Goal: Task Accomplishment & Management: Complete application form

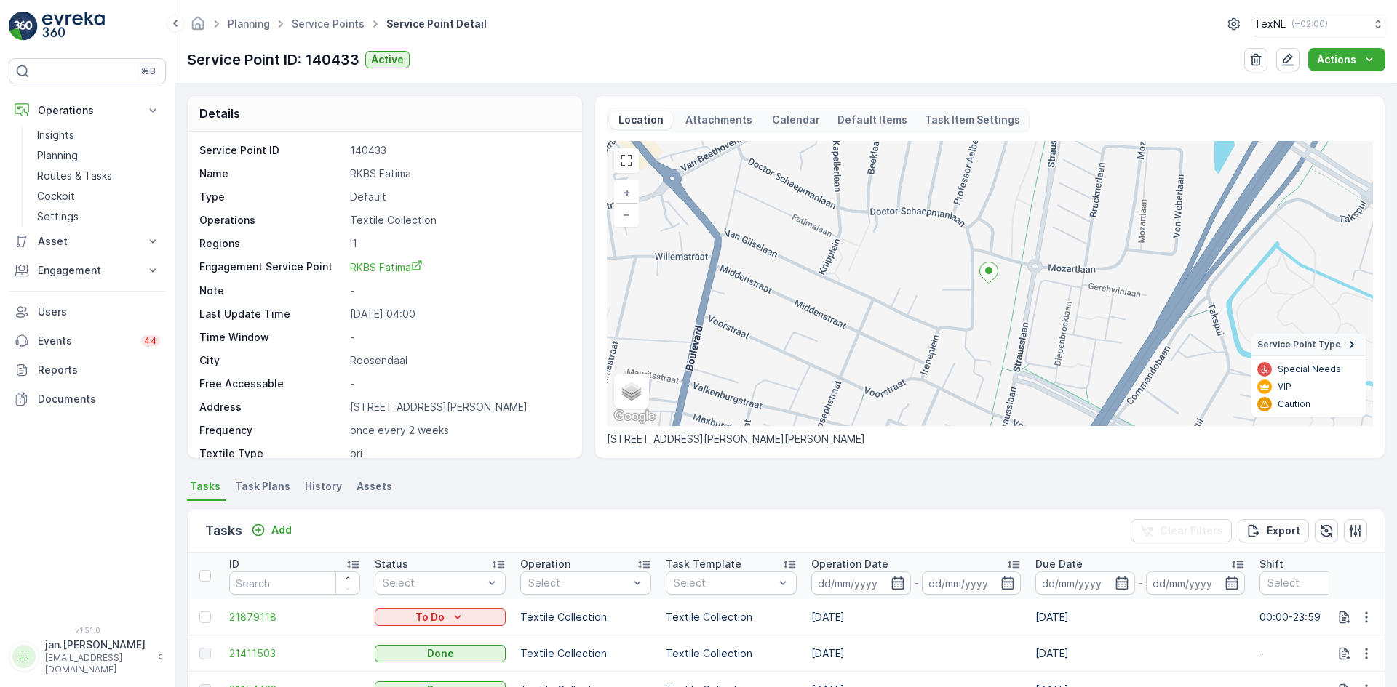
scroll to position [145, 0]
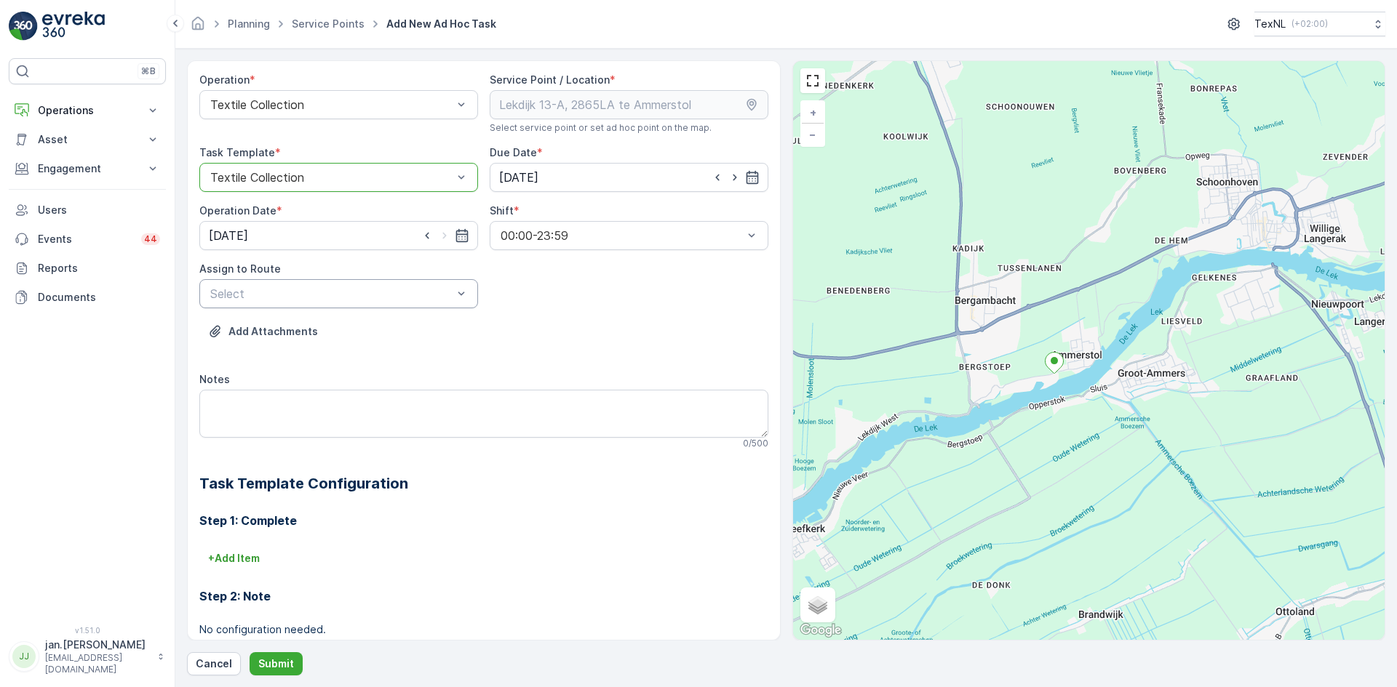
click at [271, 308] on div "Operation * Textile Collection Service Point / Location * Select service point …" at bounding box center [483, 400] width 569 height 655
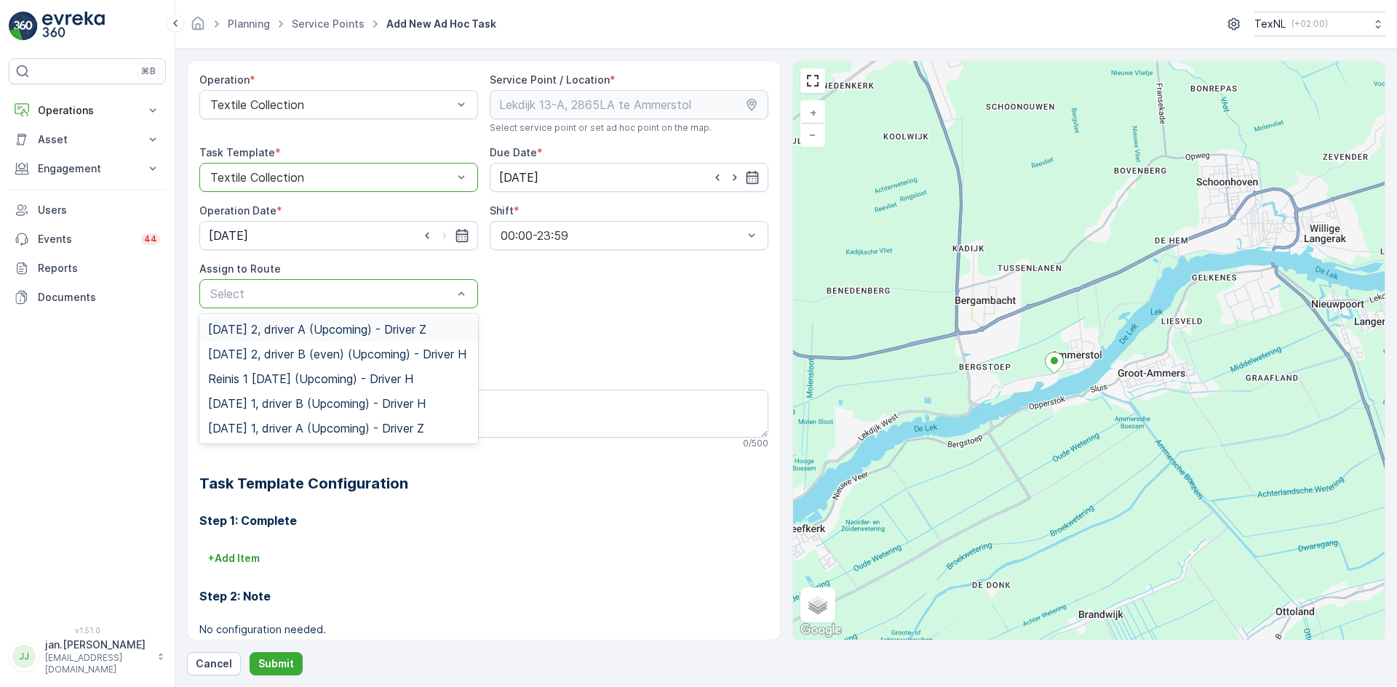
click at [265, 331] on span "Monday 2, driver A (Upcoming) - Driver Z" at bounding box center [317, 329] width 218 height 13
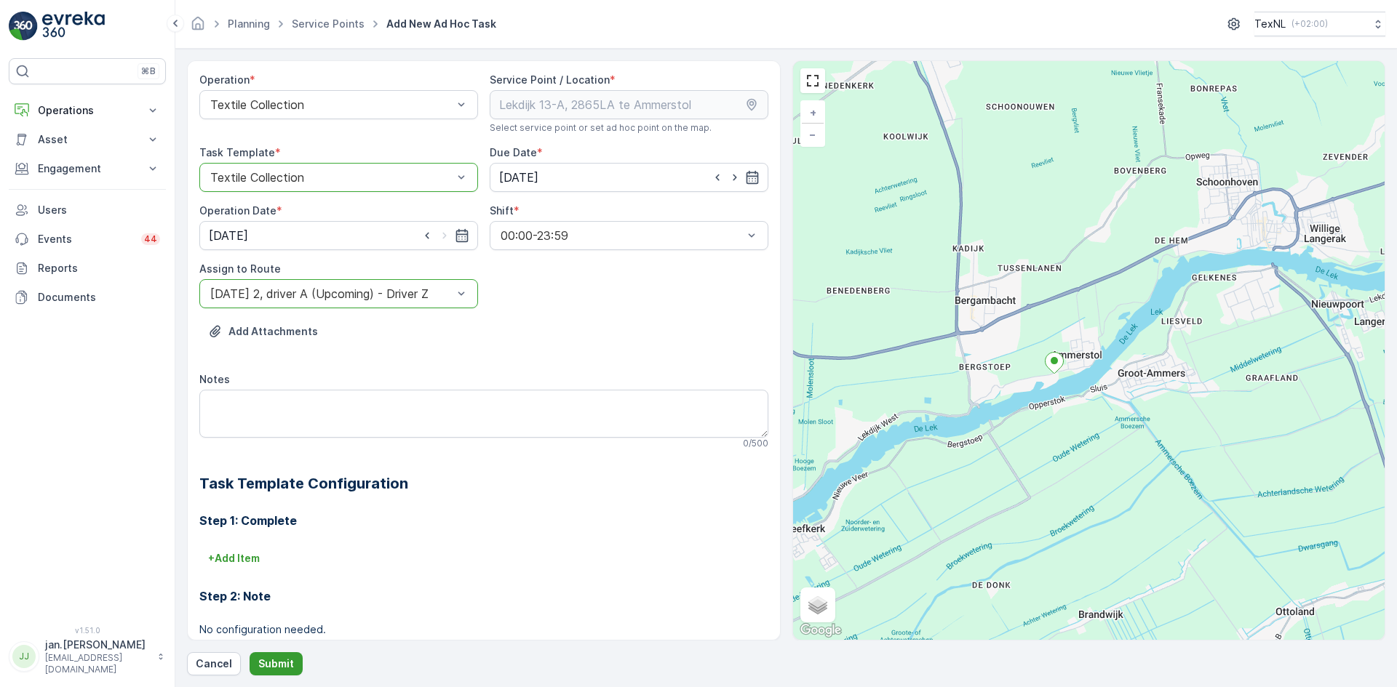
click at [270, 662] on p "Submit" at bounding box center [276, 664] width 36 height 15
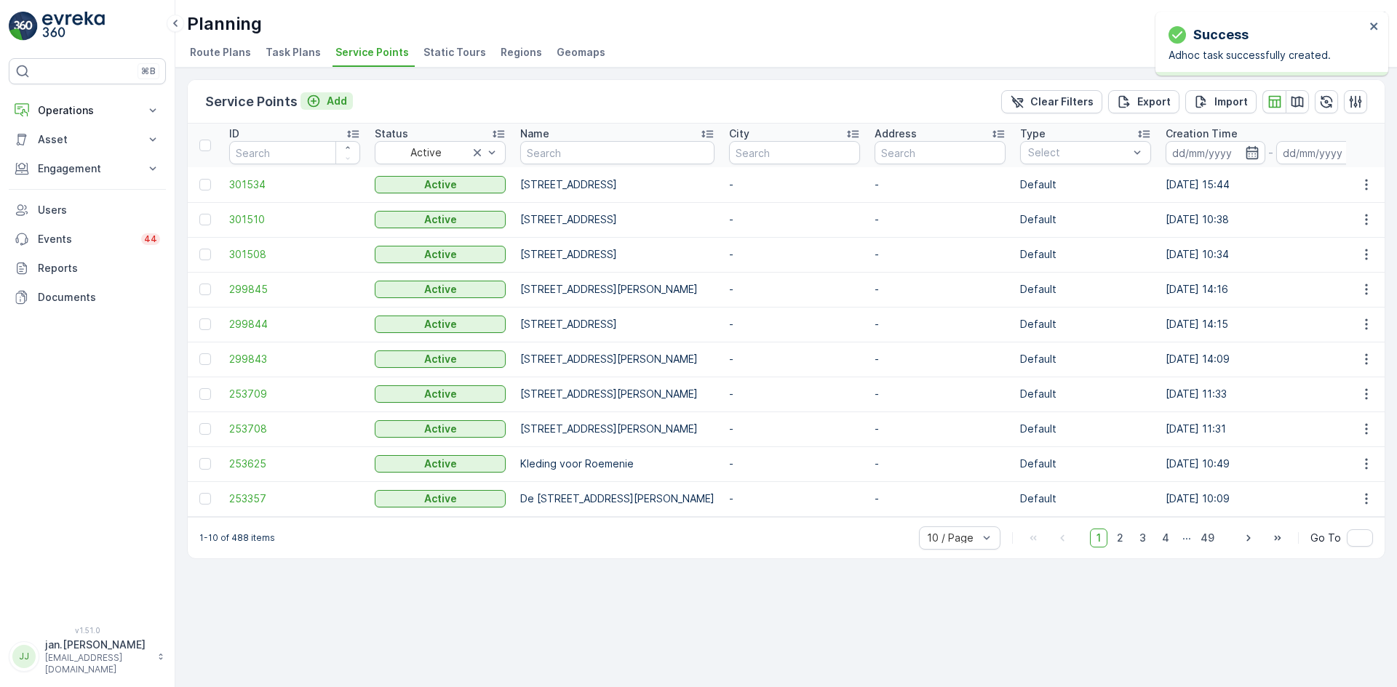
click at [338, 98] on p "Add" at bounding box center [337, 101] width 20 height 15
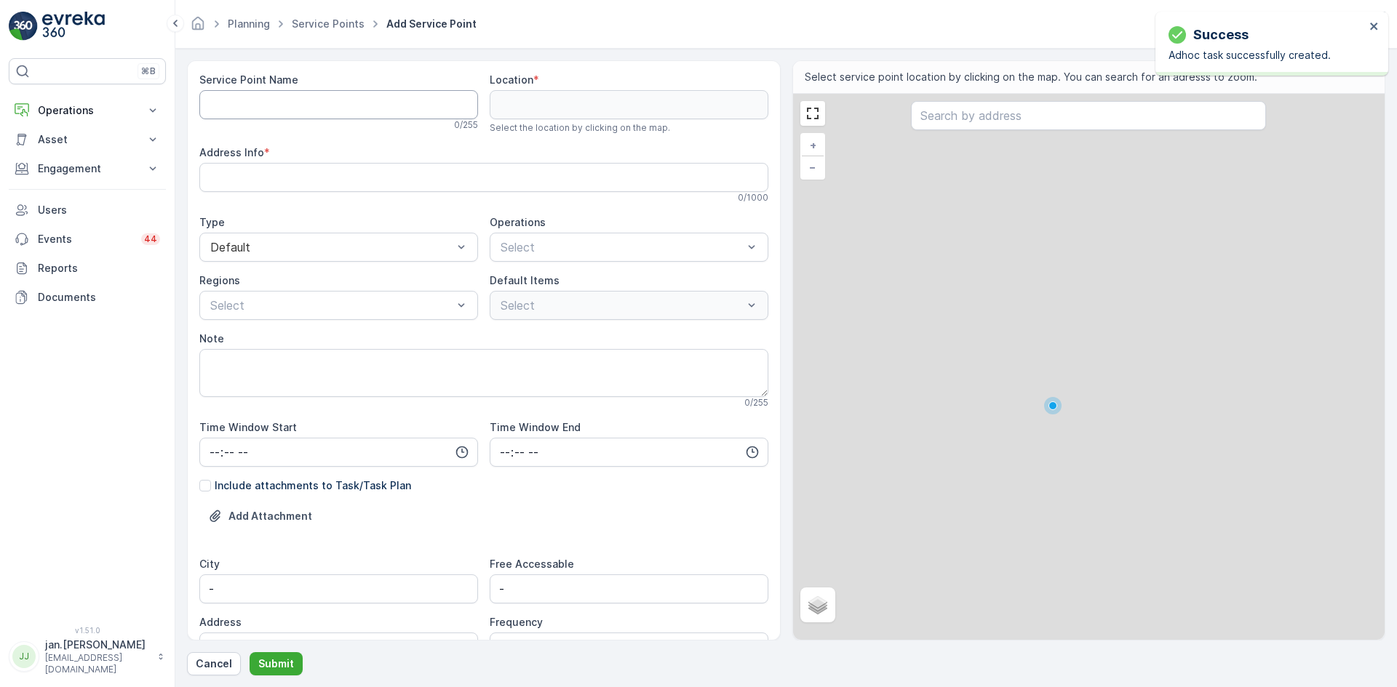
click at [269, 106] on Name "Service Point Name" at bounding box center [338, 104] width 279 height 29
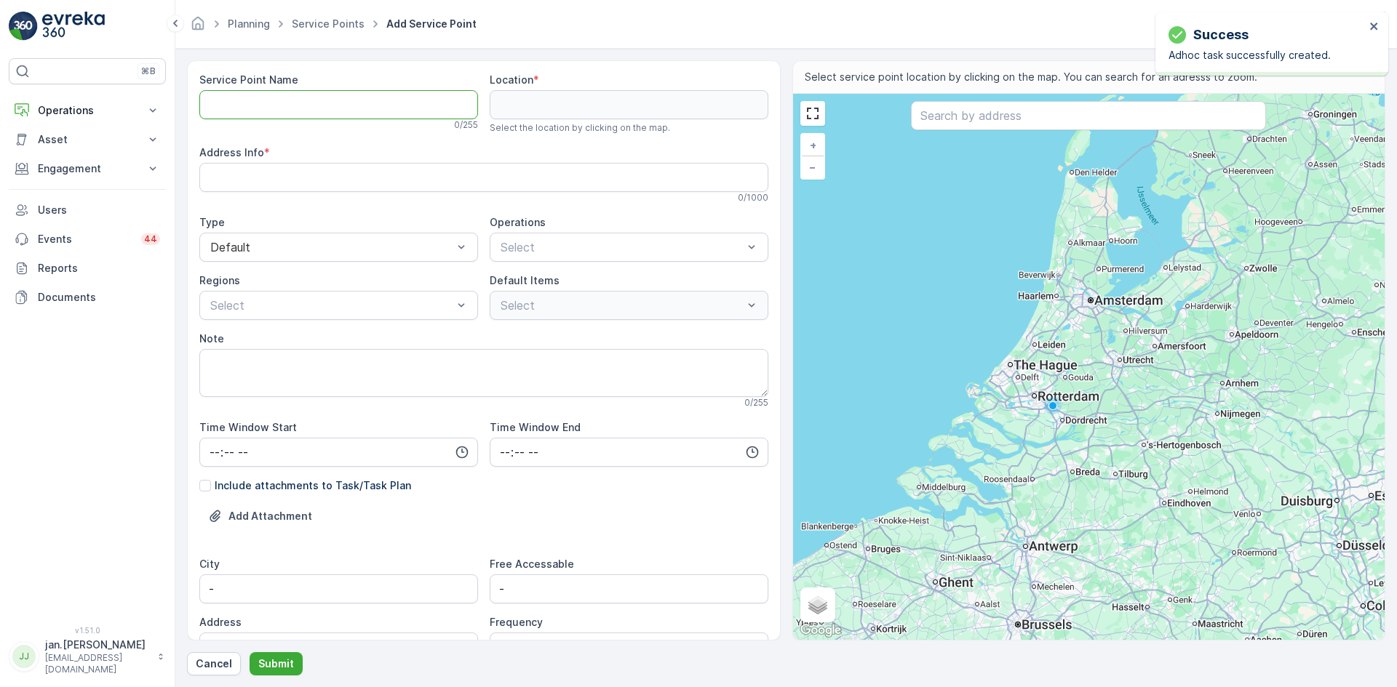
paste Name "Koekoeksbloemstraat 44, 2651 ME te Berkel en Rodenrijs"
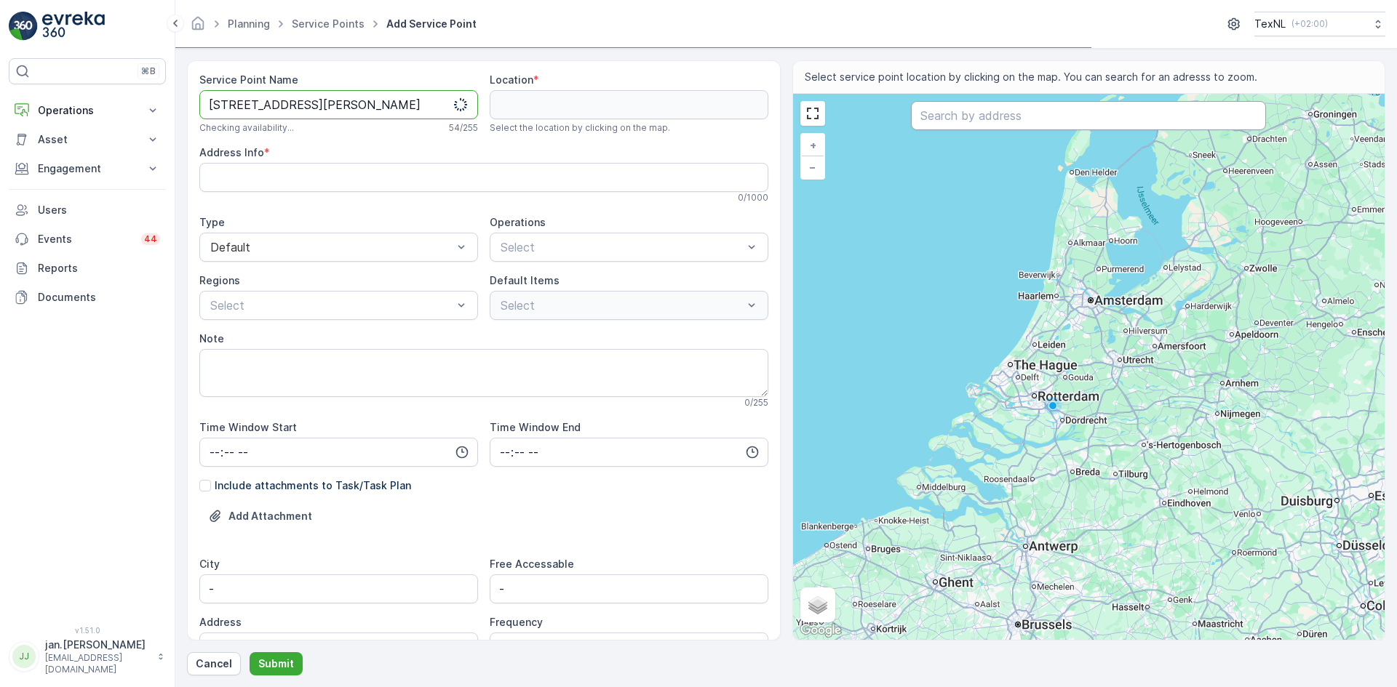
type Name "Koekoeksbloemstraat 44, 2651 ME te Berkel en Rodenrijs"
click at [967, 116] on input "text" at bounding box center [1088, 115] width 355 height 29
paste input "Koekoeksbloemstraat 44, 2651 ME te Berkel en Rodenrijs"
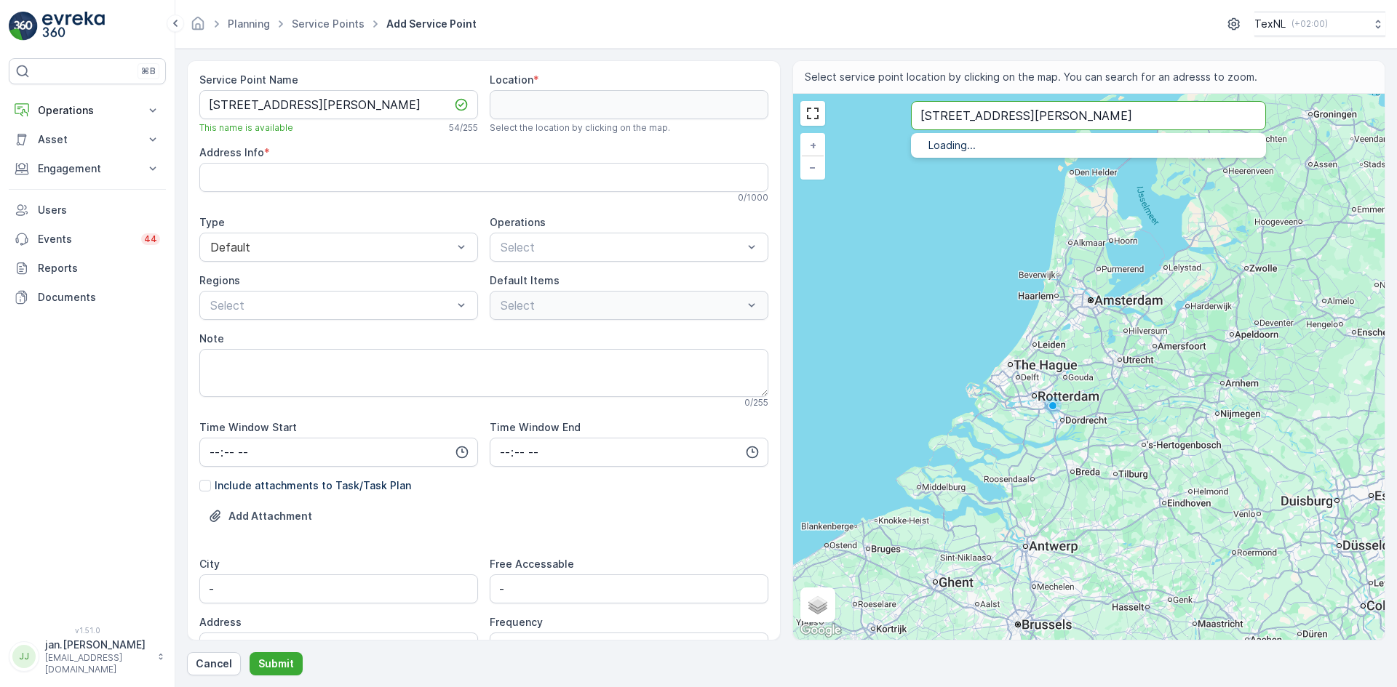
type input "Koekoeksbloemstraat 44, 2651 ME te Berkel en Rodenrijs"
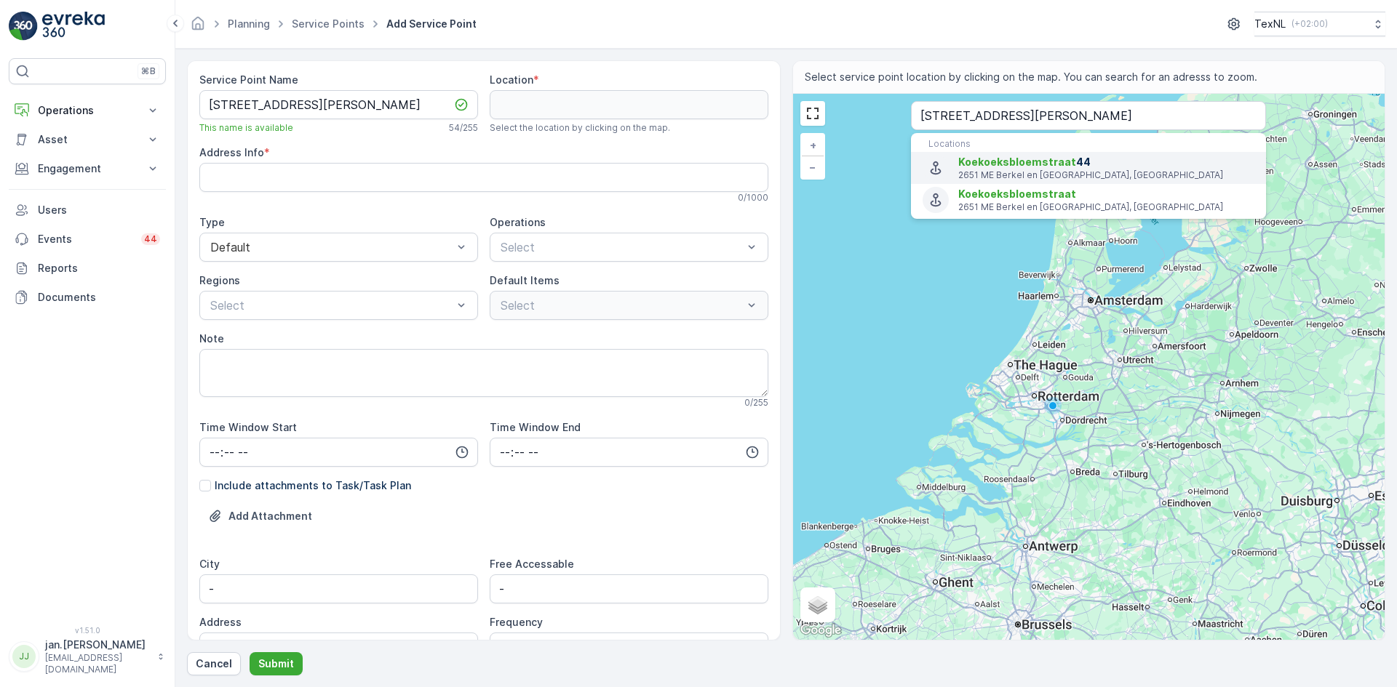
click at [1005, 178] on p "2651 ME Berkel en Rodenrijs, Netherlands" at bounding box center [1106, 175] width 296 height 12
type input "51.9892367,4.466723099999999"
type Info "Koekoeksbloemstraat 44, 2651 ME Berkel en Rodenrijs, Netherlands"
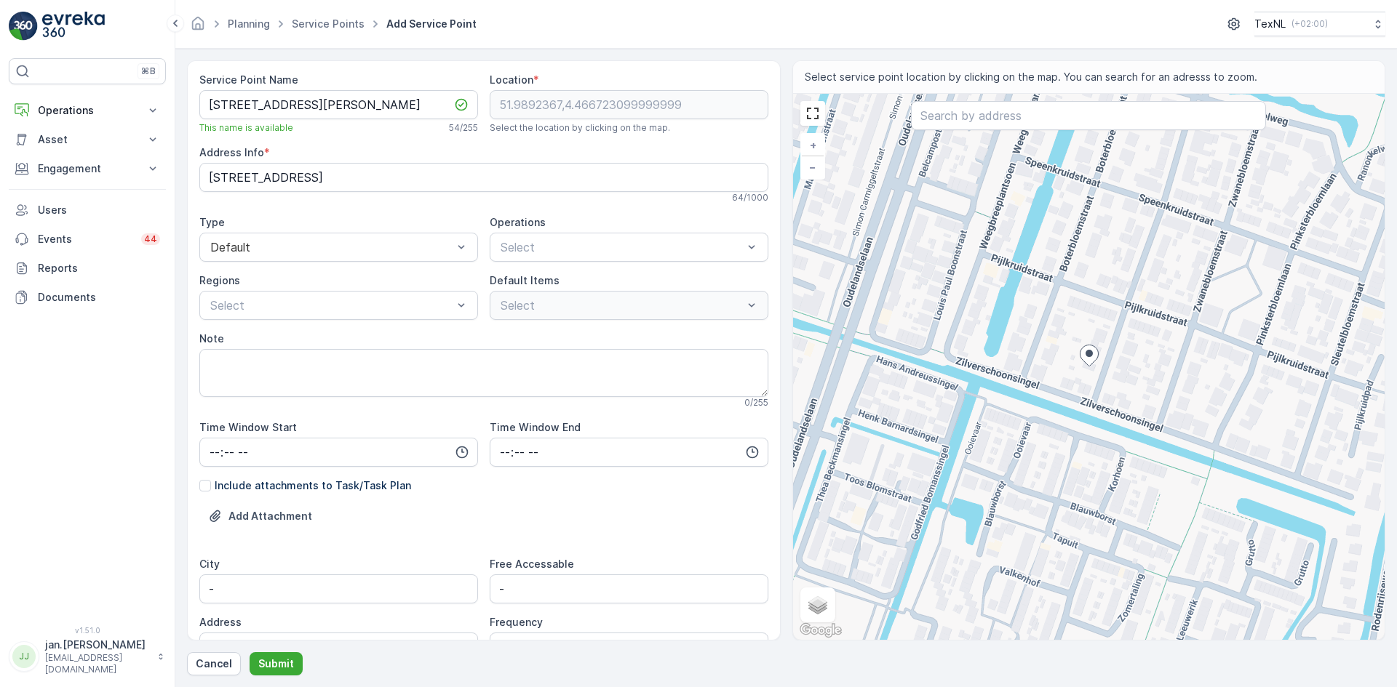
click at [554, 228] on div "Operations" at bounding box center [629, 222] width 279 height 15
click at [388, 378] on textarea "Note" at bounding box center [483, 373] width 569 height 48
click at [268, 666] on p "Submit" at bounding box center [276, 664] width 36 height 15
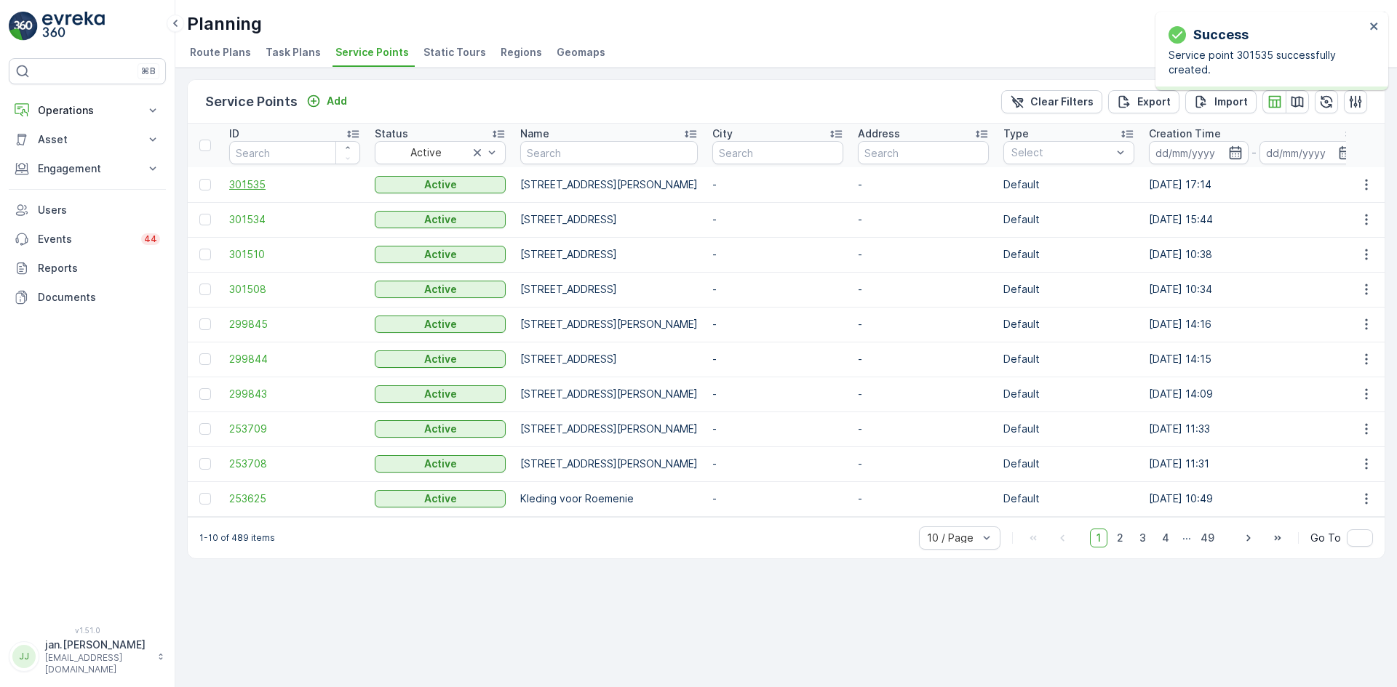
click at [238, 182] on span "301535" at bounding box center [294, 185] width 131 height 15
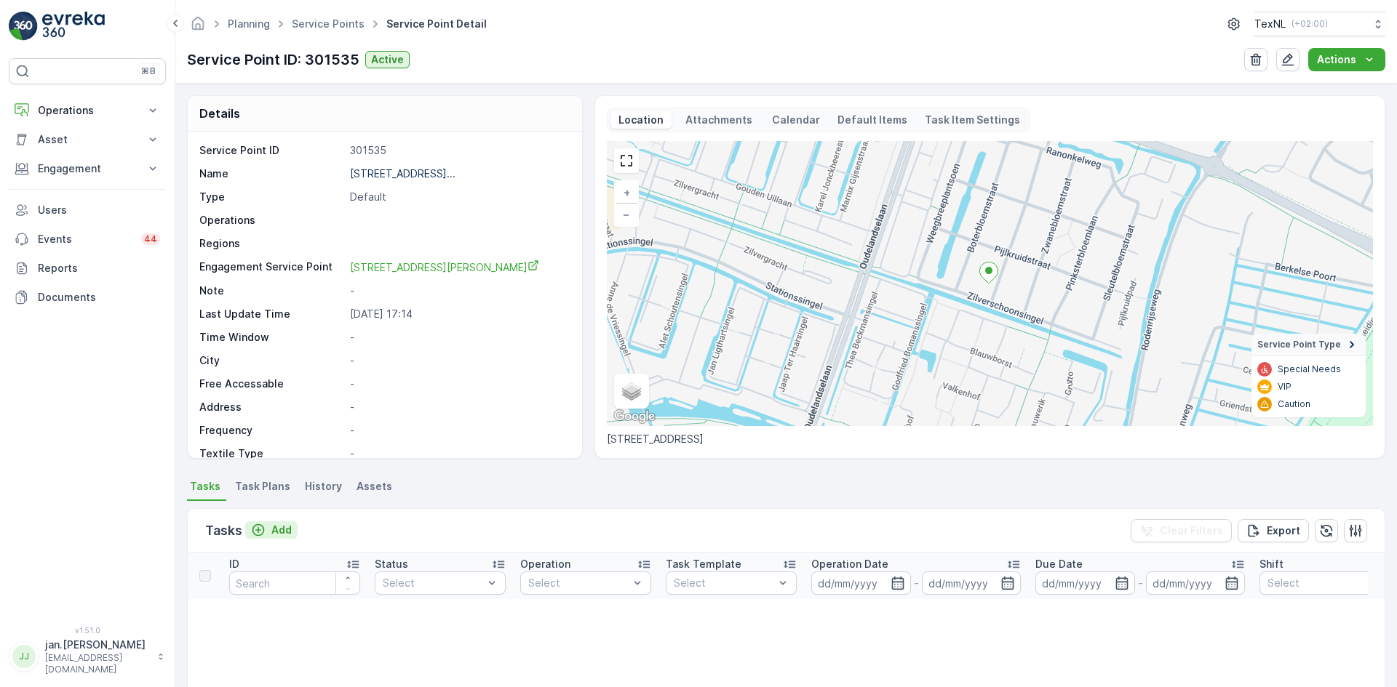
click at [271, 524] on p "Add" at bounding box center [281, 530] width 20 height 15
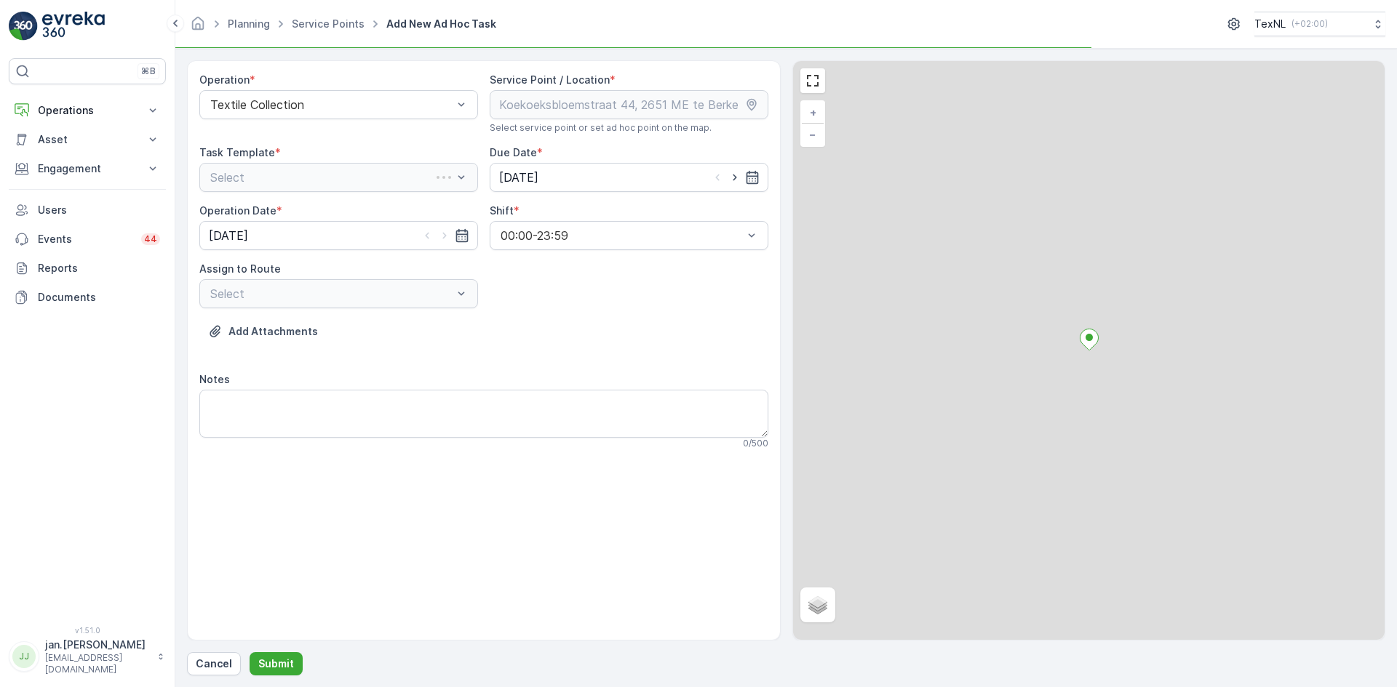
click at [369, 171] on div "Select" at bounding box center [338, 177] width 279 height 29
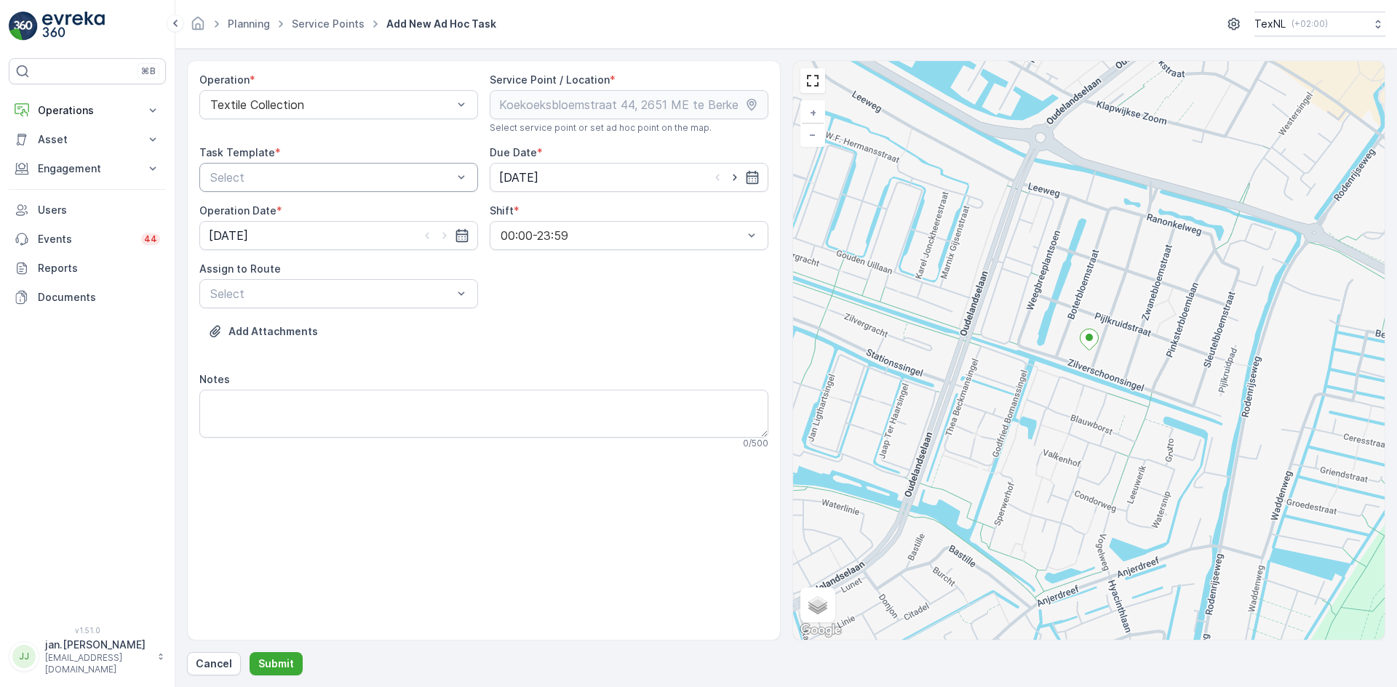
click at [356, 167] on div "Select" at bounding box center [338, 177] width 279 height 29
click at [274, 239] on span "Textile Collection" at bounding box center [255, 237] width 94 height 13
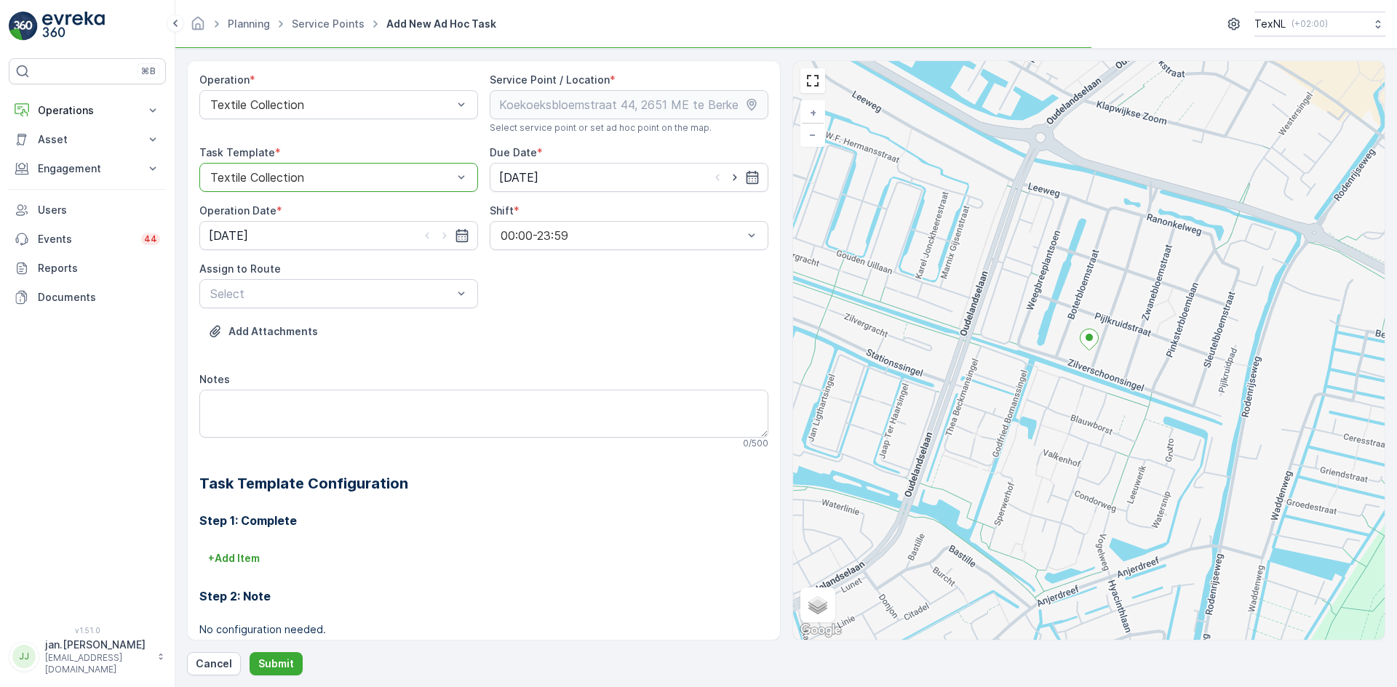
drag, startPoint x: 733, startPoint y: 178, endPoint x: 721, endPoint y: 178, distance: 11.6
click at [733, 178] on icon "button" at bounding box center [734, 177] width 15 height 15
type input "26.09.2025"
click at [440, 238] on icon "button" at bounding box center [444, 235] width 15 height 15
type input "26.09.2025"
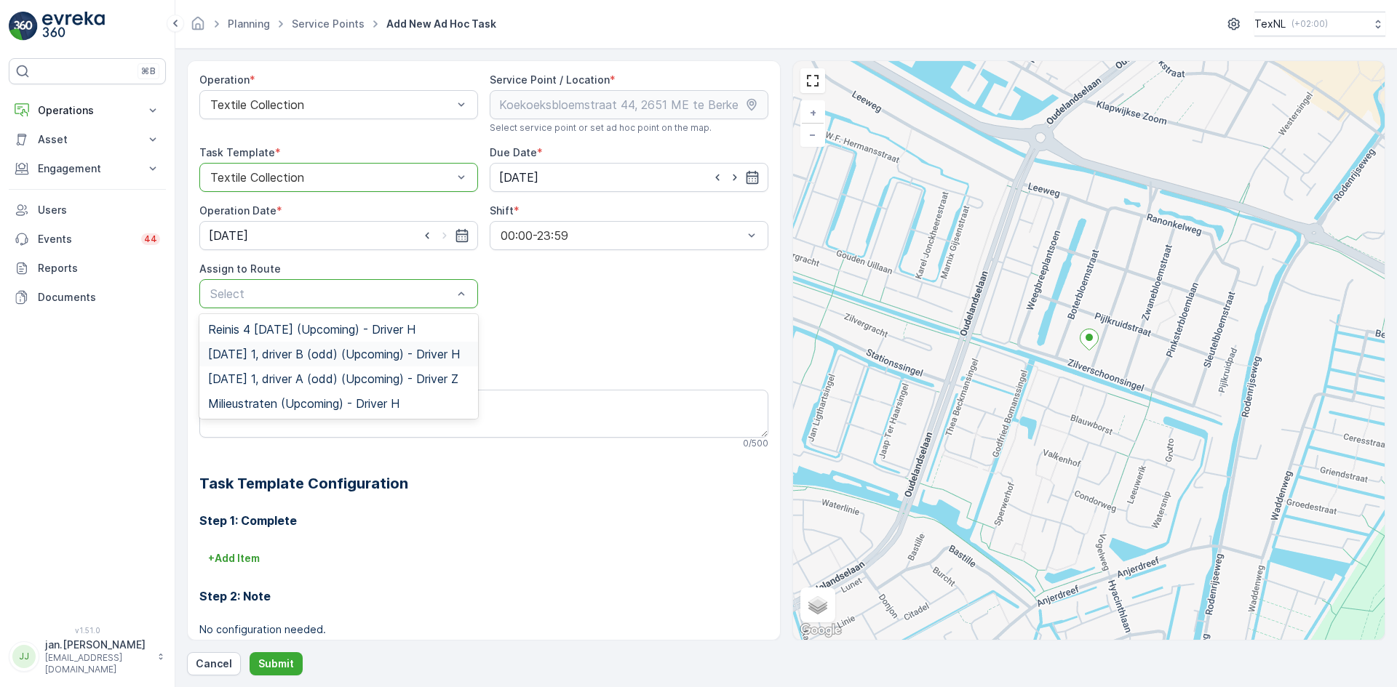
click at [292, 352] on span "Friday 1, driver B (odd) (Upcoming) - Driver H" at bounding box center [334, 354] width 252 height 13
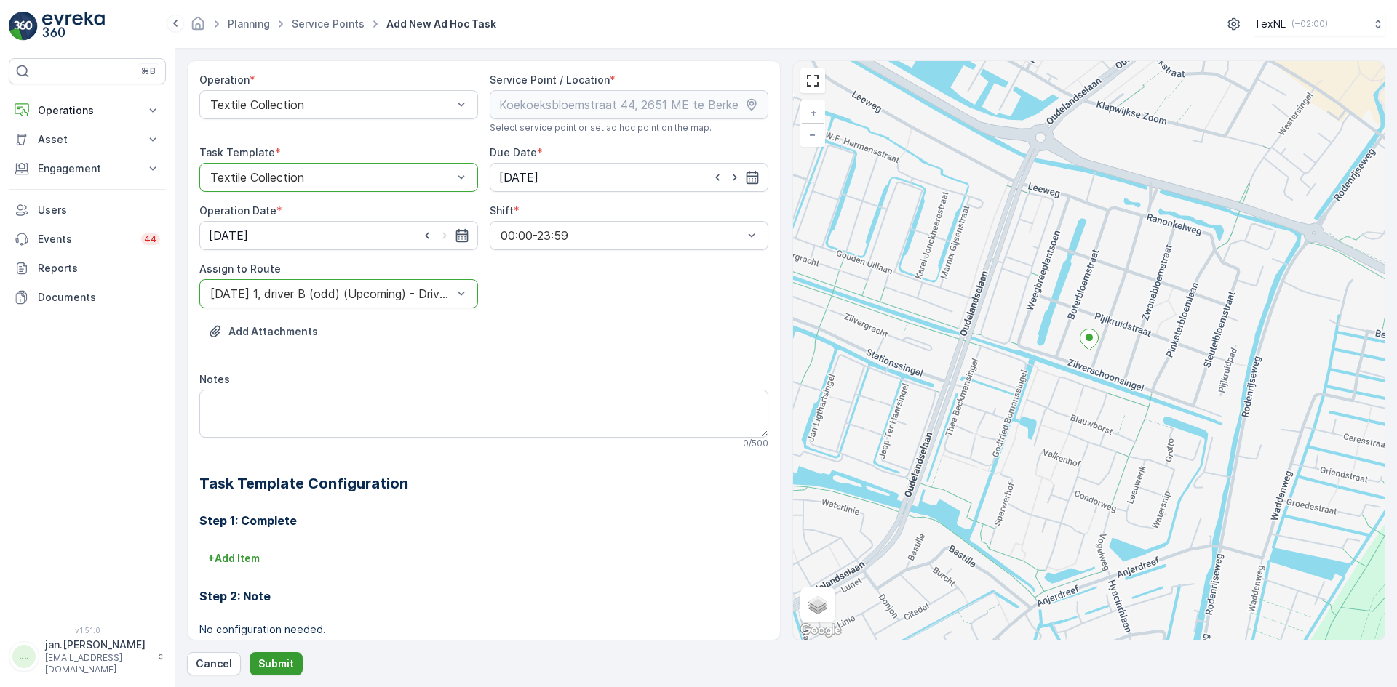
click at [276, 663] on p "Submit" at bounding box center [276, 664] width 36 height 15
click at [205, 661] on p "Cancel" at bounding box center [214, 664] width 36 height 15
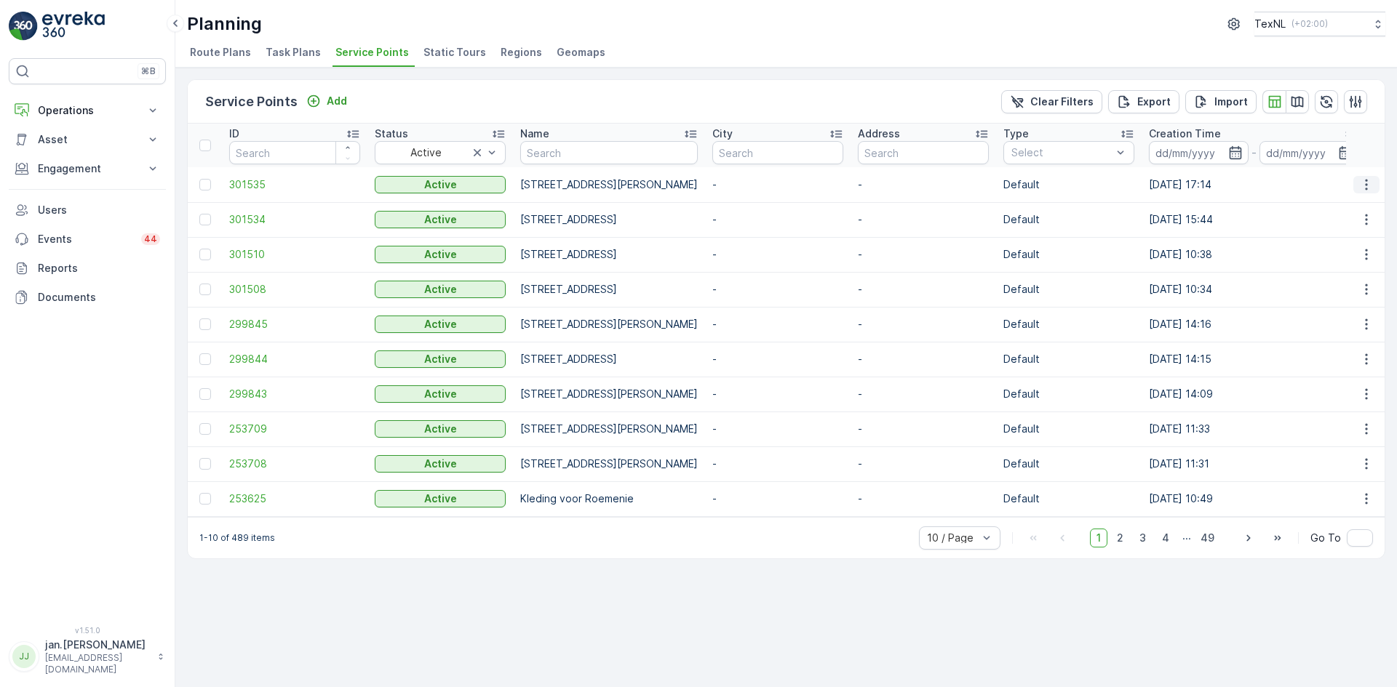
click at [1363, 185] on icon "button" at bounding box center [1366, 185] width 15 height 15
click at [1321, 233] on span "Edit Service Point" at bounding box center [1323, 227] width 87 height 15
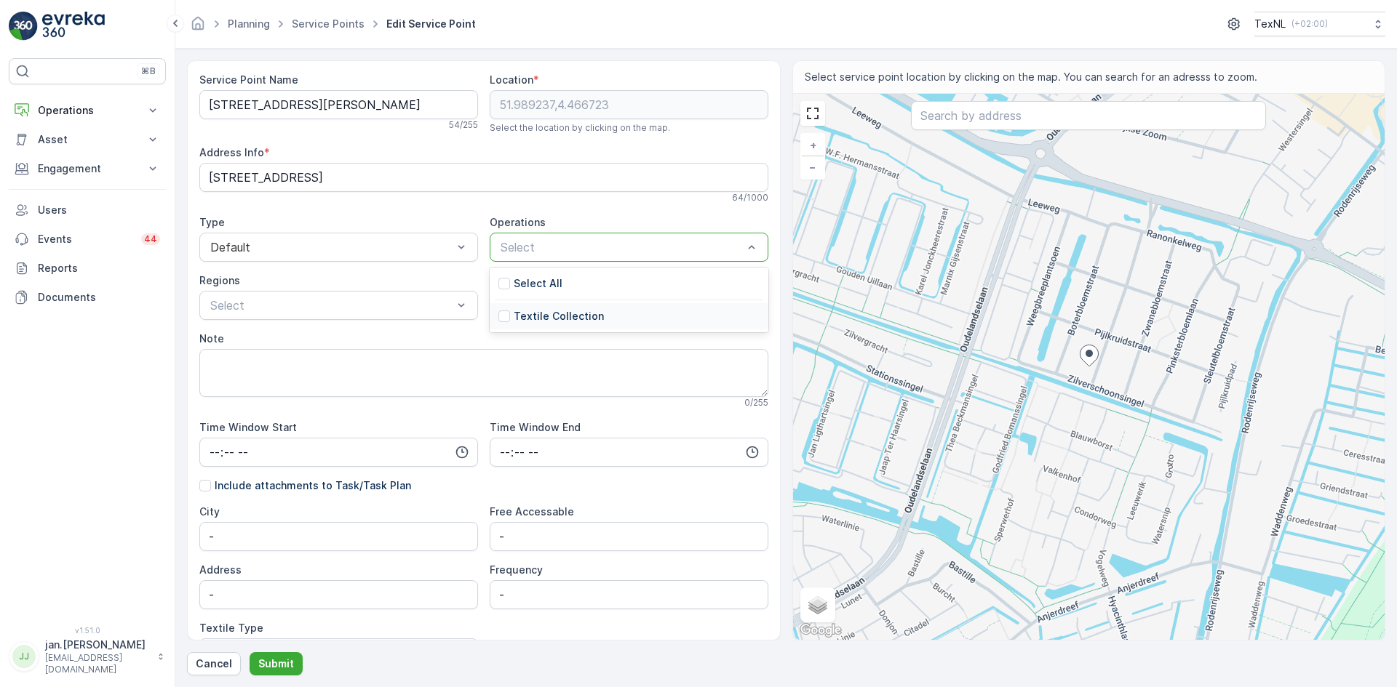
click at [518, 314] on p "Textile Collection" at bounding box center [559, 316] width 90 height 15
click at [280, 666] on p "Submit" at bounding box center [276, 664] width 36 height 15
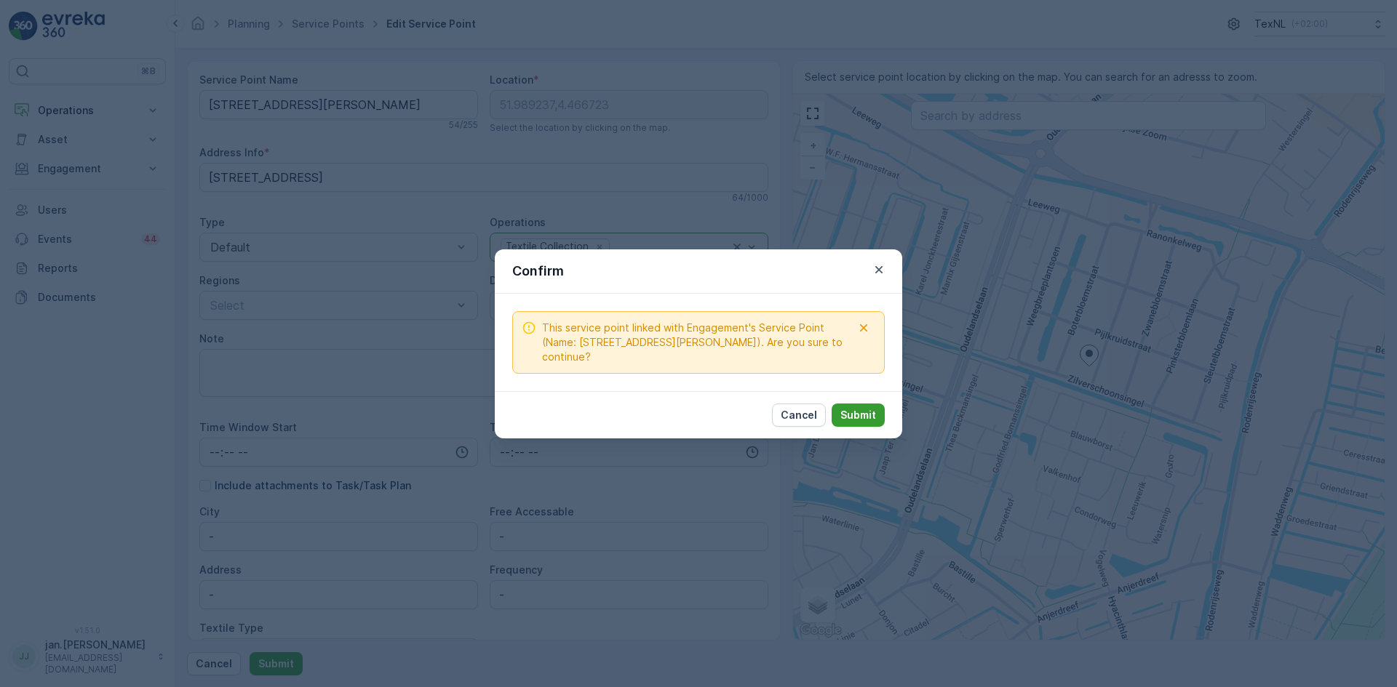
click at [857, 404] on button "Submit" at bounding box center [857, 415] width 53 height 23
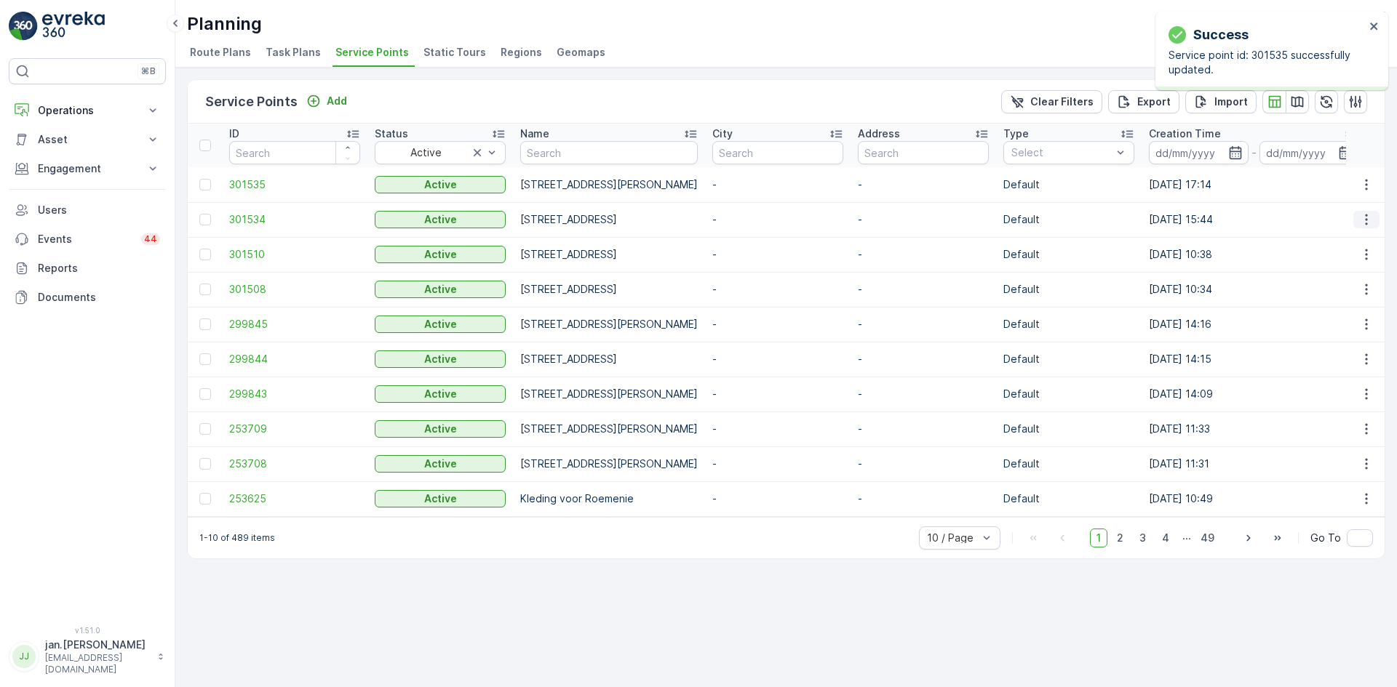
click at [1371, 217] on icon "button" at bounding box center [1366, 219] width 15 height 15
click at [1317, 258] on span "Edit Service Point" at bounding box center [1323, 262] width 87 height 15
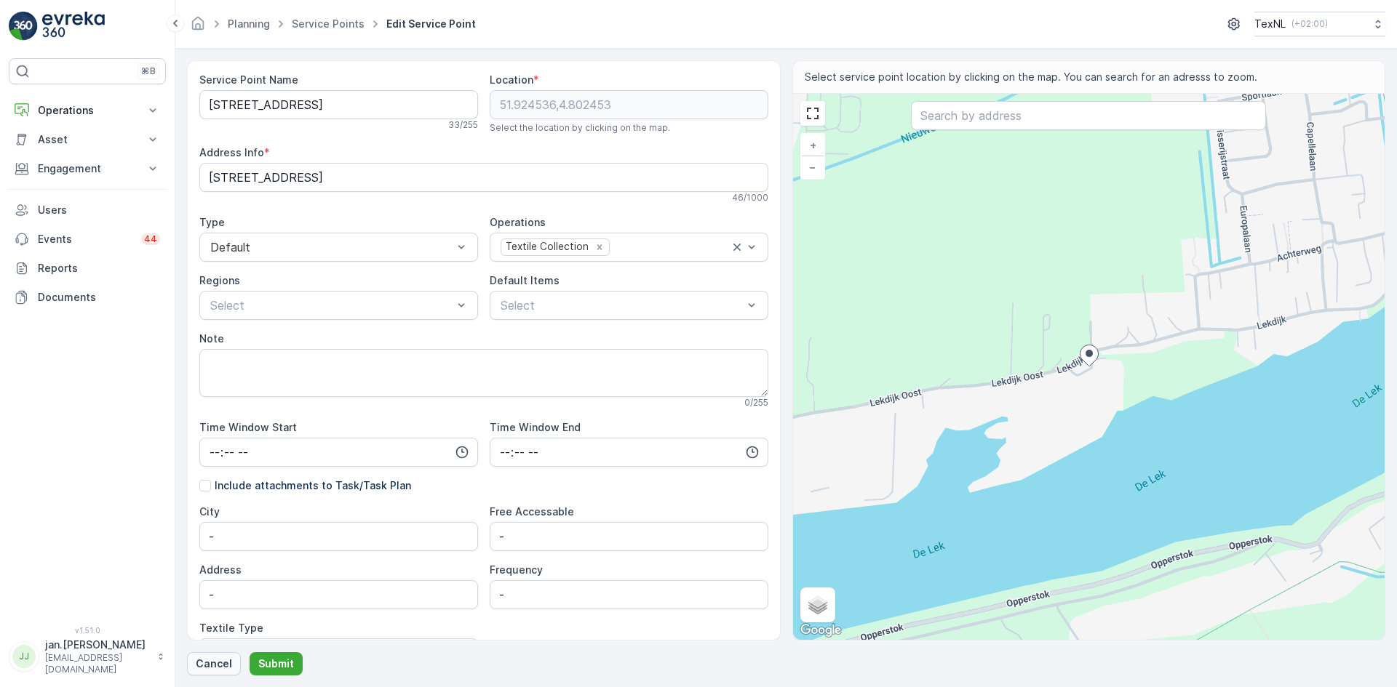
click at [218, 661] on p "Cancel" at bounding box center [214, 664] width 36 height 15
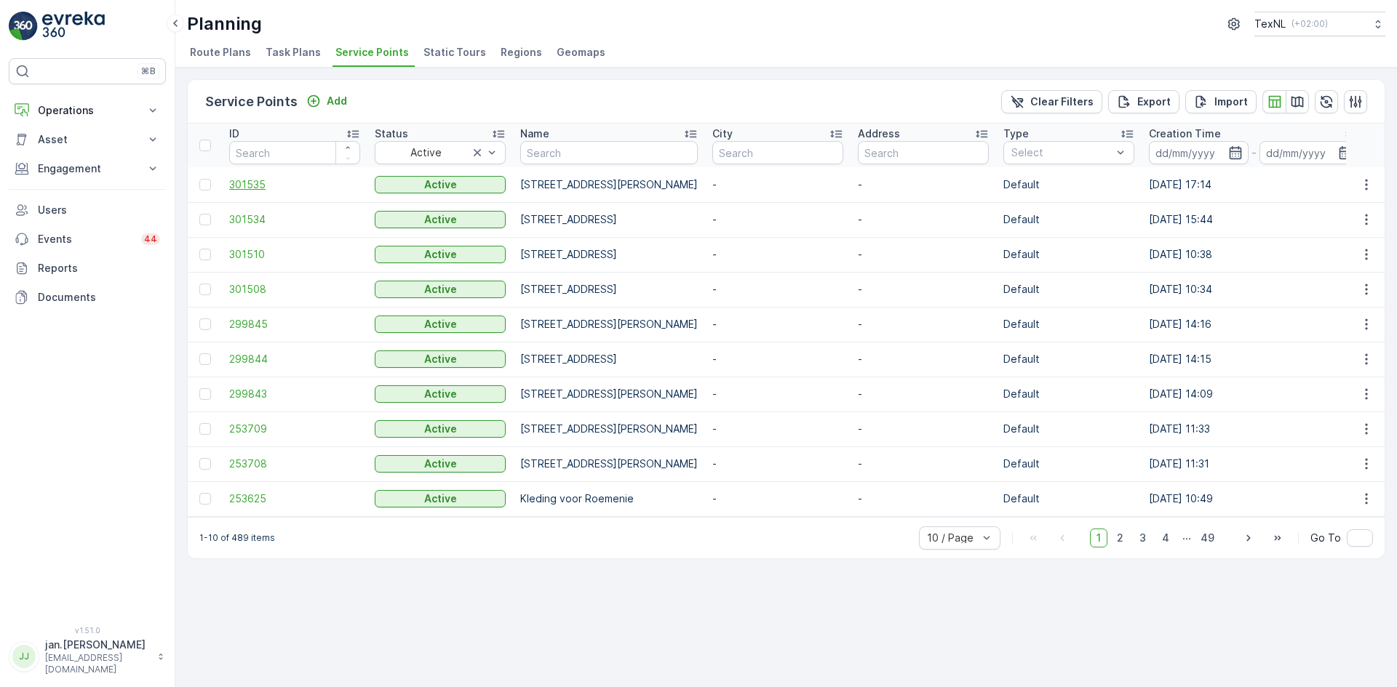
click at [246, 191] on span "301535" at bounding box center [294, 185] width 131 height 15
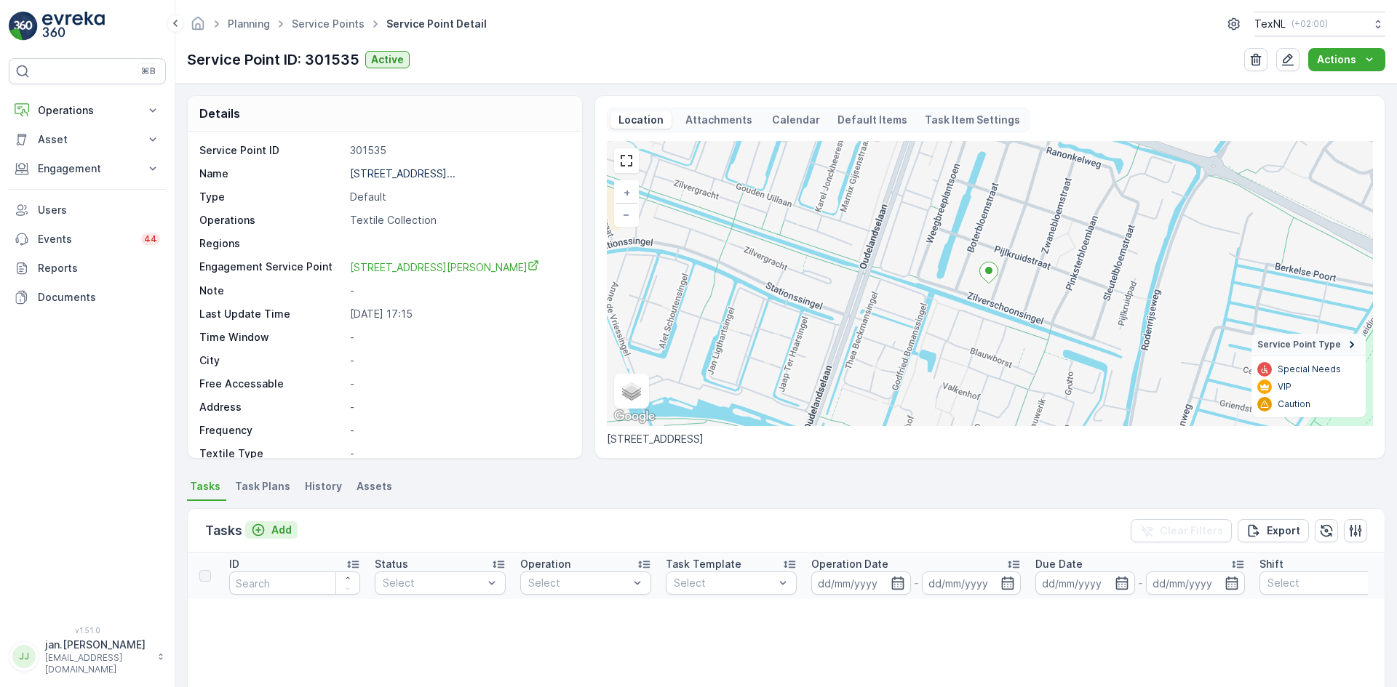
click at [282, 533] on p "Add" at bounding box center [281, 530] width 20 height 15
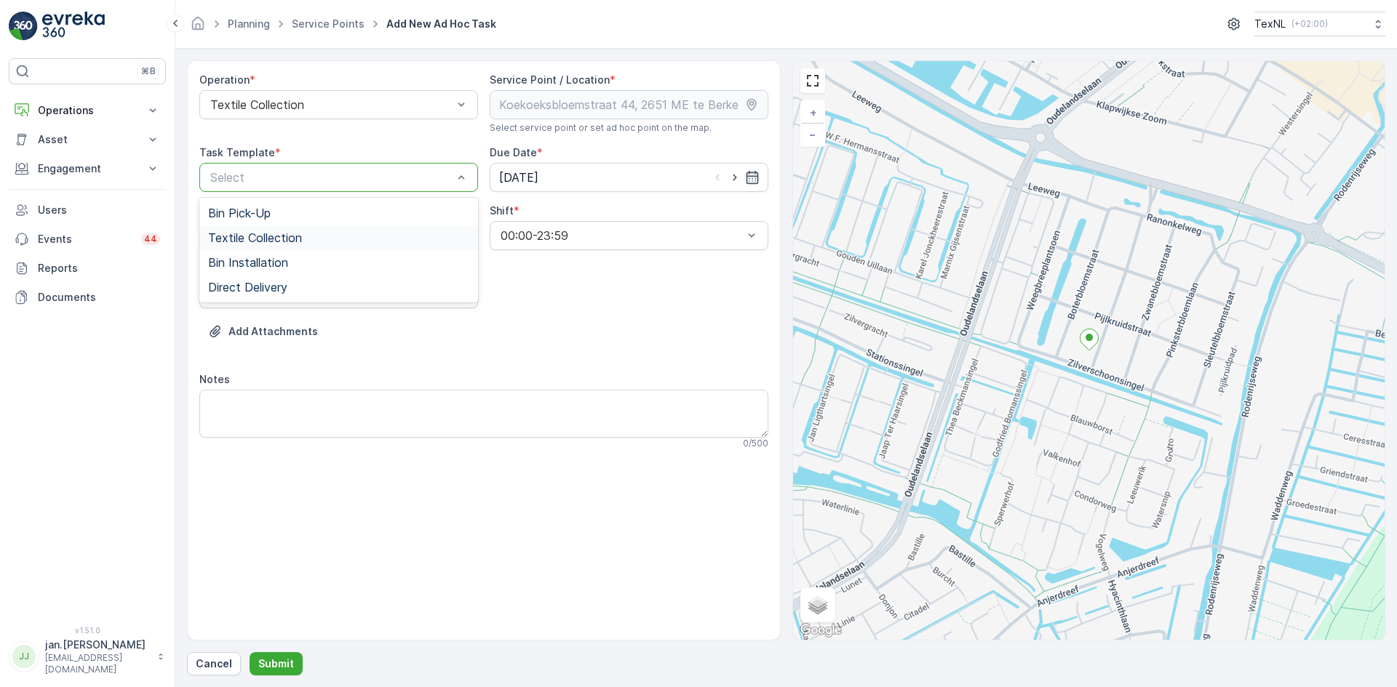
click at [280, 242] on span "Textile Collection" at bounding box center [255, 237] width 94 height 13
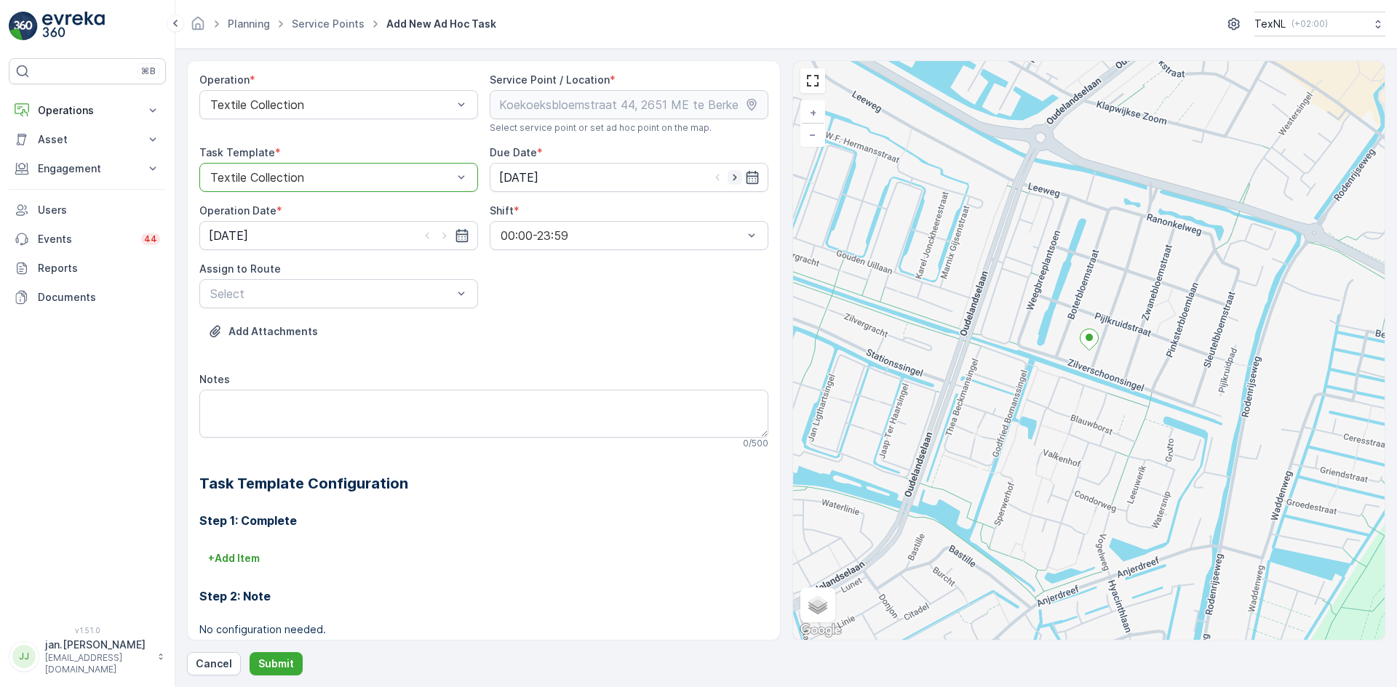
click at [732, 175] on icon "button" at bounding box center [734, 177] width 15 height 15
type input "26.09.2025"
click at [443, 236] on icon "button" at bounding box center [444, 236] width 4 height 7
type input "26.09.2025"
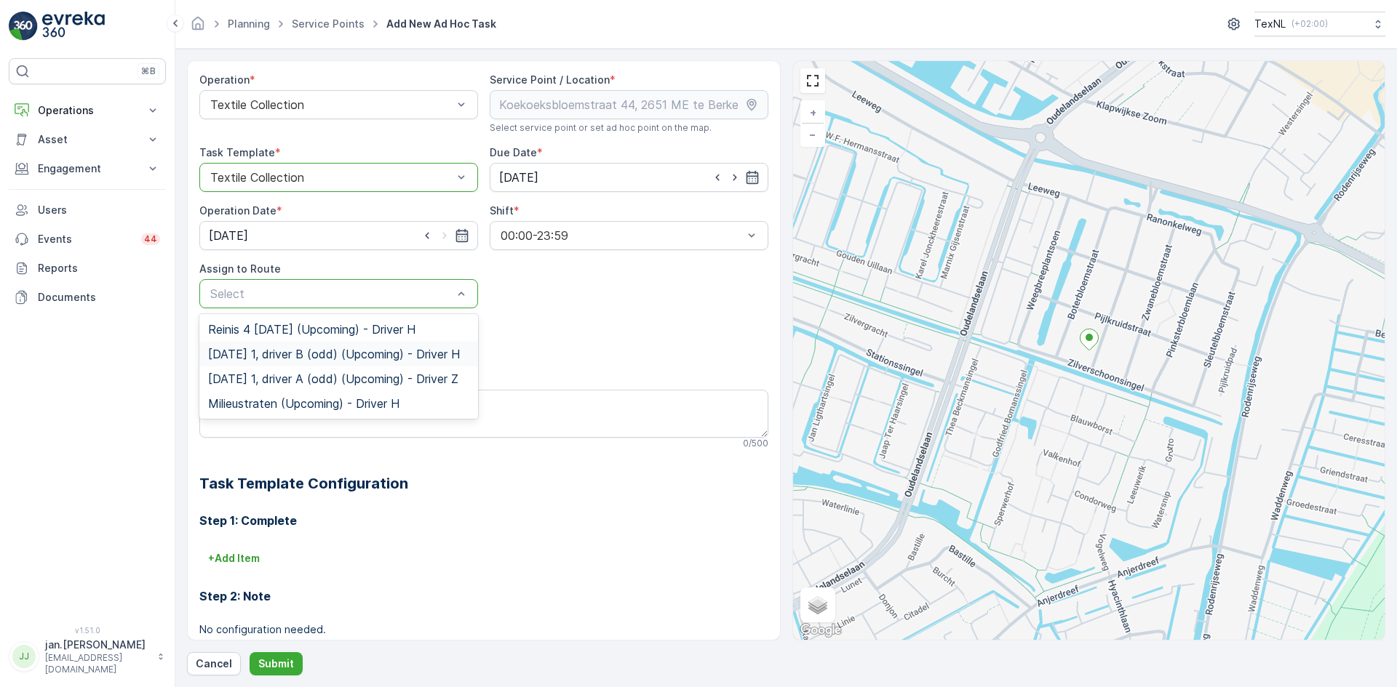
click at [291, 356] on span "Friday 1, driver B (odd) (Upcoming) - Driver H" at bounding box center [334, 354] width 252 height 13
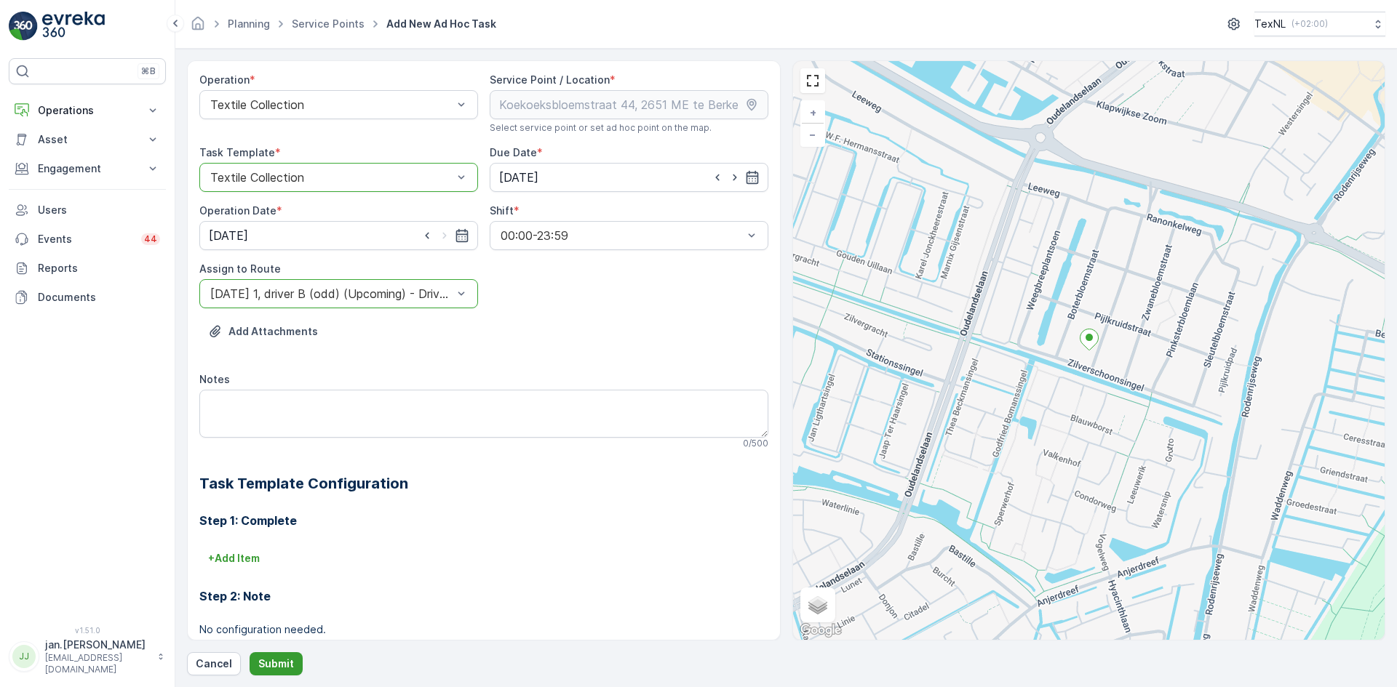
click at [287, 658] on p "Submit" at bounding box center [276, 664] width 36 height 15
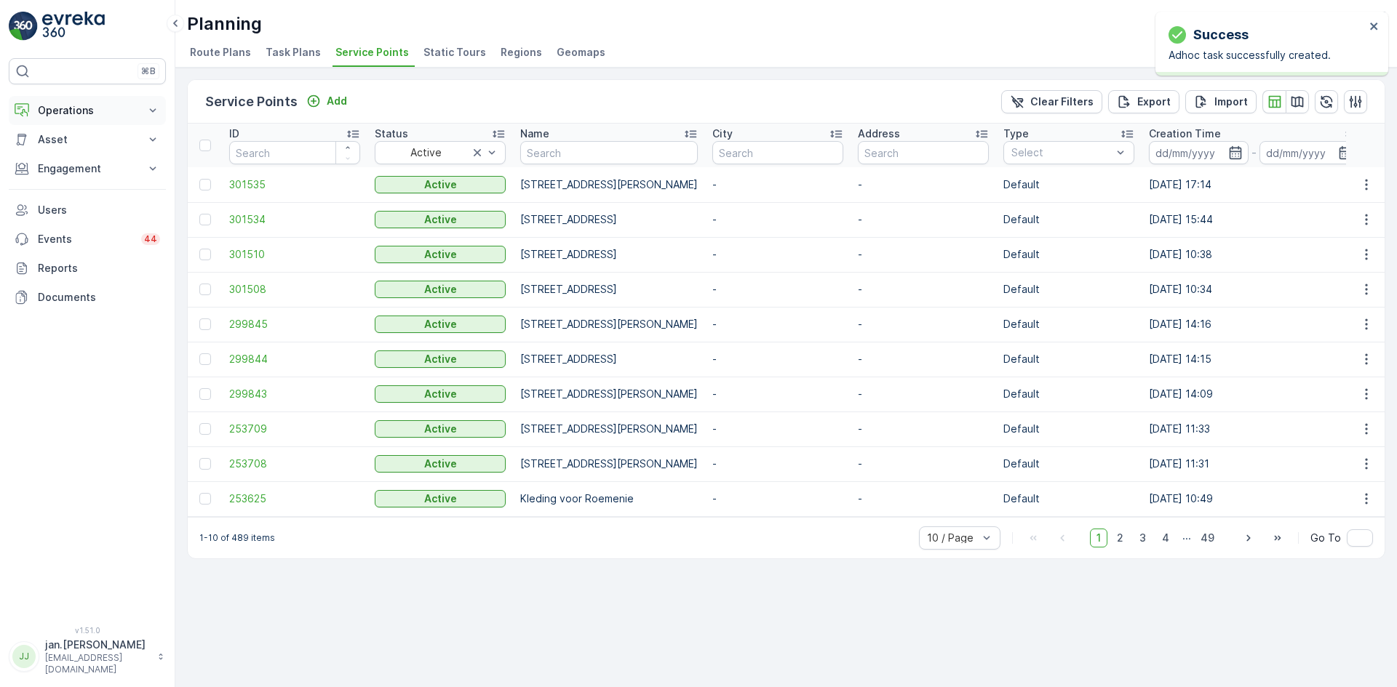
click at [66, 105] on p "Operations" at bounding box center [87, 110] width 99 height 15
click at [80, 173] on p "Routes & Tasks" at bounding box center [74, 176] width 75 height 15
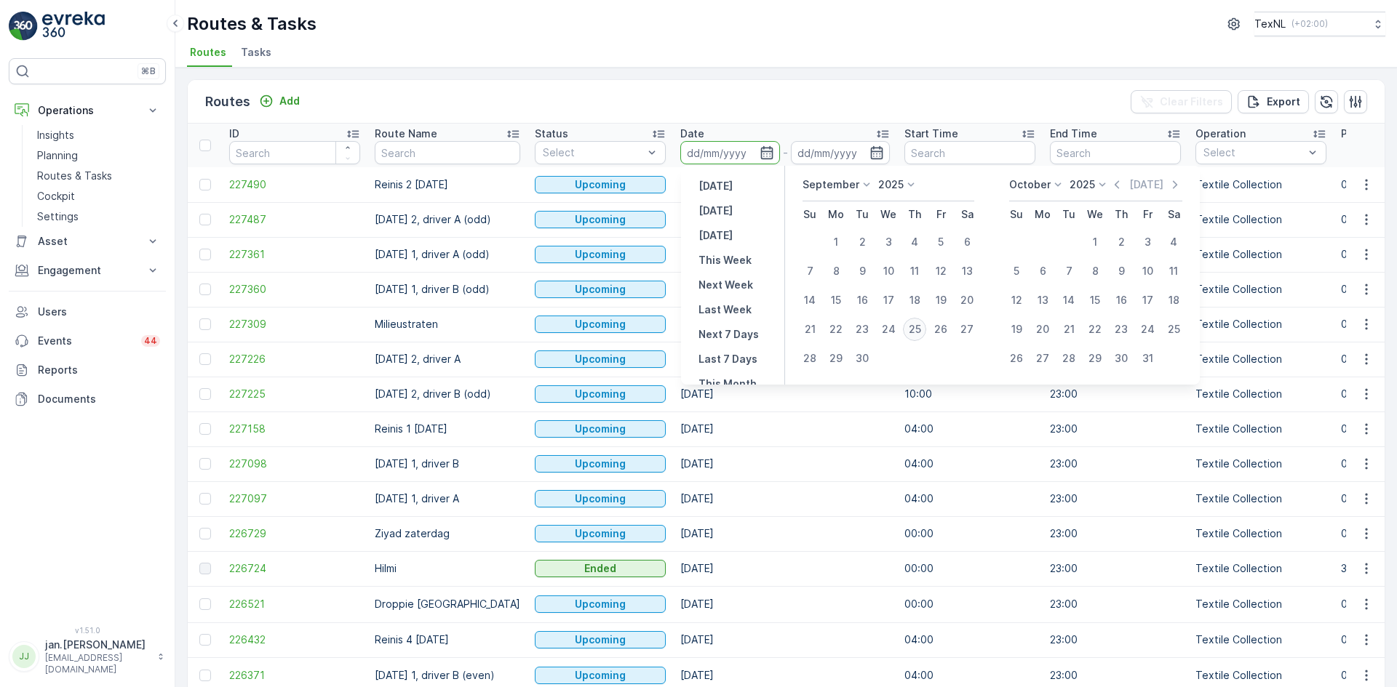
click at [916, 324] on div "25" at bounding box center [914, 329] width 23 height 23
type input "25.09.2025"
click at [916, 324] on div "25" at bounding box center [914, 329] width 23 height 23
type input "25.09.2025"
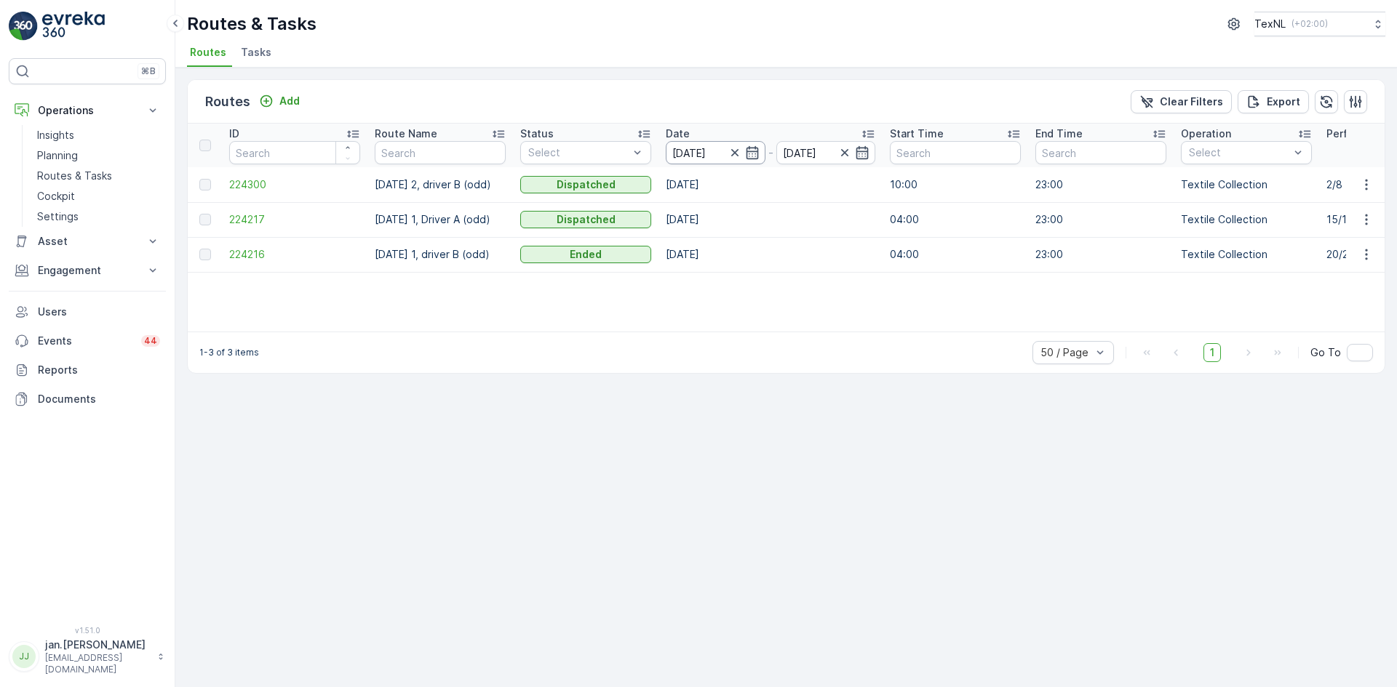
click at [717, 150] on input "25.09.2025" at bounding box center [716, 152] width 100 height 23
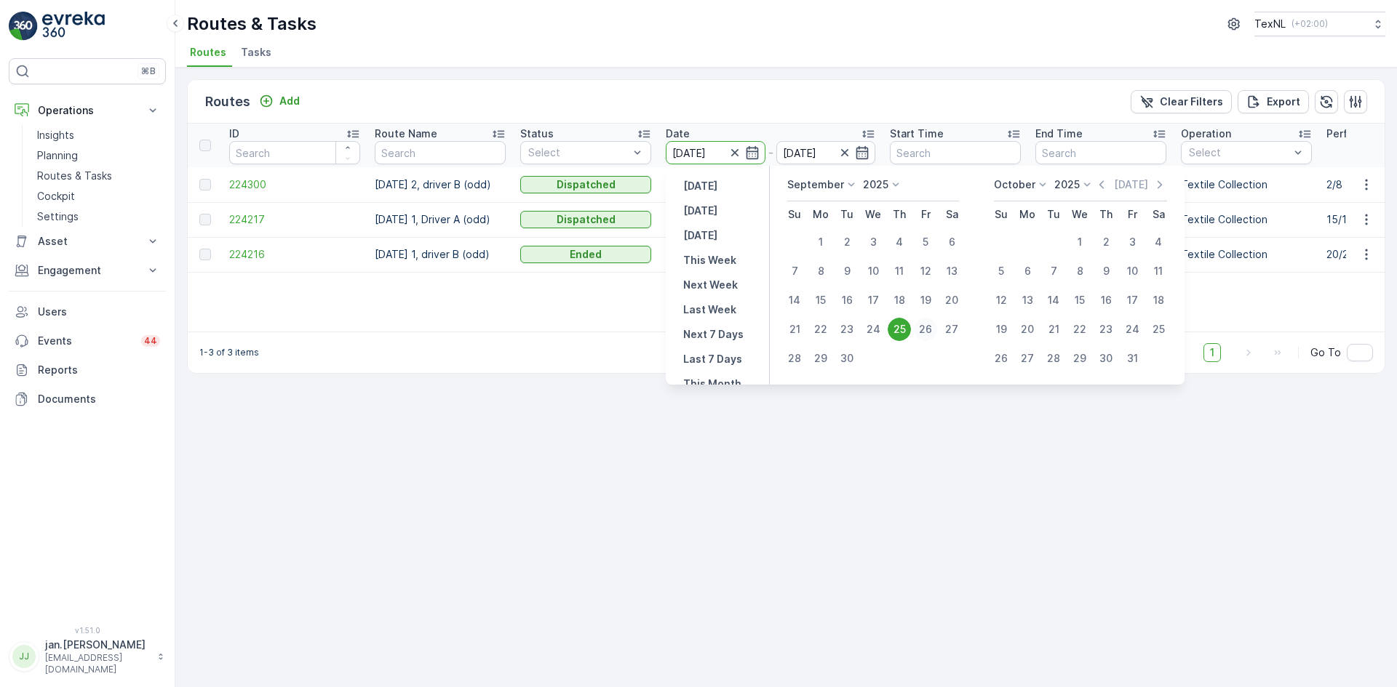
click at [926, 327] on div "26" at bounding box center [925, 329] width 23 height 23
type input "26.09.2025"
click at [926, 327] on div "26" at bounding box center [925, 329] width 23 height 23
type input "26.09.2025"
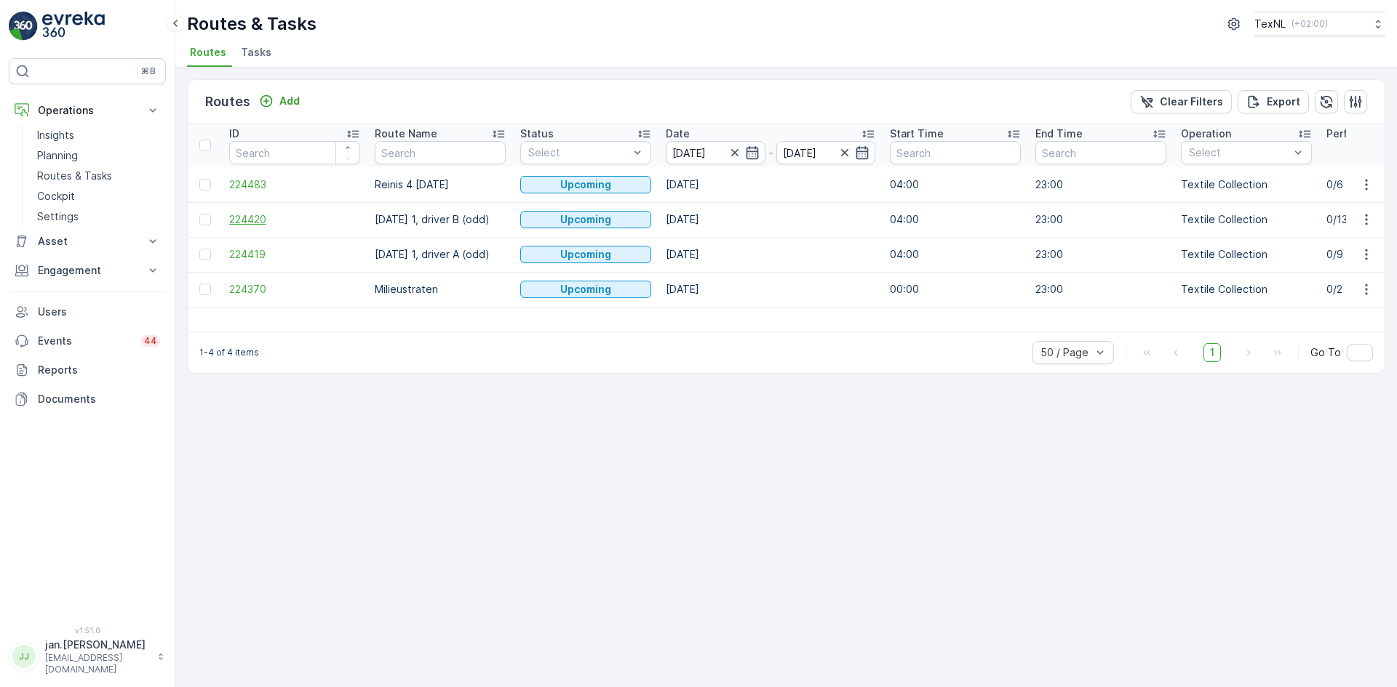
click at [257, 218] on span "224420" at bounding box center [294, 219] width 131 height 15
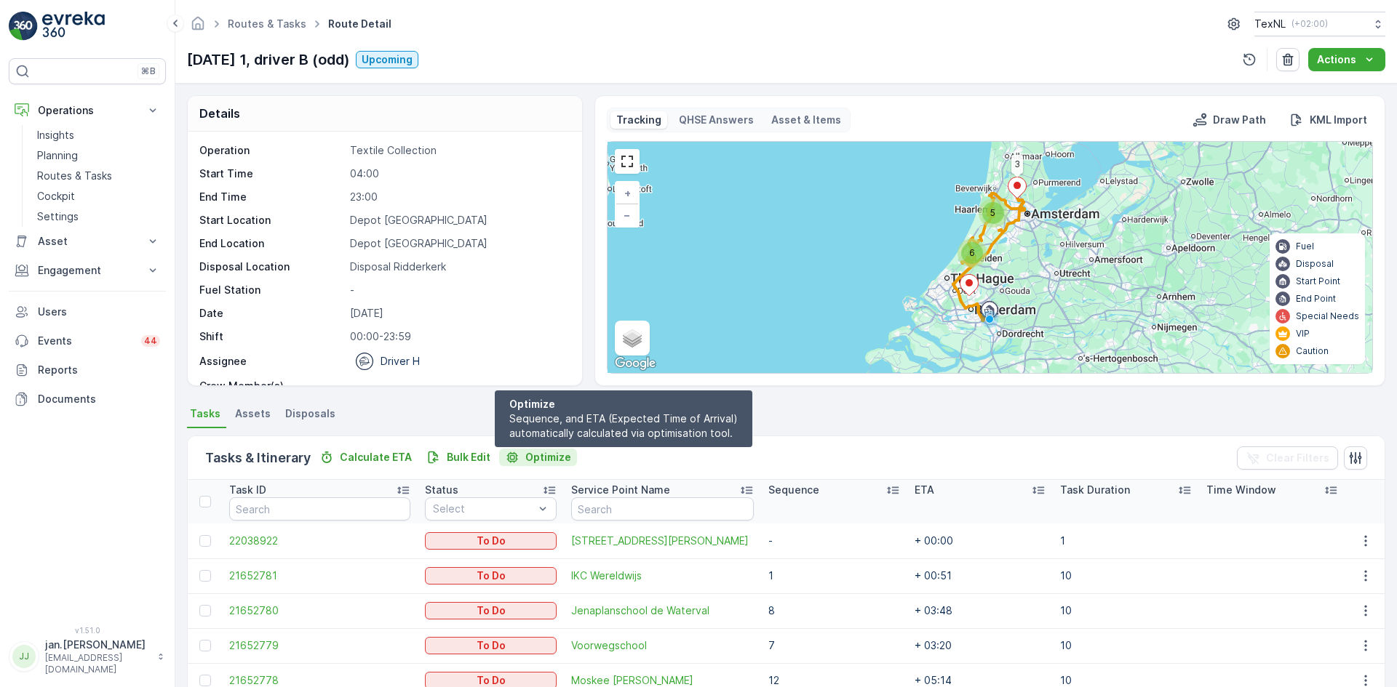
click at [551, 457] on p "Optimize" at bounding box center [548, 457] width 46 height 15
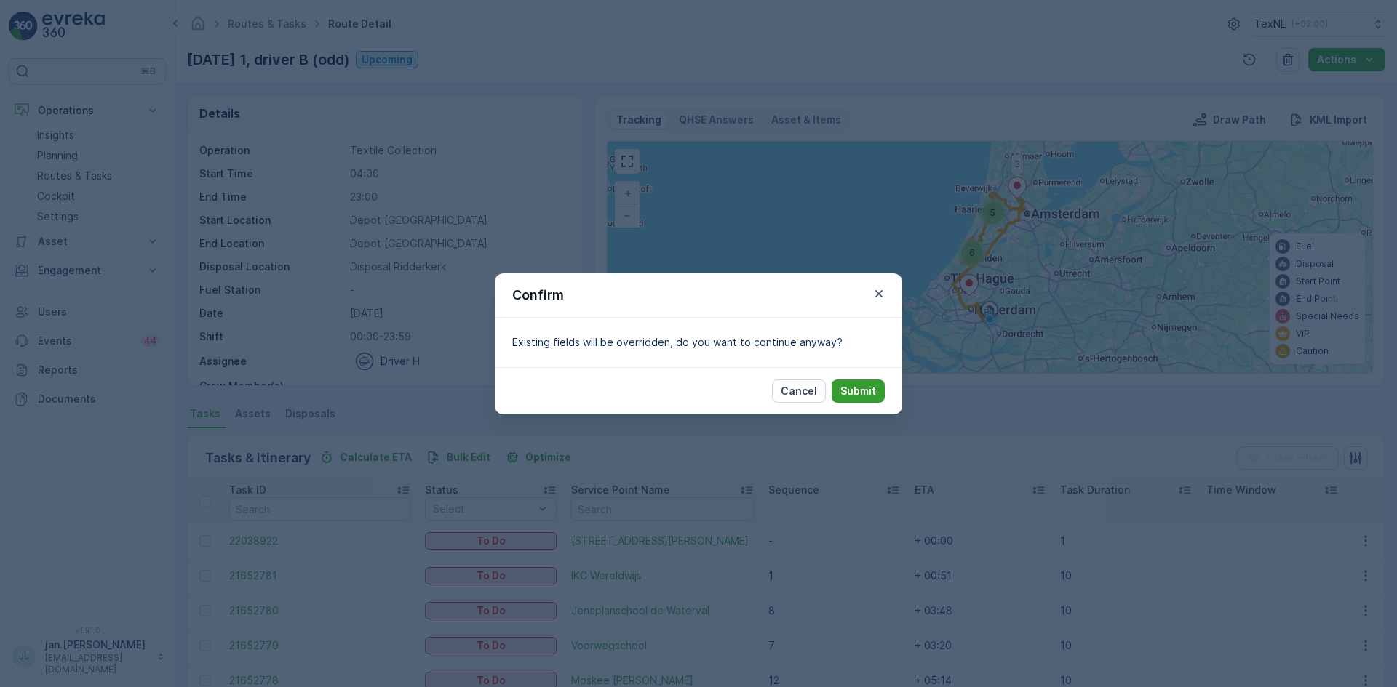
click at [867, 391] on p "Submit" at bounding box center [858, 391] width 36 height 15
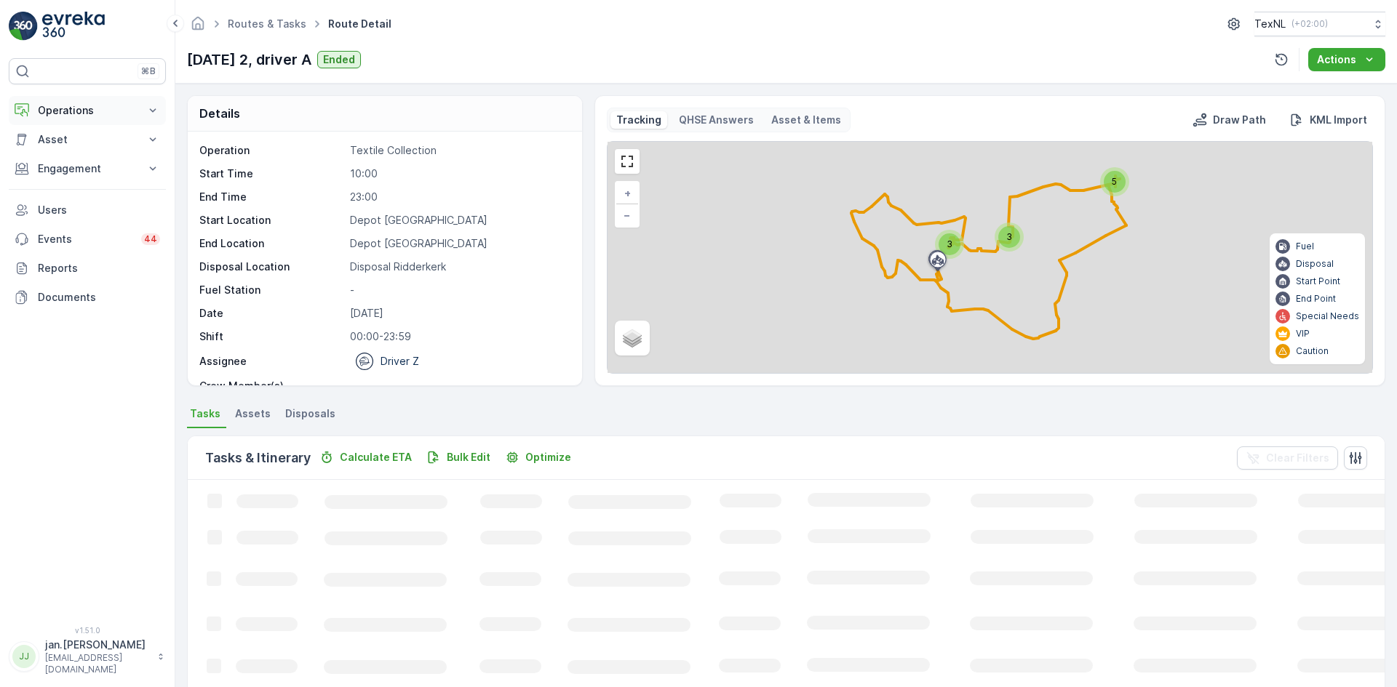
click at [94, 116] on p "Operations" at bounding box center [87, 110] width 99 height 15
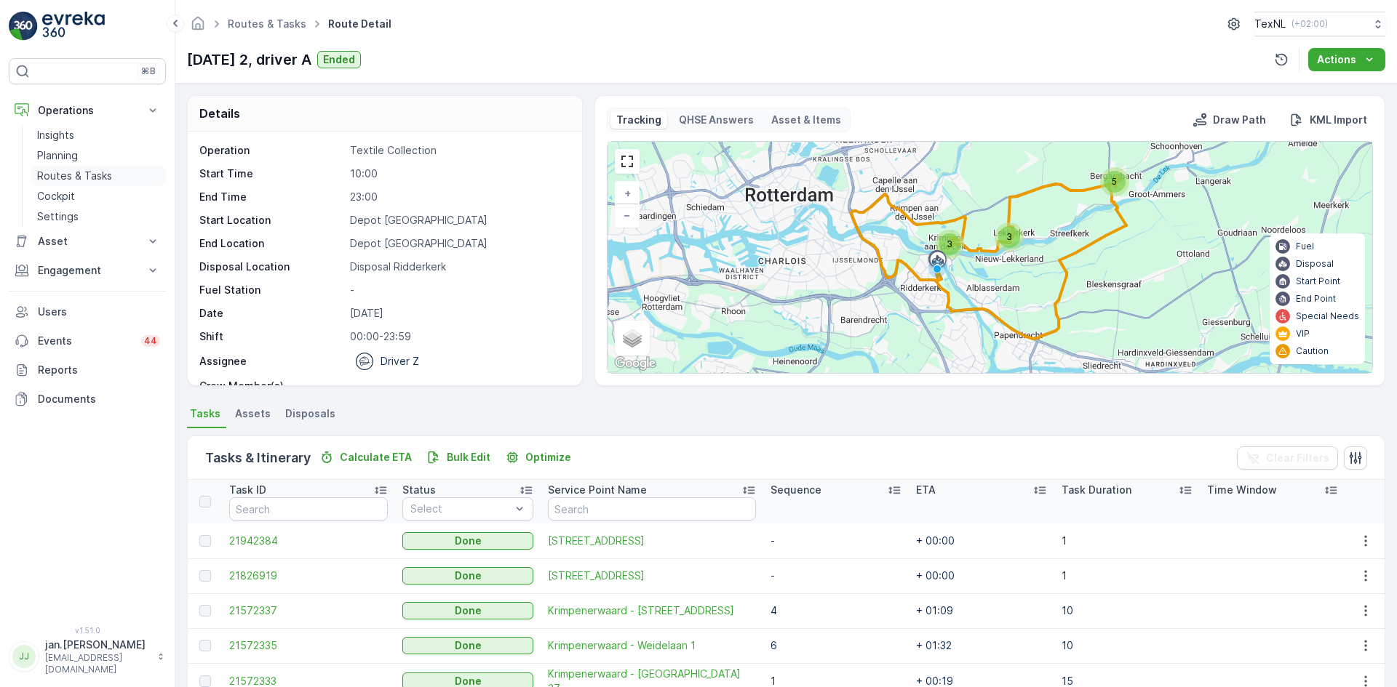
click at [70, 177] on p "Routes & Tasks" at bounding box center [74, 176] width 75 height 15
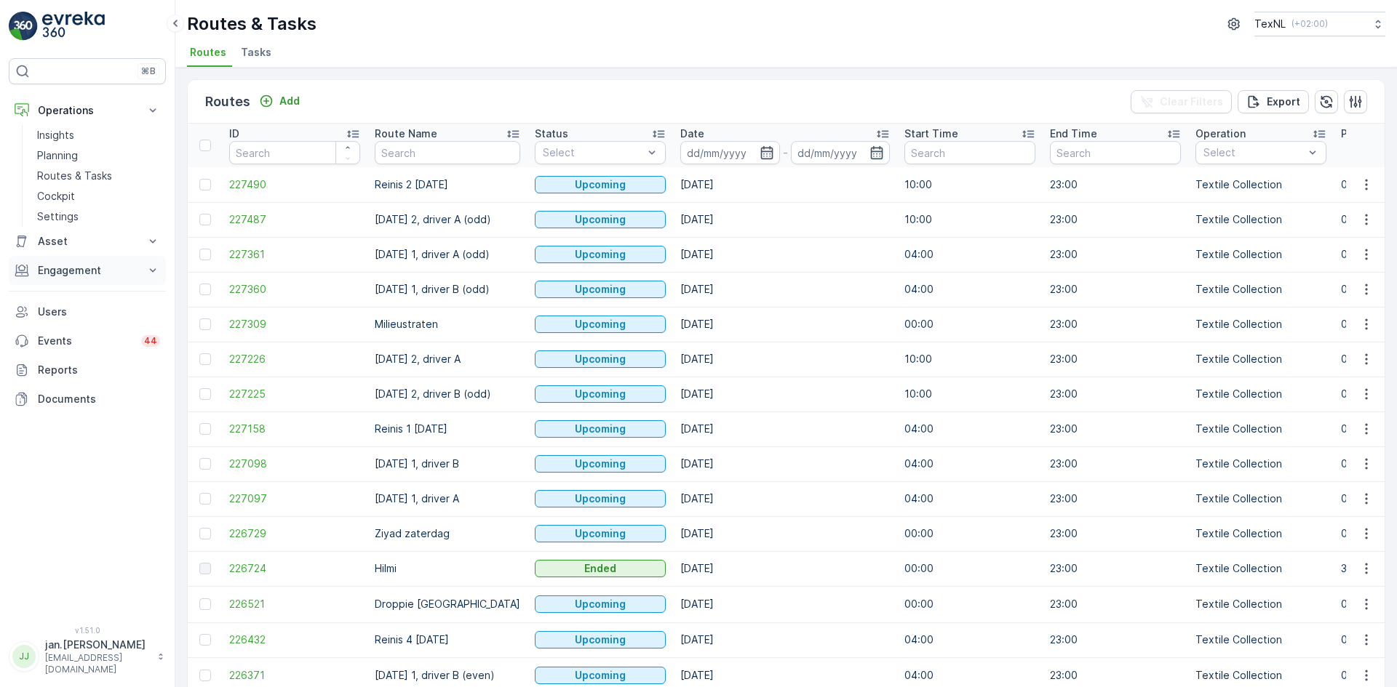
click at [91, 272] on p "Engagement" at bounding box center [87, 270] width 99 height 15
click at [78, 356] on p "Service Points" at bounding box center [72, 356] width 71 height 15
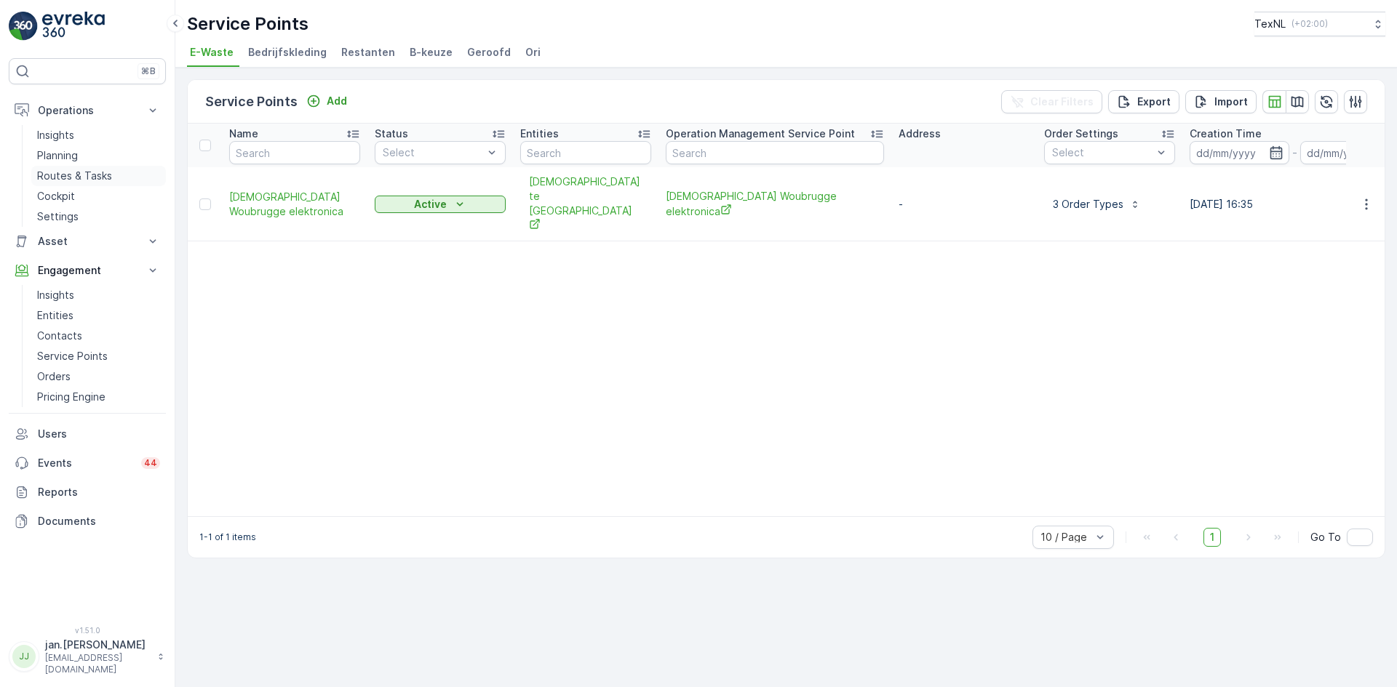
click at [76, 177] on p "Routes & Tasks" at bounding box center [74, 176] width 75 height 15
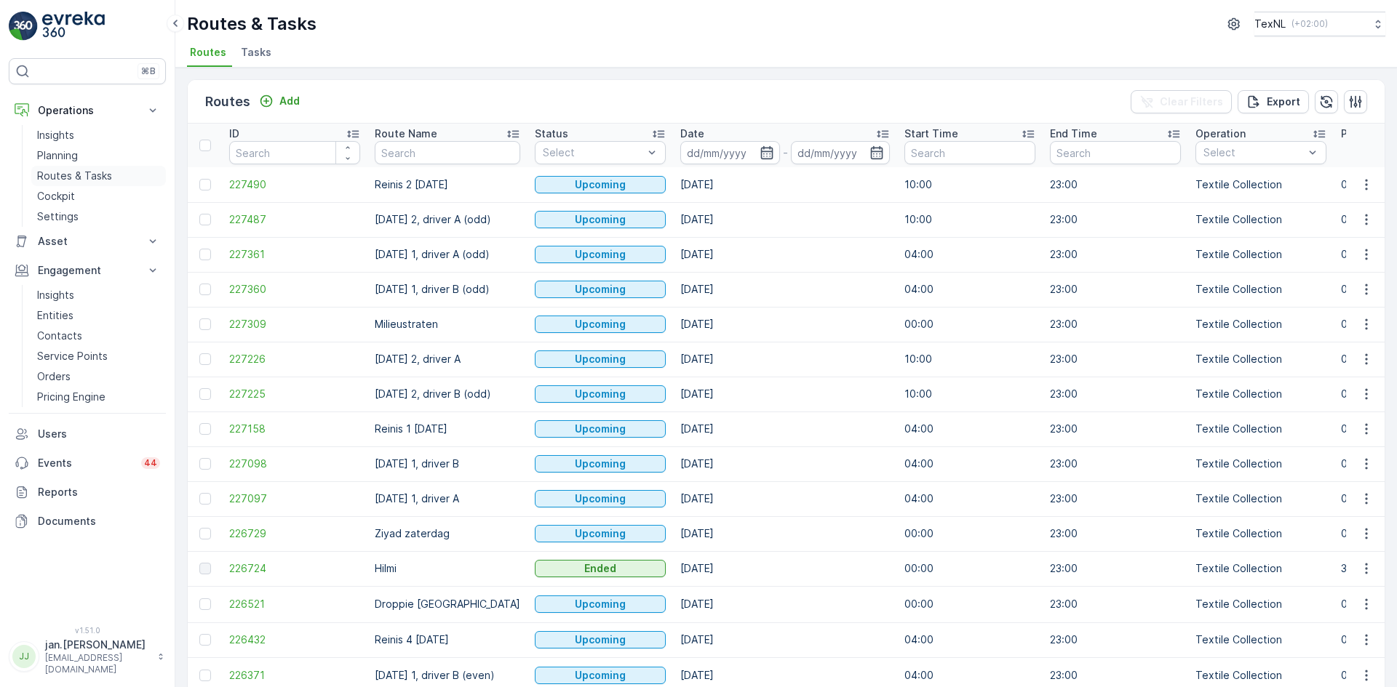
click at [706, 151] on input at bounding box center [730, 152] width 100 height 23
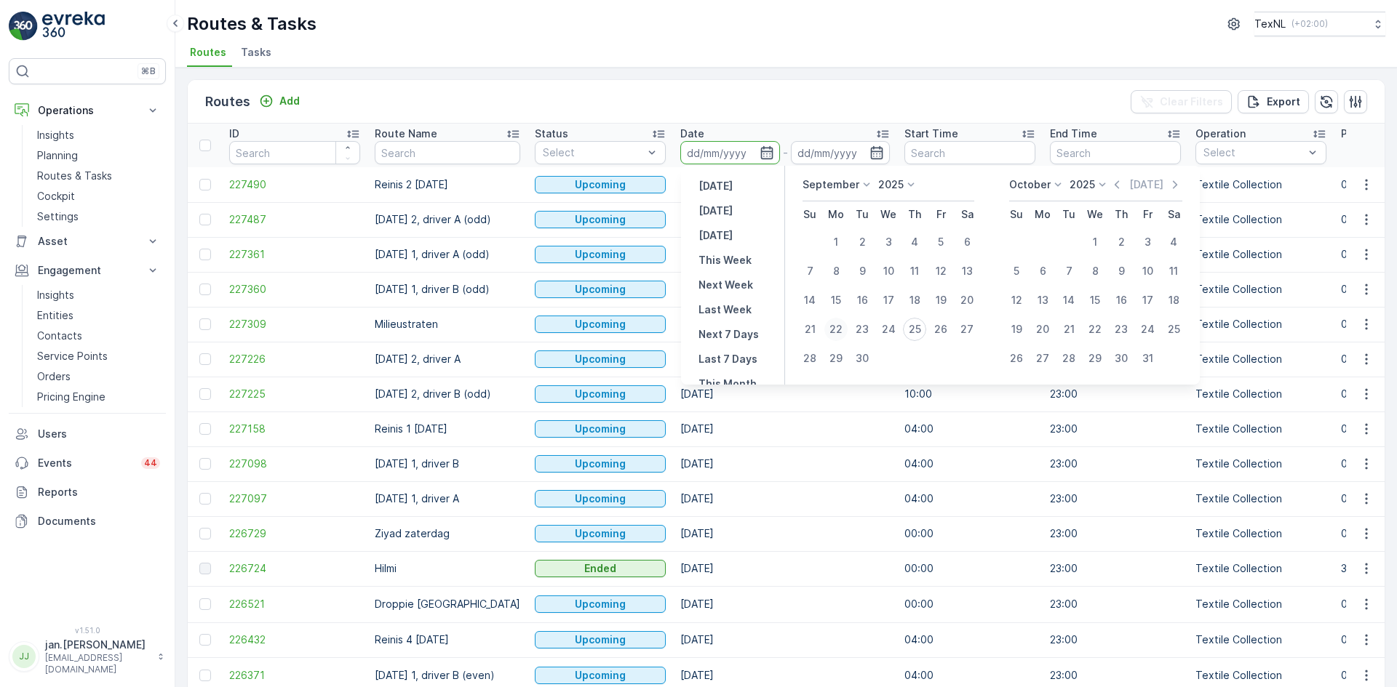
click at [833, 333] on div "22" at bounding box center [835, 329] width 23 height 23
type input "22.09.2025"
click at [834, 333] on div "22" at bounding box center [835, 329] width 23 height 23
type input "22.09.2025"
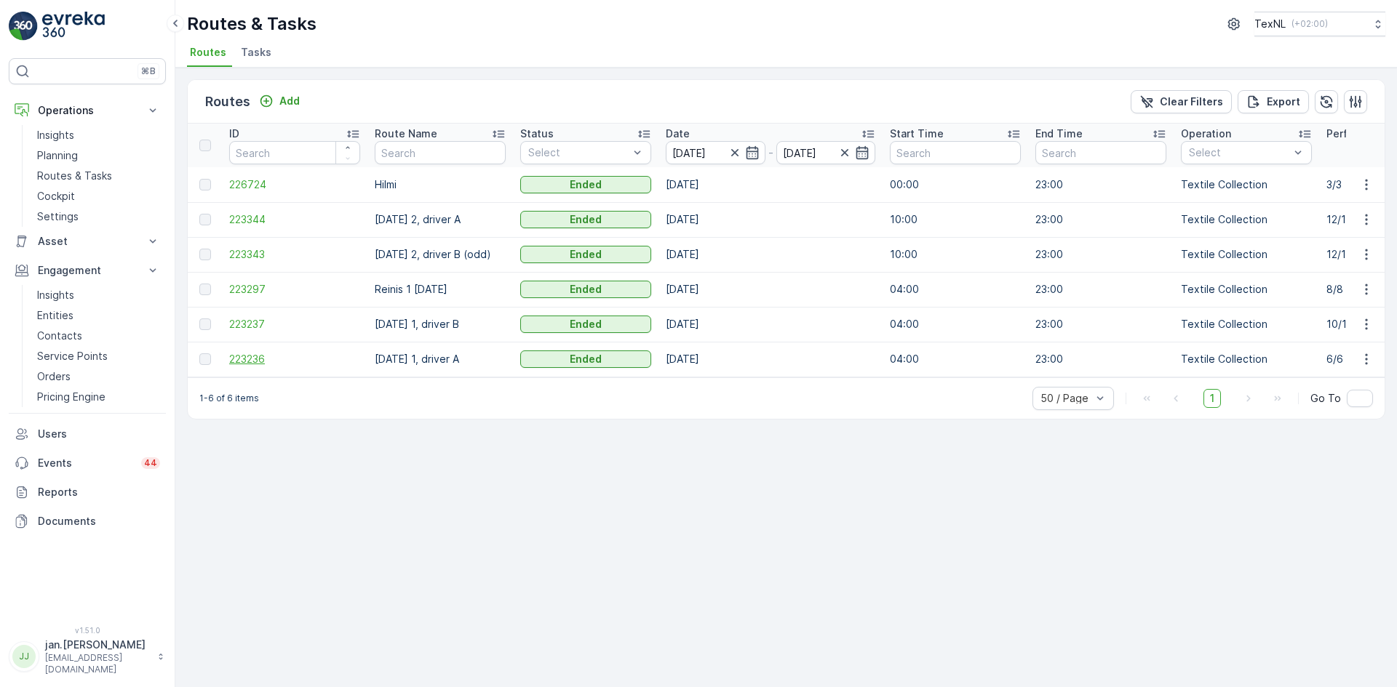
click at [265, 359] on span "223236" at bounding box center [294, 359] width 131 height 15
click at [242, 223] on span "223344" at bounding box center [294, 219] width 131 height 15
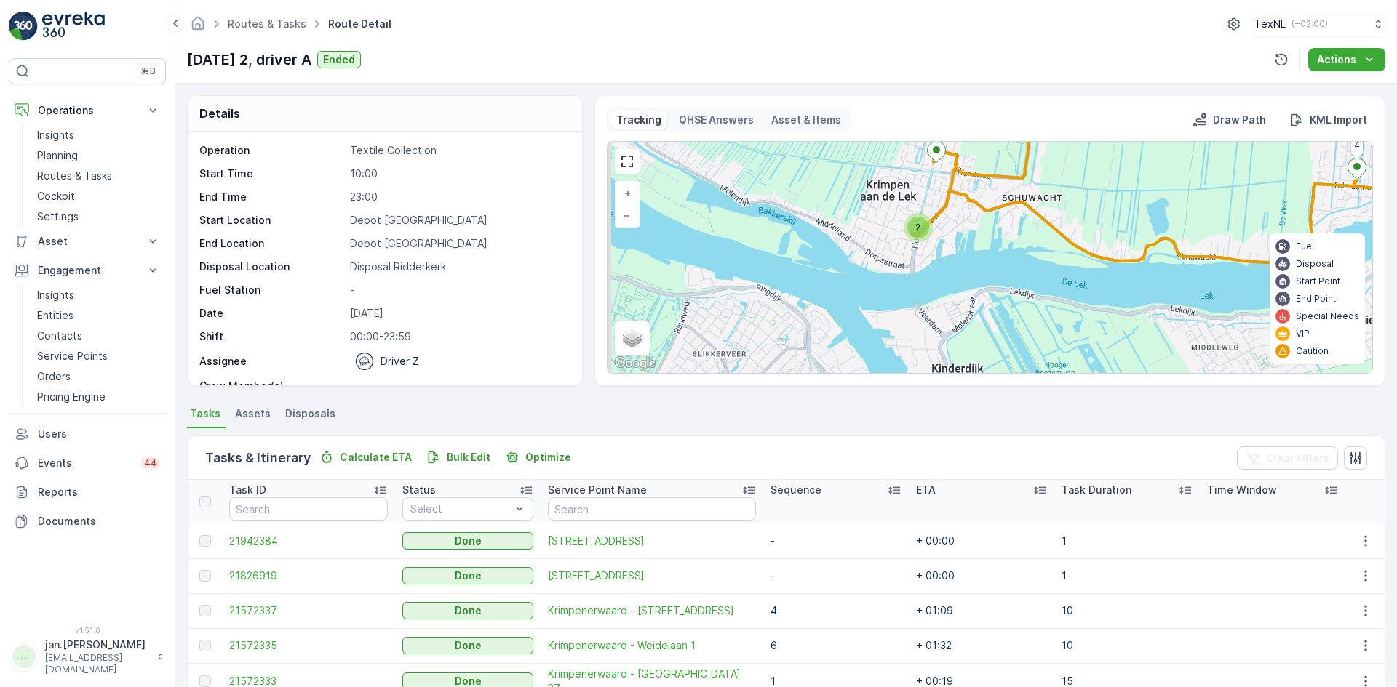
drag, startPoint x: 992, startPoint y: 258, endPoint x: 1144, endPoint y: 276, distance: 153.1
click at [1144, 276] on div "2 2 10 7 9 5 4 6 1 + − Satellite Roadmap Terrain Hybrid Leaflet Keyboard shortc…" at bounding box center [989, 257] width 765 height 231
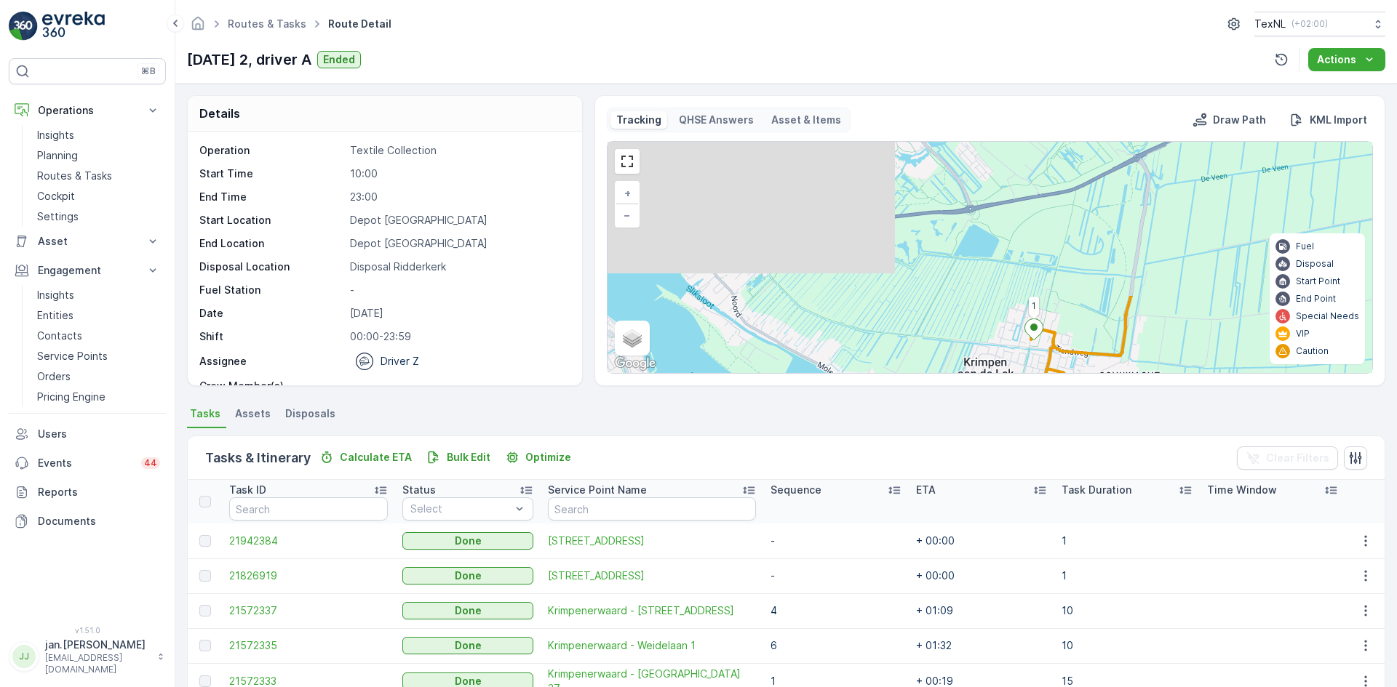
drag, startPoint x: 893, startPoint y: 258, endPoint x: 987, endPoint y: 400, distance: 170.7
click at [990, 426] on div "Details Operation Textile Collection Start Time 10:00 End Time 23:00 Start Loca…" at bounding box center [785, 386] width 1221 height 604
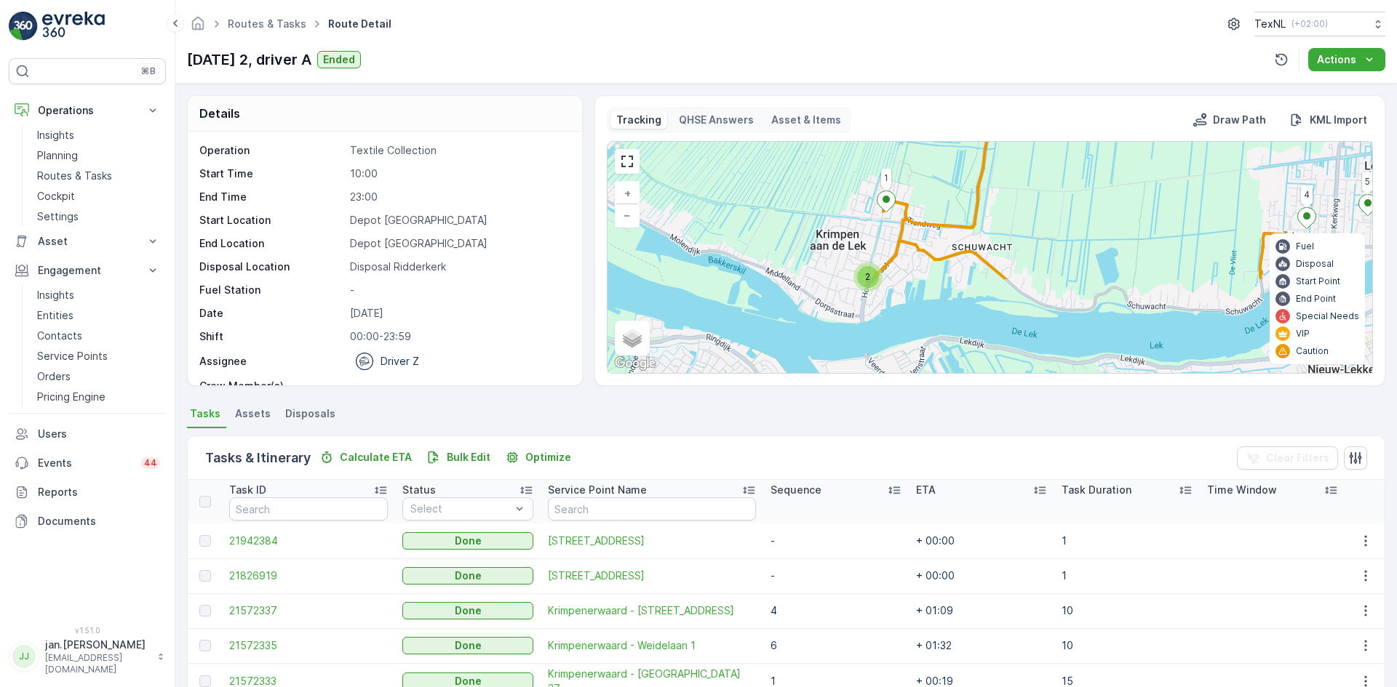
drag, startPoint x: 1080, startPoint y: 322, endPoint x: 933, endPoint y: 204, distance: 188.5
click at [933, 204] on div "2 2 10 7 9 5 4 6 1 + − Satellite Roadmap Terrain Hybrid Leaflet Keyboard shortc…" at bounding box center [989, 257] width 765 height 231
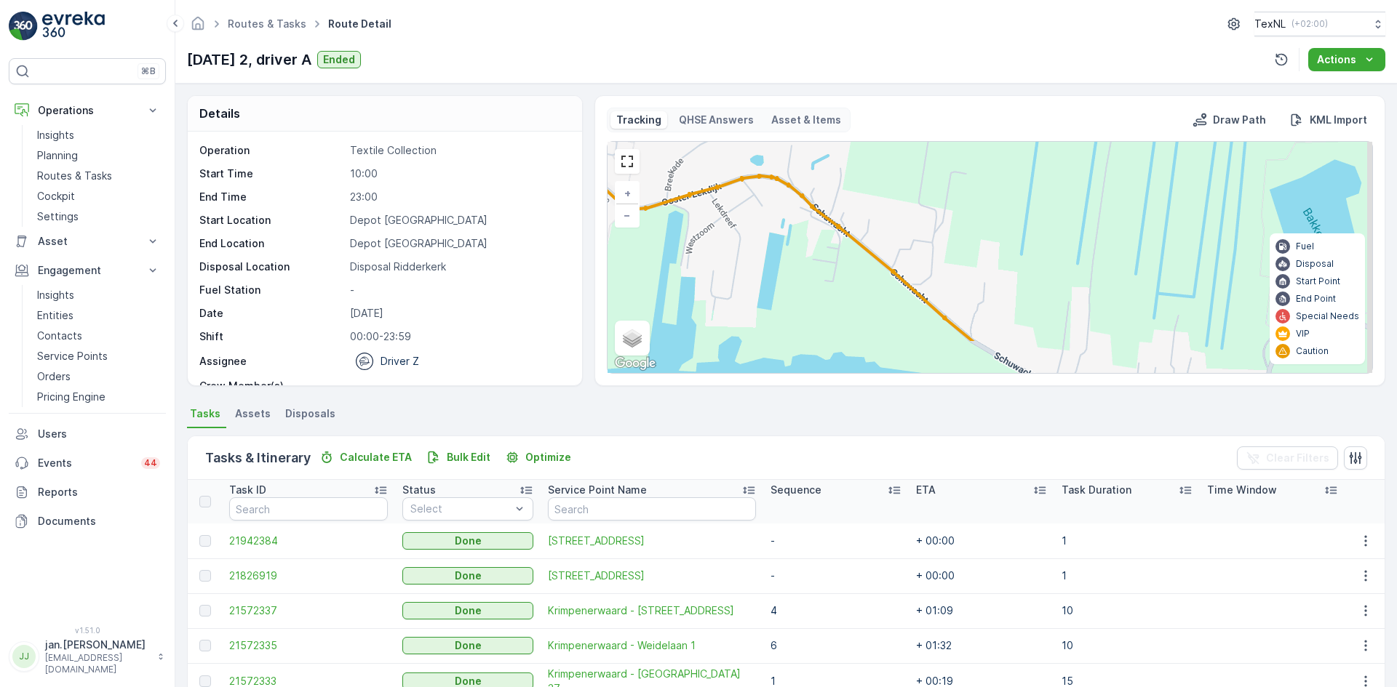
drag, startPoint x: 986, startPoint y: 256, endPoint x: 639, endPoint y: 284, distance: 348.2
click at [685, 239] on div "2 10 7 9 5 4 6 1 2 3 + − Satellite Roadmap Terrain Hybrid Leaflet Keyboard shor…" at bounding box center [989, 257] width 765 height 231
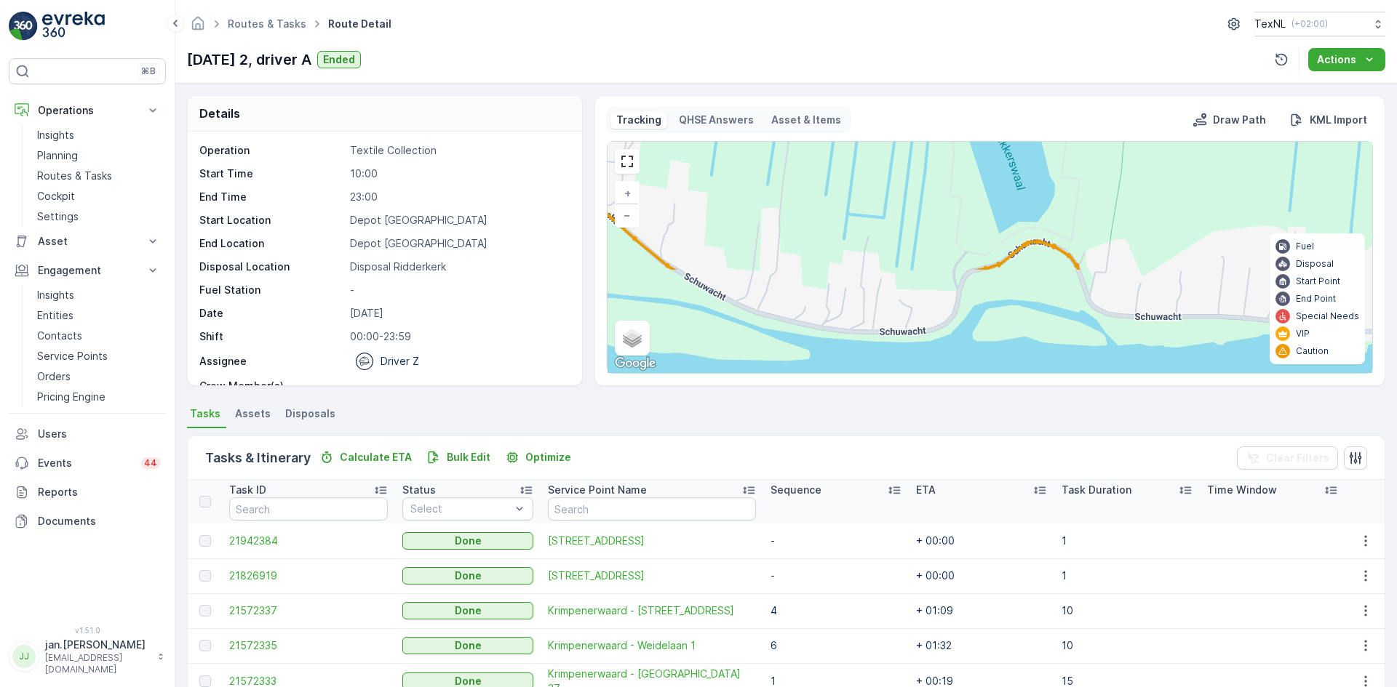
drag, startPoint x: 1008, startPoint y: 271, endPoint x: 939, endPoint y: 177, distance: 116.5
click at [900, 156] on div "2 10 7 9 5 4 6 1 2 3 + − Satellite Roadmap Terrain Hybrid Leaflet Keyboard shor…" at bounding box center [989, 257] width 765 height 231
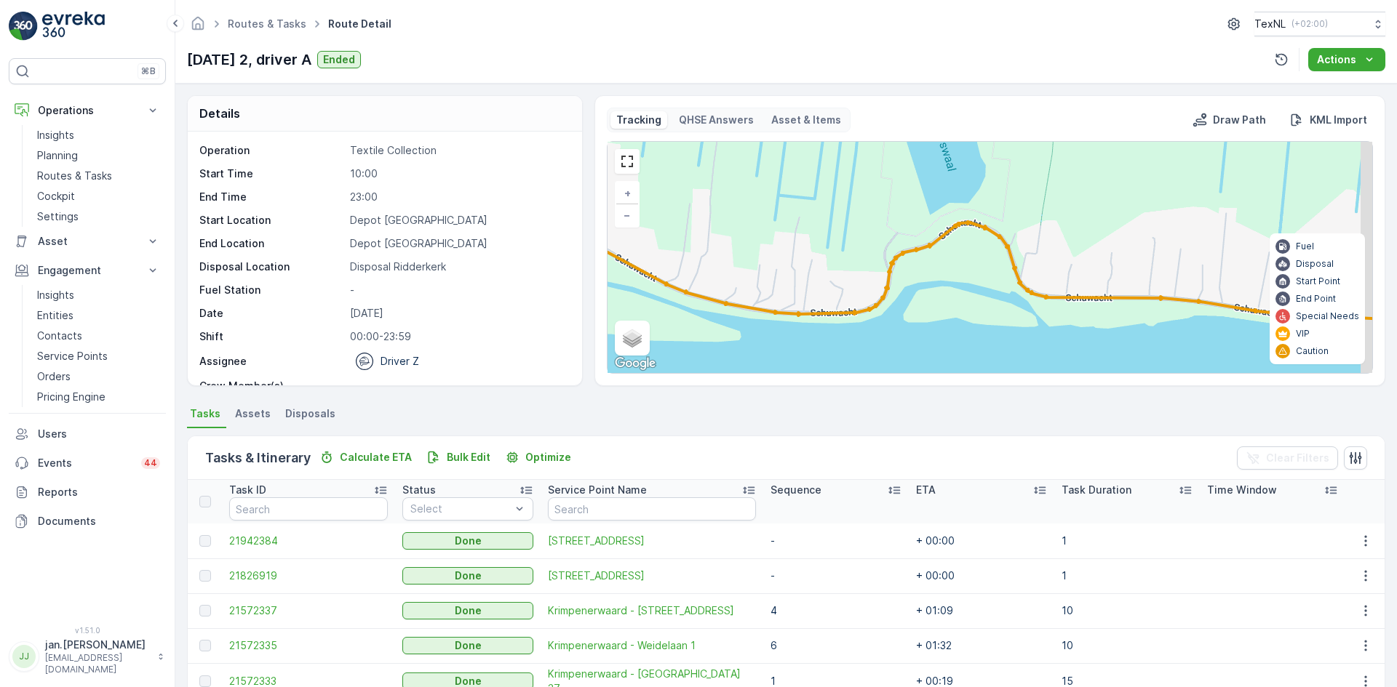
drag, startPoint x: 1112, startPoint y: 292, endPoint x: 791, endPoint y: 286, distance: 321.6
click at [802, 284] on div "2 10 7 9 5 4 6 1 2 3 + − Satellite Roadmap Terrain Hybrid Leaflet Keyboard shor…" at bounding box center [989, 257] width 765 height 231
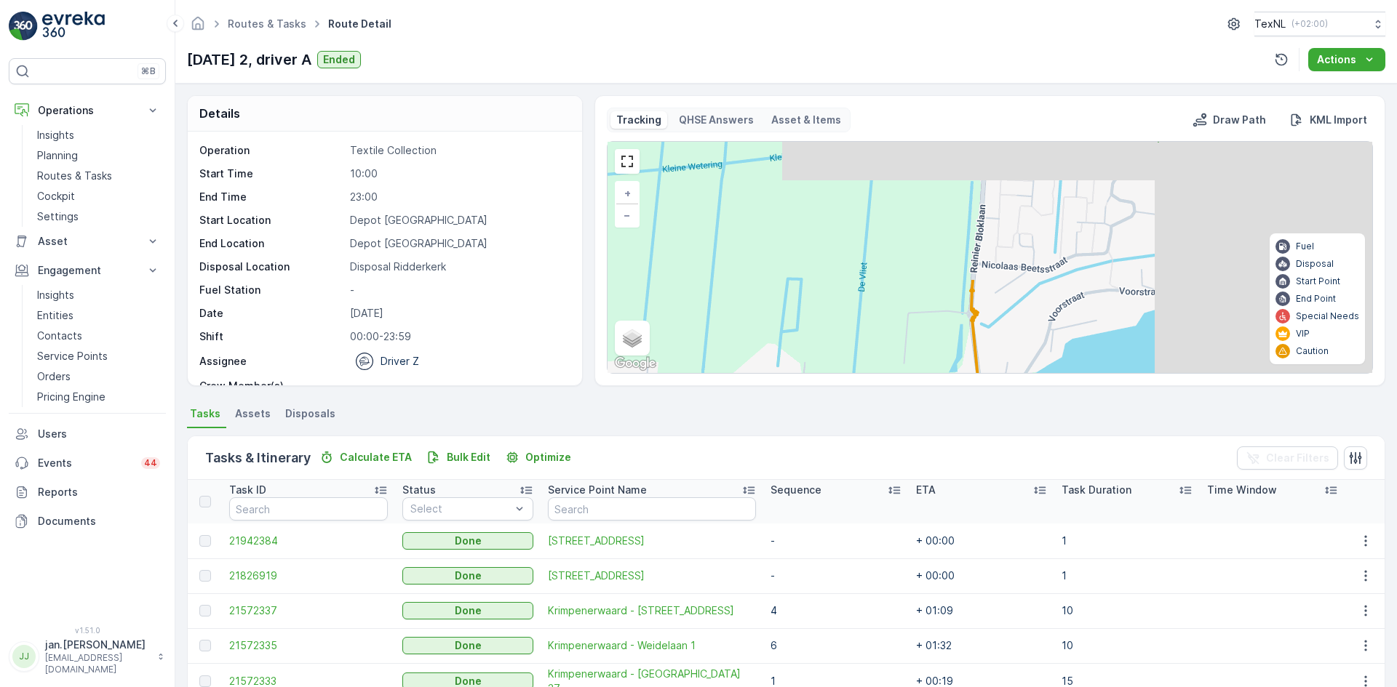
drag, startPoint x: 993, startPoint y: 230, endPoint x: 801, endPoint y: 463, distance: 301.8
click at [801, 463] on div "Details Operation Textile Collection Start Time 10:00 End Time 23:00 Start Loca…" at bounding box center [785, 386] width 1221 height 604
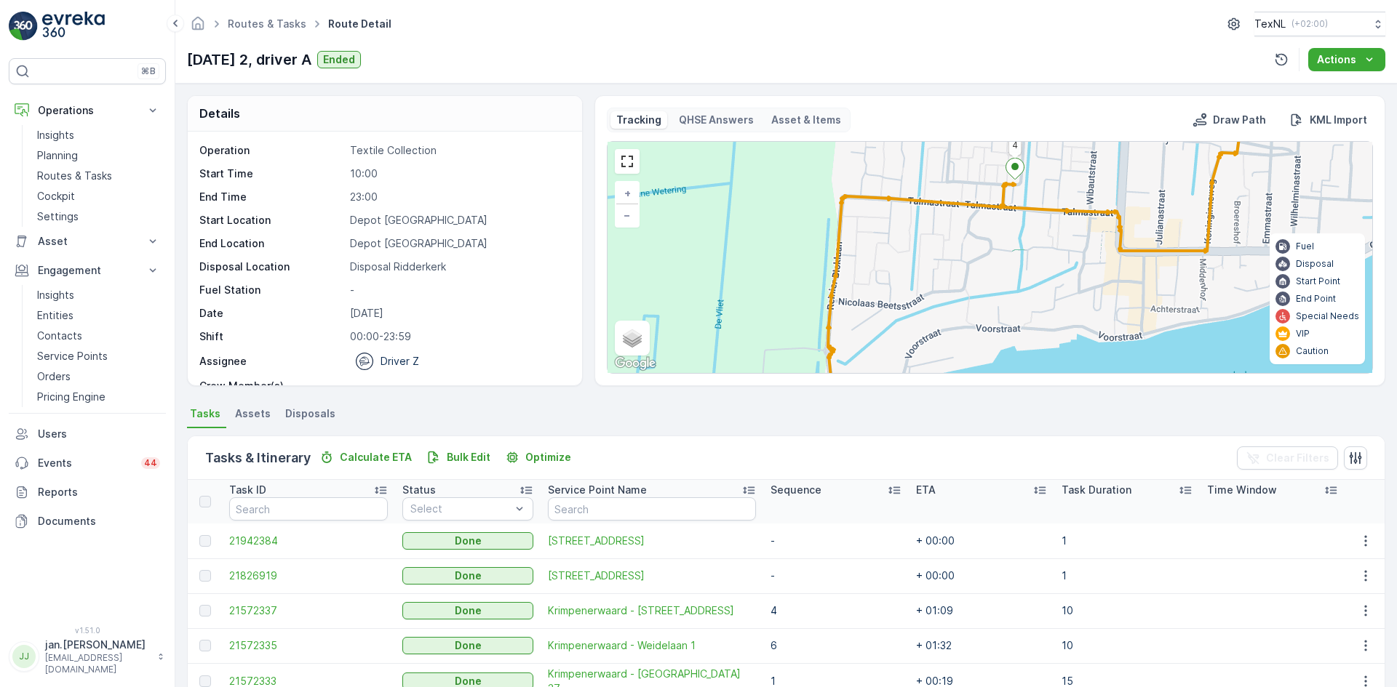
drag, startPoint x: 941, startPoint y: 280, endPoint x: 858, endPoint y: 318, distance: 91.8
click at [858, 318] on div "2 10 7 9 5 4 6 1 2 3 + − Satellite Roadmap Terrain Hybrid Leaflet Keyboard shor…" at bounding box center [989, 257] width 765 height 231
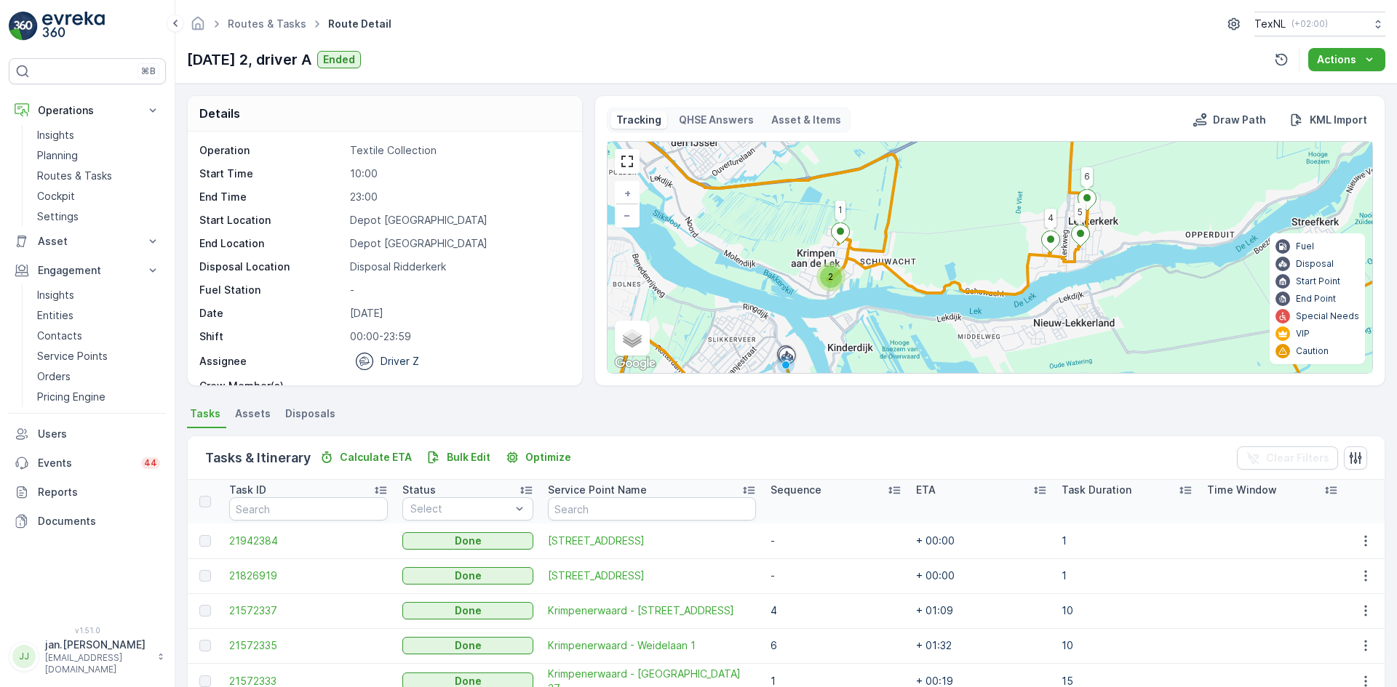
drag, startPoint x: 1068, startPoint y: 242, endPoint x: 1125, endPoint y: 276, distance: 66.9
click at [1125, 276] on div "3 2 10 7 5 4 6 1 + − Satellite Roadmap Terrain Hybrid Leaflet Keyboard shortcut…" at bounding box center [989, 257] width 765 height 231
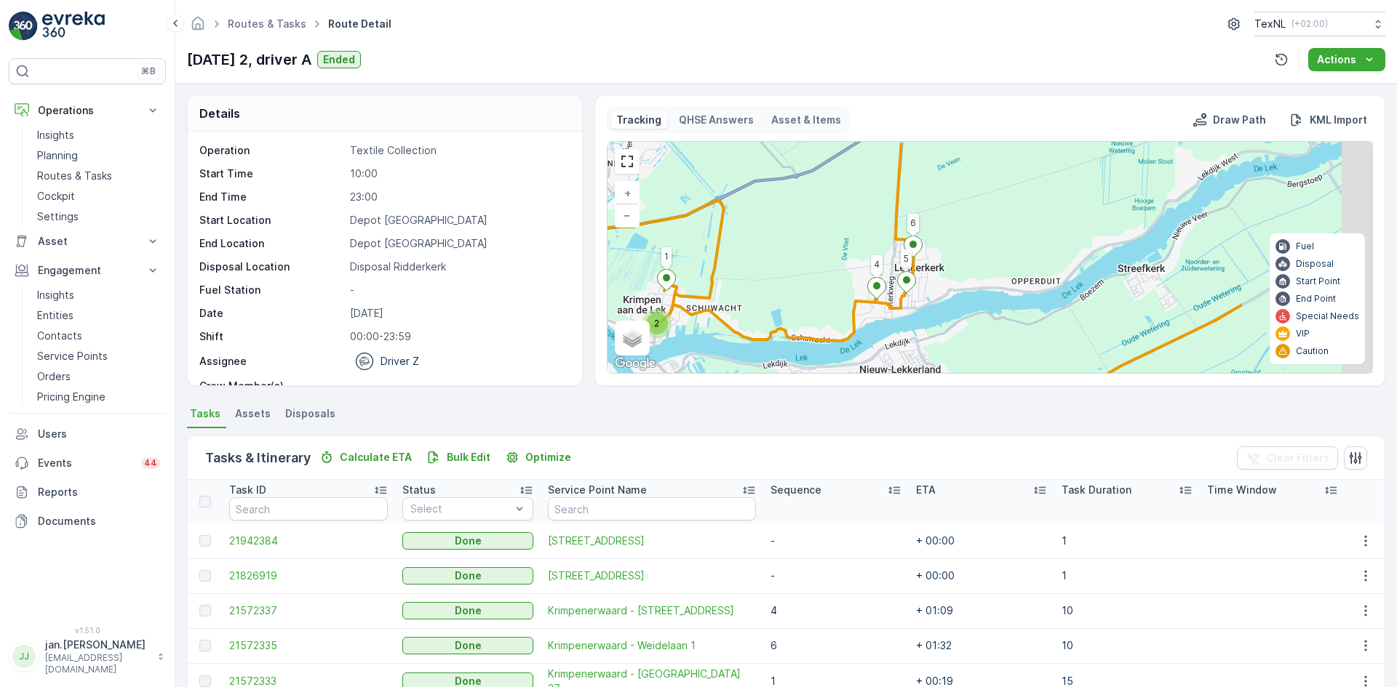
drag, startPoint x: 949, startPoint y: 205, endPoint x: 745, endPoint y: 231, distance: 206.0
click at [745, 231] on div "3 2 10 7 5 4 6 1 + − Satellite Roadmap Terrain Hybrid Leaflet Keyboard shortcut…" at bounding box center [989, 257] width 765 height 231
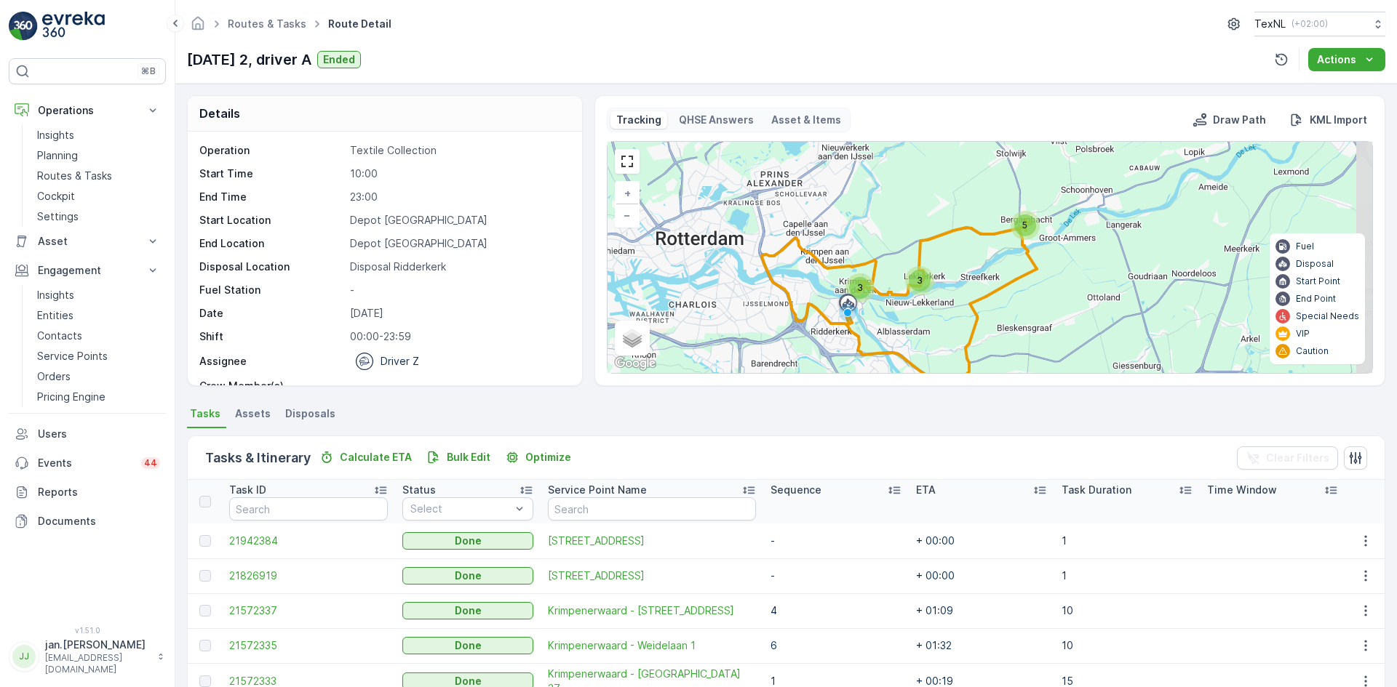
drag, startPoint x: 1049, startPoint y: 215, endPoint x: 1008, endPoint y: 258, distance: 59.7
click at [976, 259] on div "5 3 3 + − Satellite Roadmap Terrain Hybrid Leaflet Keyboard shortcuts Map Data …" at bounding box center [989, 257] width 765 height 231
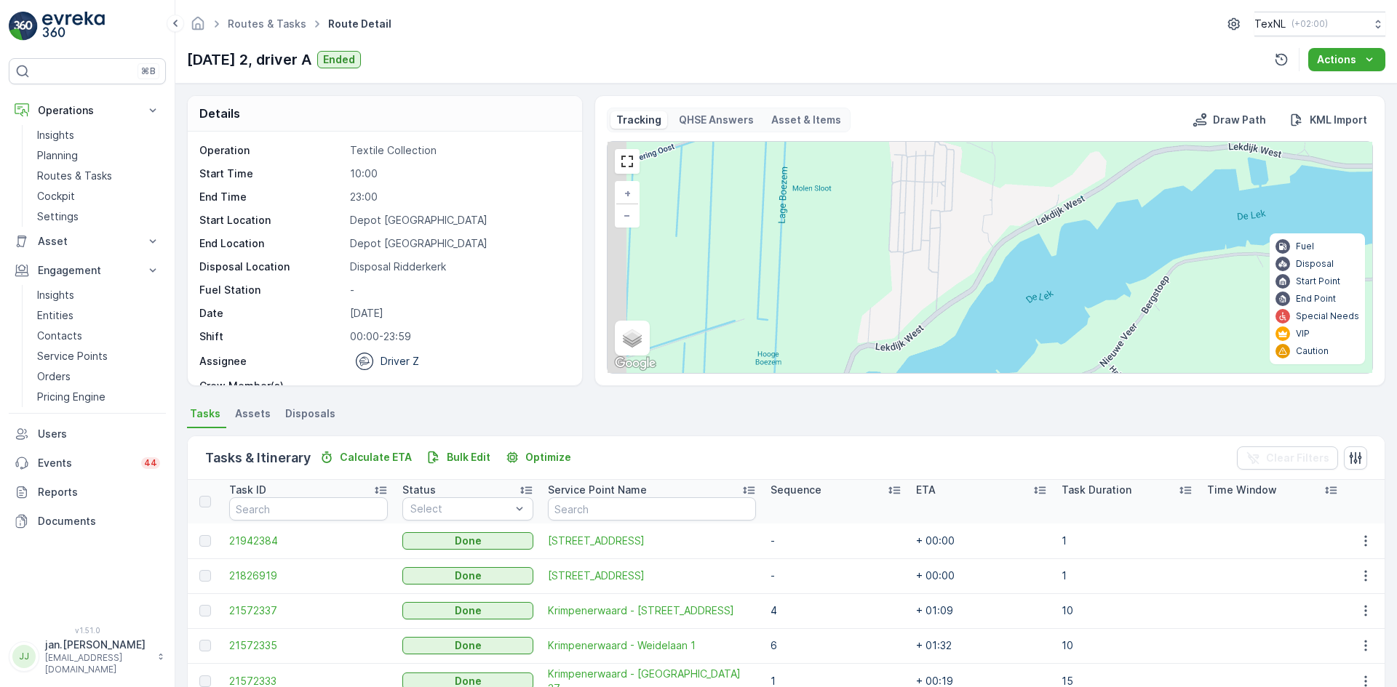
drag, startPoint x: 856, startPoint y: 312, endPoint x: 993, endPoint y: 197, distance: 178.6
click at [985, 203] on div "2 10 7 5 4 6 1 9 2 3 + − Satellite Roadmap Terrain Hybrid Leaflet Keyboard shor…" at bounding box center [989, 257] width 765 height 231
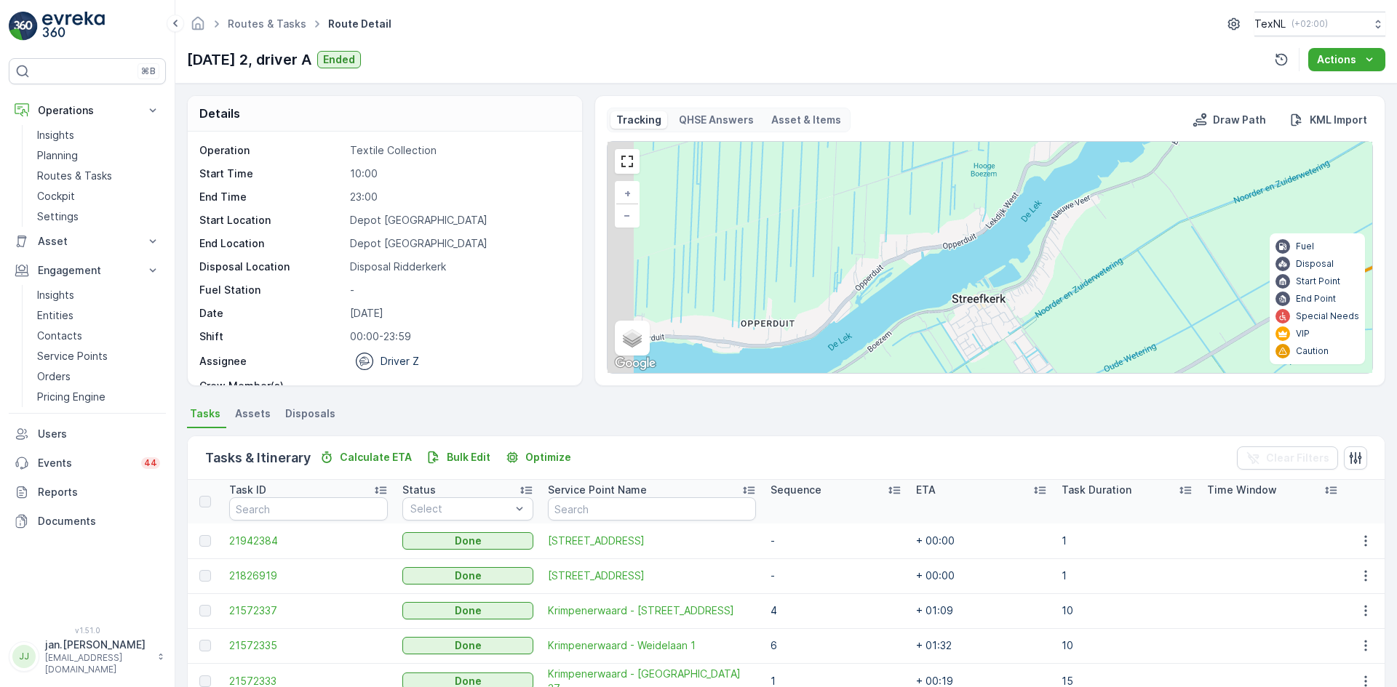
drag, startPoint x: 941, startPoint y: 258, endPoint x: 1034, endPoint y: 155, distance: 139.0
click at [1034, 155] on div "2 2 10 7 5 4 6 1 9 + − Satellite Roadmap Terrain Hybrid Leaflet Keyboard shortc…" at bounding box center [989, 257] width 765 height 231
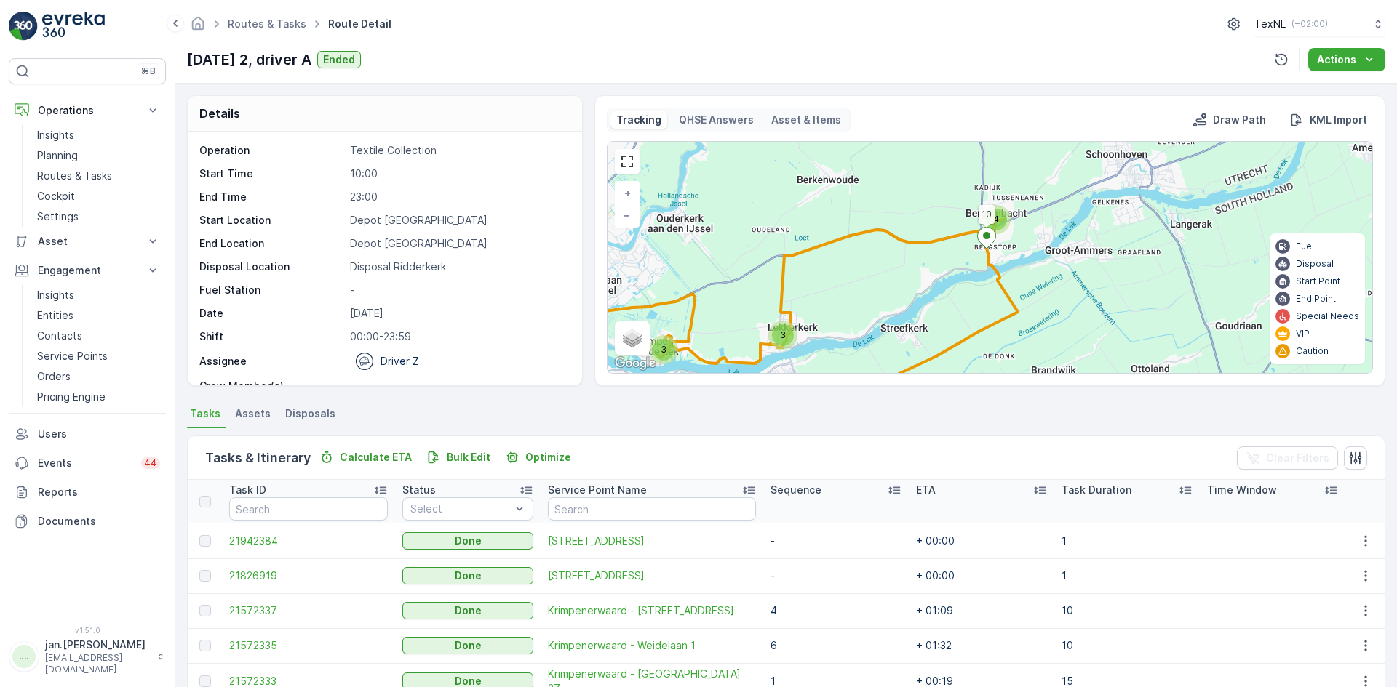
drag, startPoint x: 946, startPoint y: 263, endPoint x: 885, endPoint y: 339, distance: 98.3
click at [885, 339] on div "4 3 3 10 + − Satellite Roadmap Terrain Hybrid Leaflet Keyboard shortcuts Map Da…" at bounding box center [989, 257] width 765 height 231
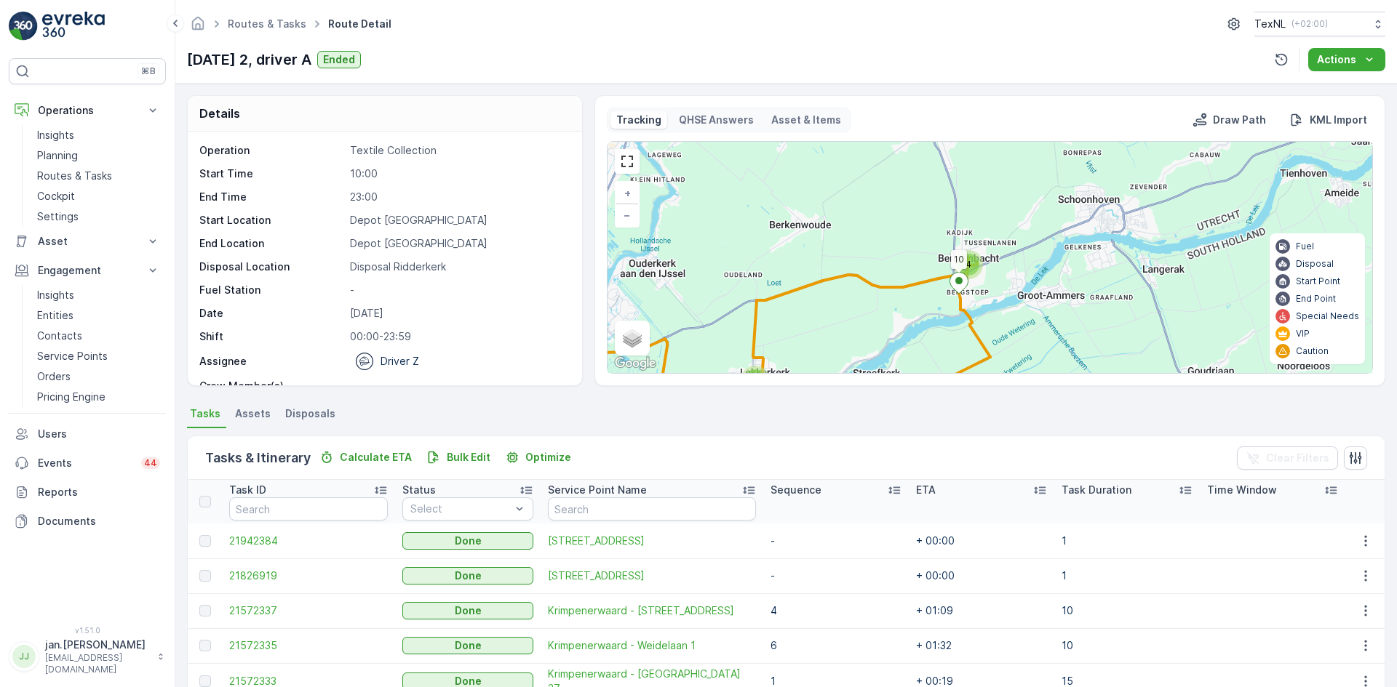
drag, startPoint x: 901, startPoint y: 274, endPoint x: 885, endPoint y: 302, distance: 32.6
click at [885, 302] on div "4 3 3 10 + − Satellite Roadmap Terrain Hybrid Leaflet Keyboard shortcuts Map Da…" at bounding box center [989, 257] width 765 height 231
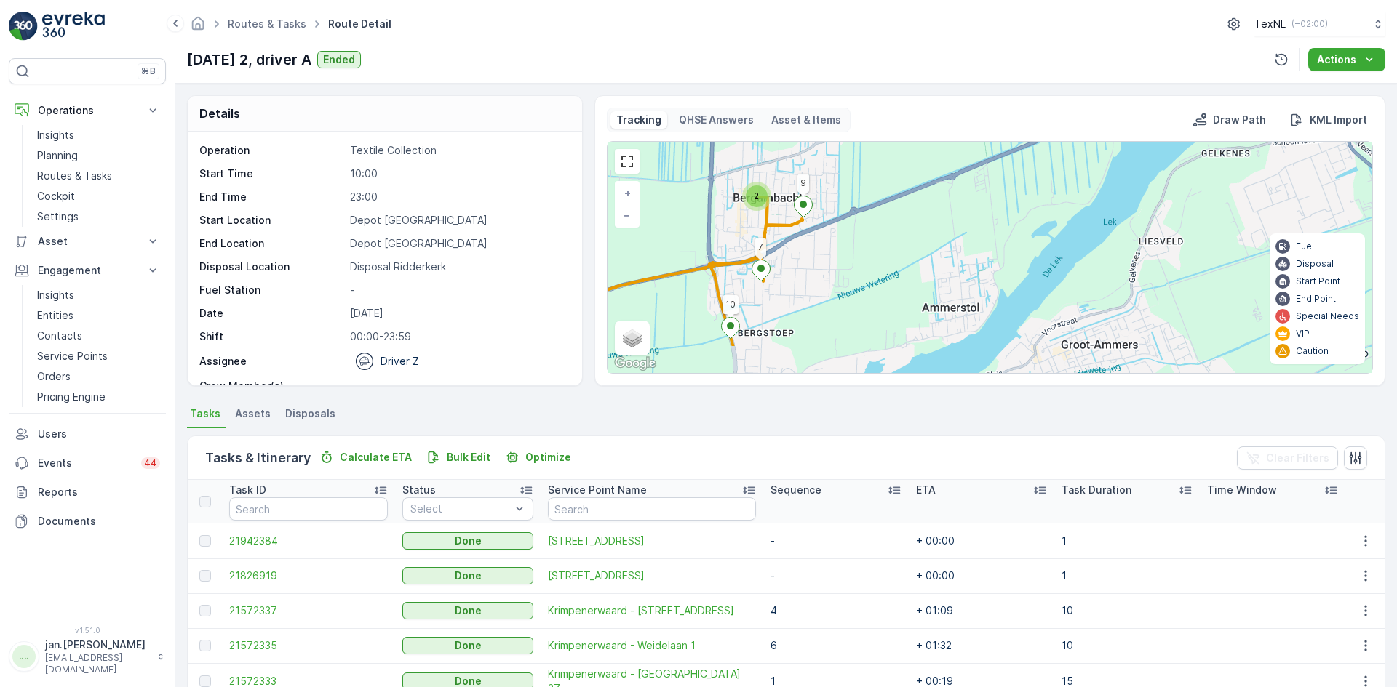
drag, startPoint x: 1026, startPoint y: 279, endPoint x: 1032, endPoint y: 231, distance: 48.3
click at [1032, 231] on div "2 2 10 7 9 5 4 6 1 + − Satellite Roadmap Terrain Hybrid Leaflet Keyboard shortc…" at bounding box center [989, 257] width 765 height 231
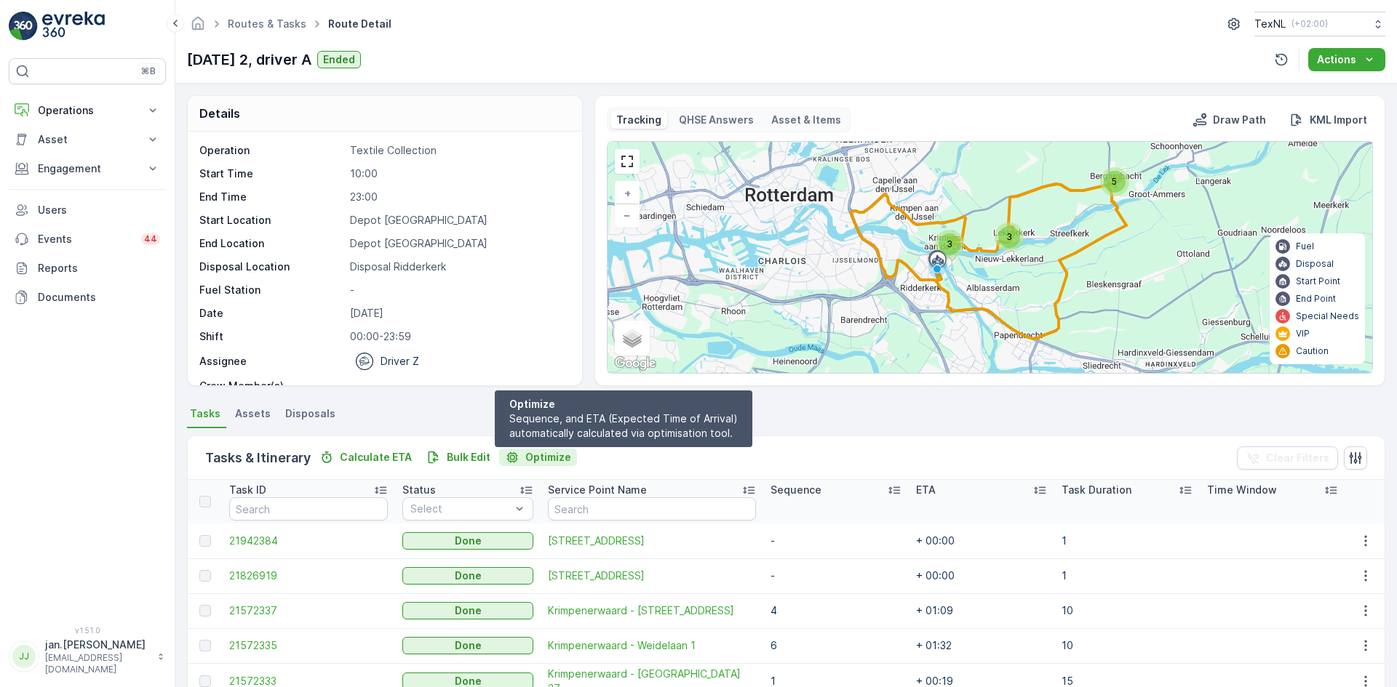
click at [535, 455] on p "Optimize" at bounding box center [548, 457] width 46 height 15
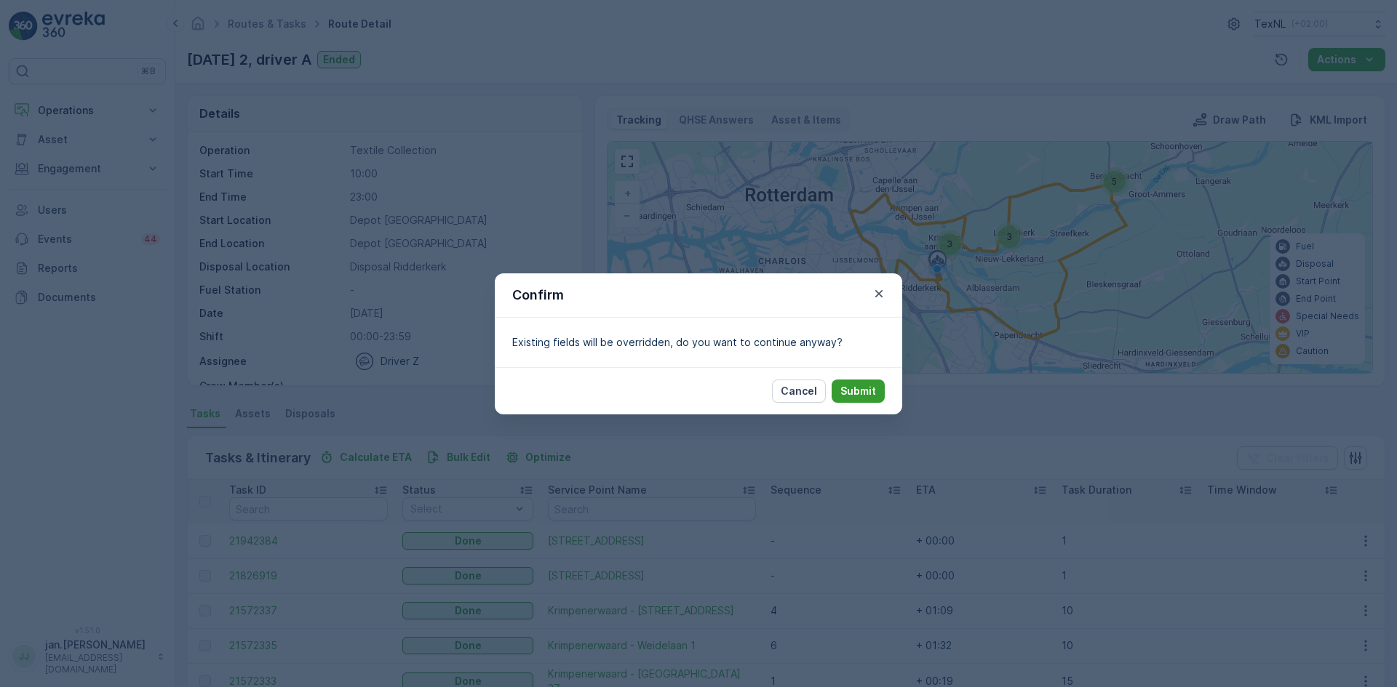
click at [857, 395] on p "Submit" at bounding box center [858, 391] width 36 height 15
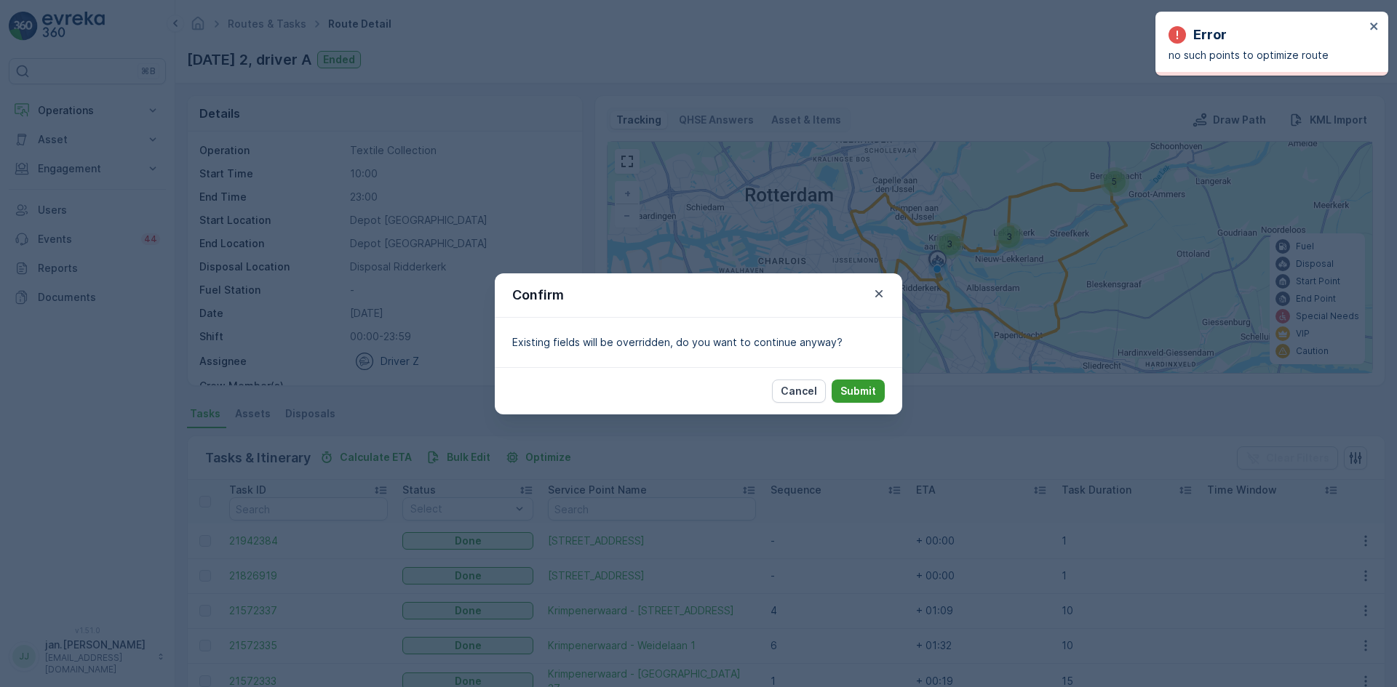
click at [868, 384] on p "Submit" at bounding box center [858, 391] width 36 height 15
click at [783, 391] on button "Cancel" at bounding box center [799, 391] width 54 height 23
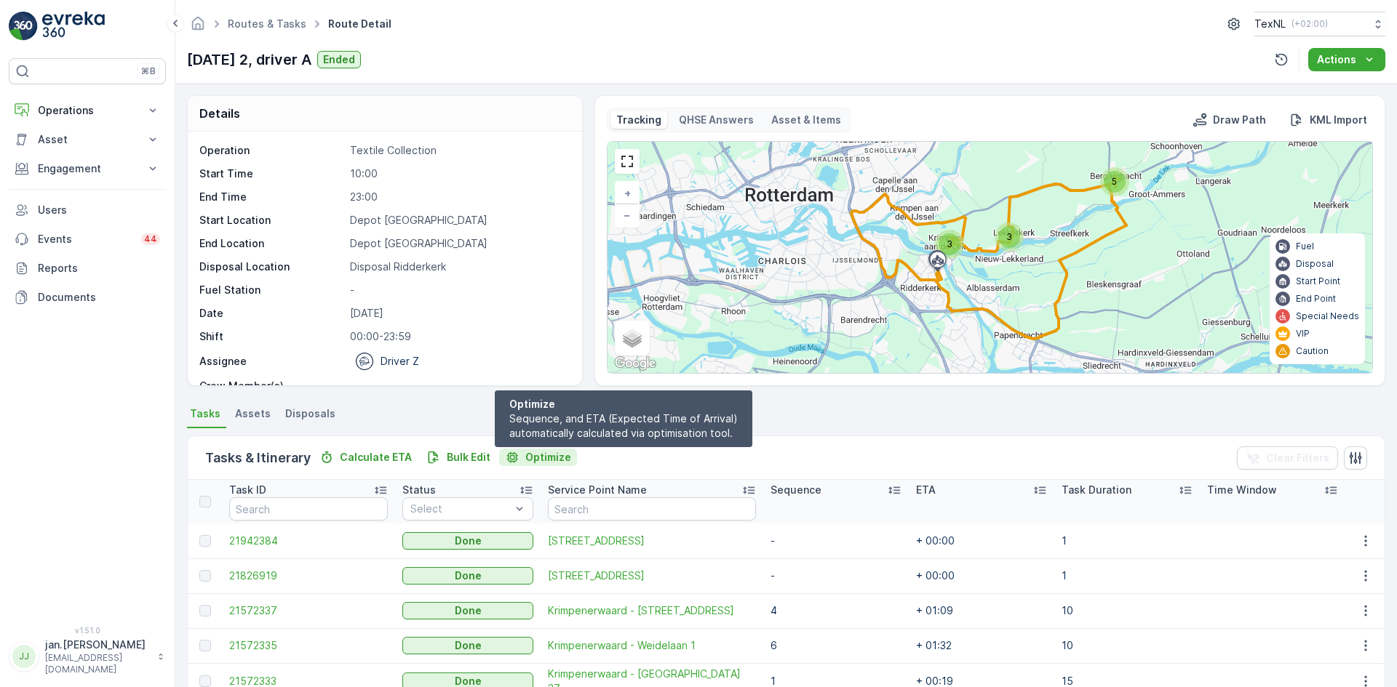
click at [545, 458] on p "Optimize" at bounding box center [548, 457] width 46 height 15
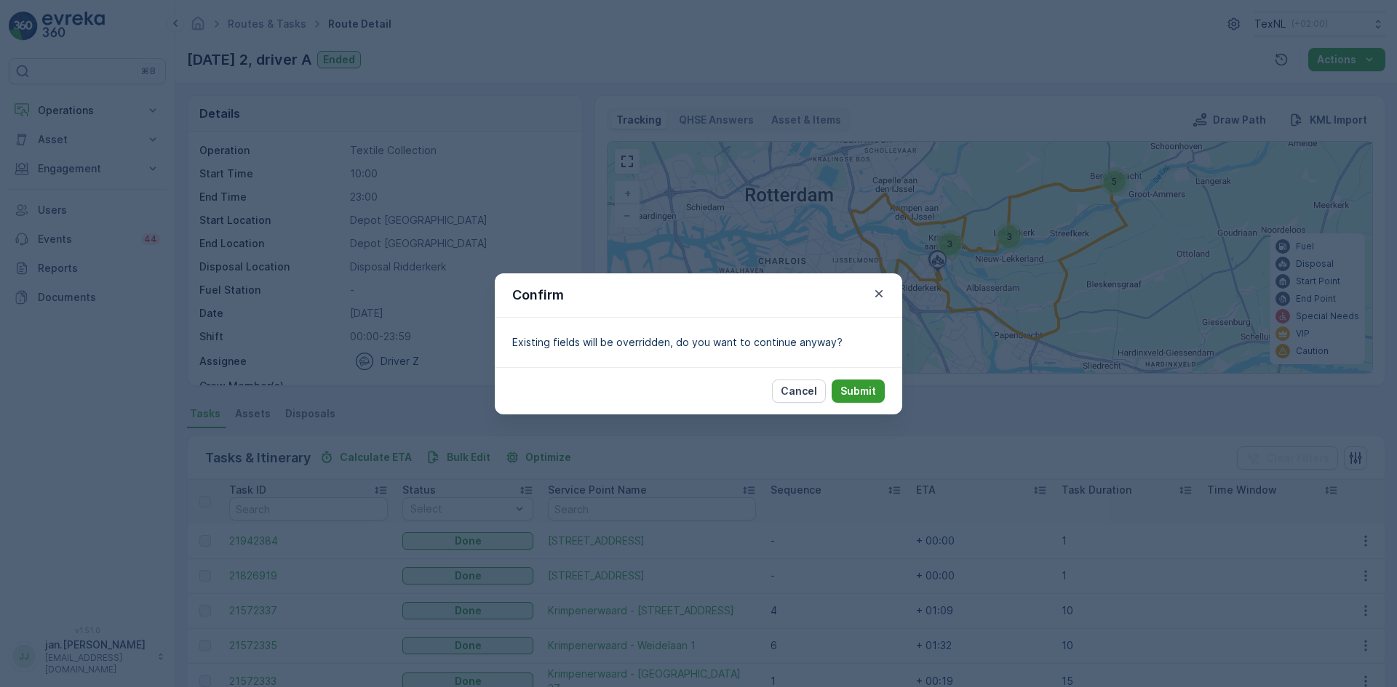
click at [851, 389] on p "Submit" at bounding box center [858, 391] width 36 height 15
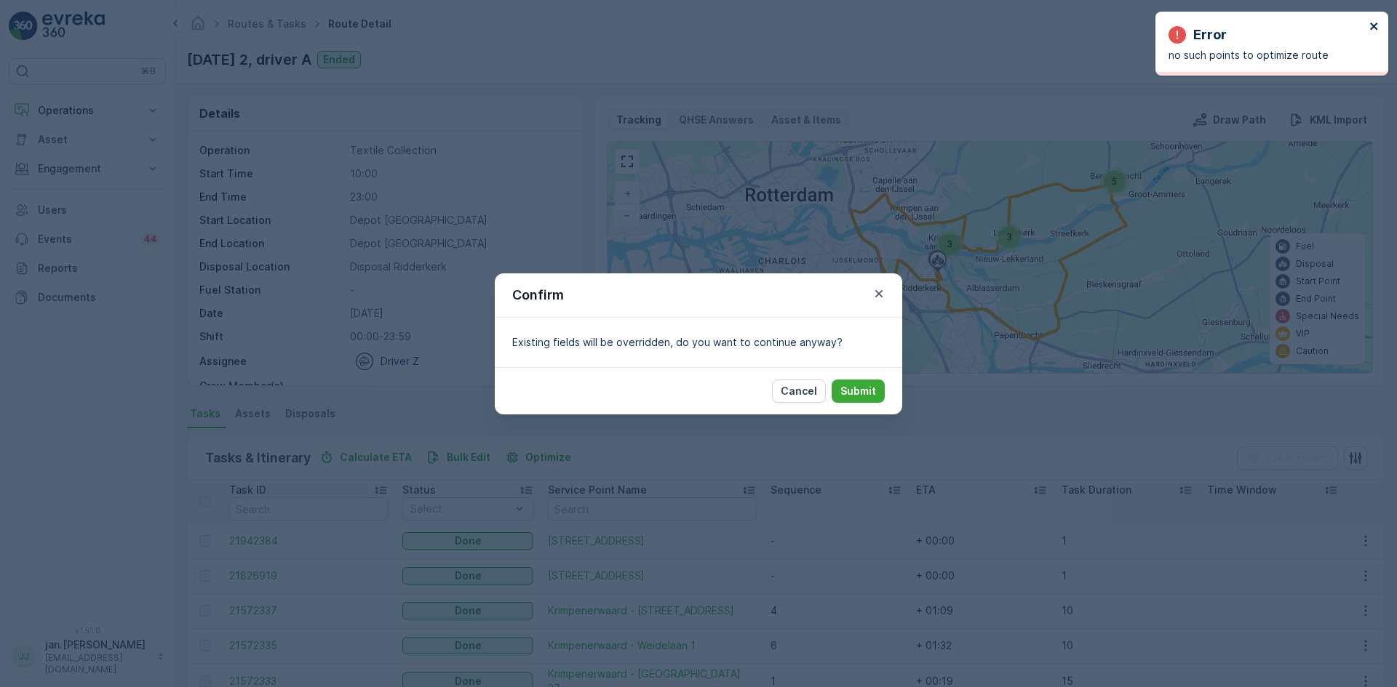
click at [1377, 24] on icon "close" at bounding box center [1374, 26] width 10 height 12
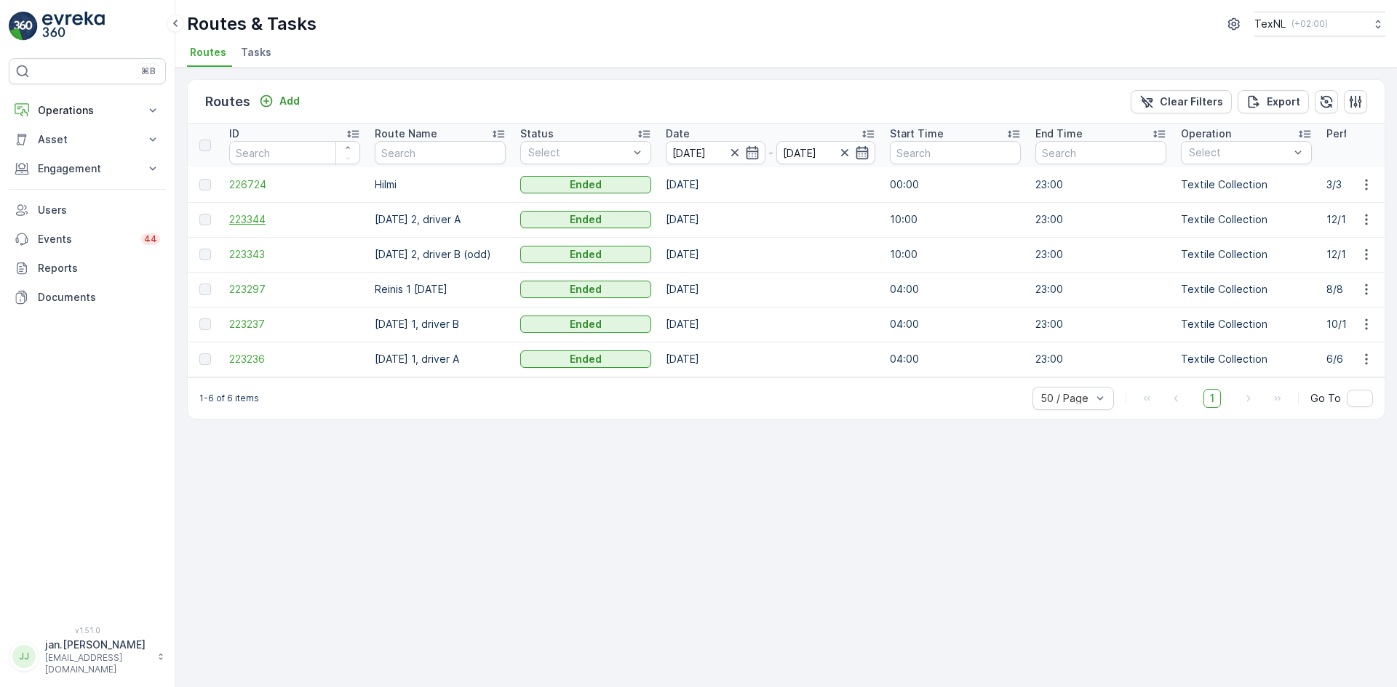
click at [266, 218] on span "223344" at bounding box center [294, 219] width 131 height 15
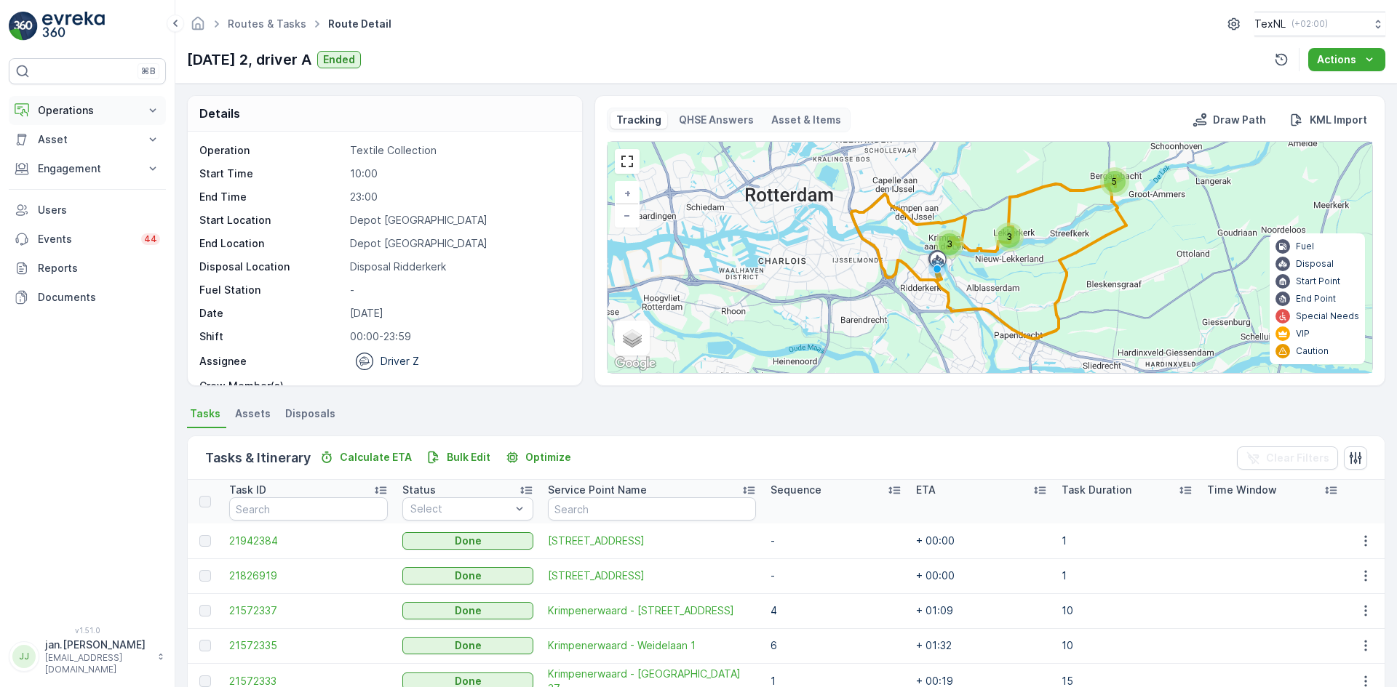
click at [84, 107] on p "Operations" at bounding box center [87, 110] width 99 height 15
click at [79, 173] on p "Routes & Tasks" at bounding box center [74, 176] width 75 height 15
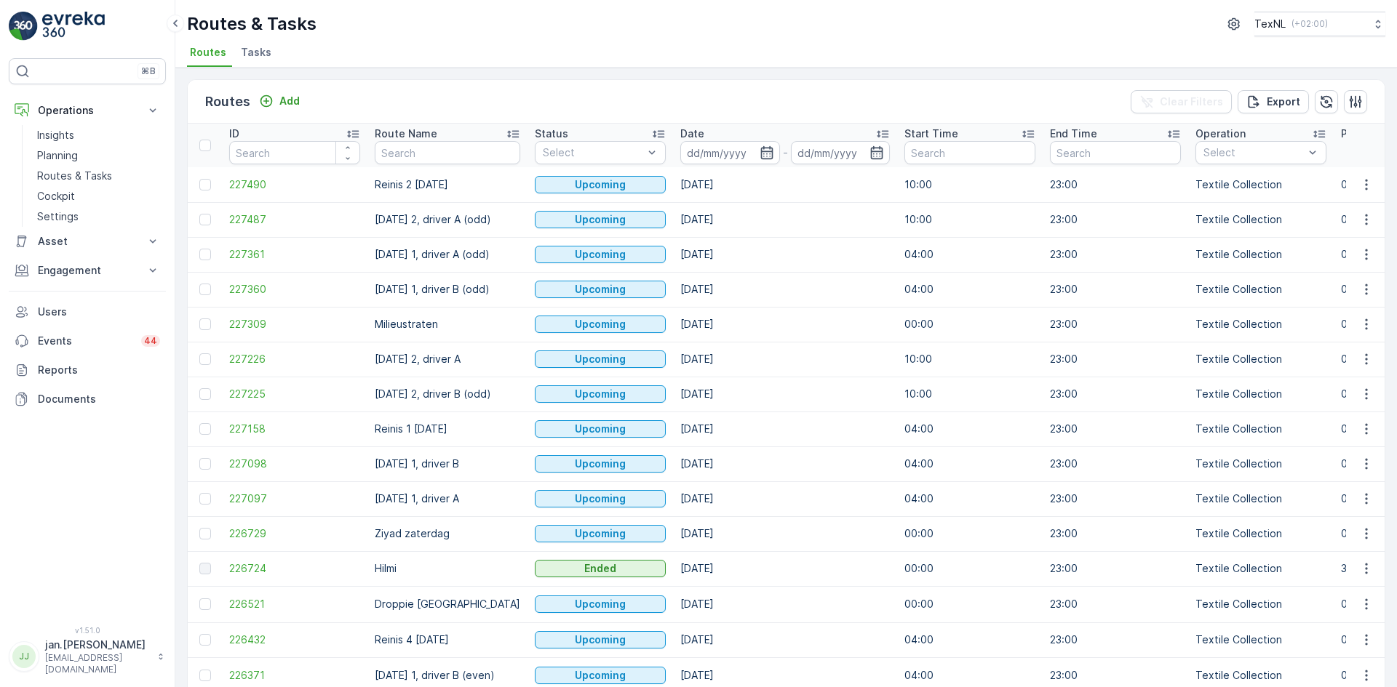
click at [728, 154] on input at bounding box center [730, 152] width 100 height 23
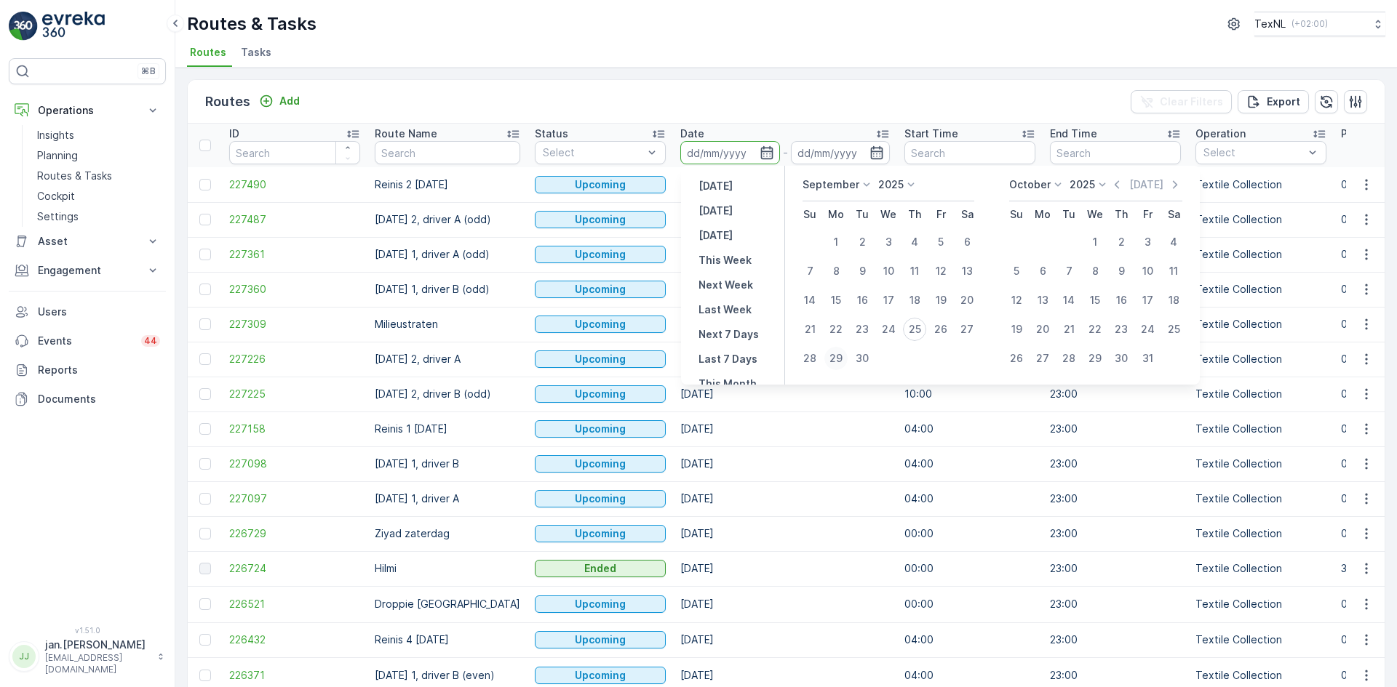
click at [836, 361] on div "29" at bounding box center [835, 358] width 23 height 23
type input "29.09.2025"
click at [836, 361] on div "29" at bounding box center [835, 358] width 23 height 23
type input "29.09.2025"
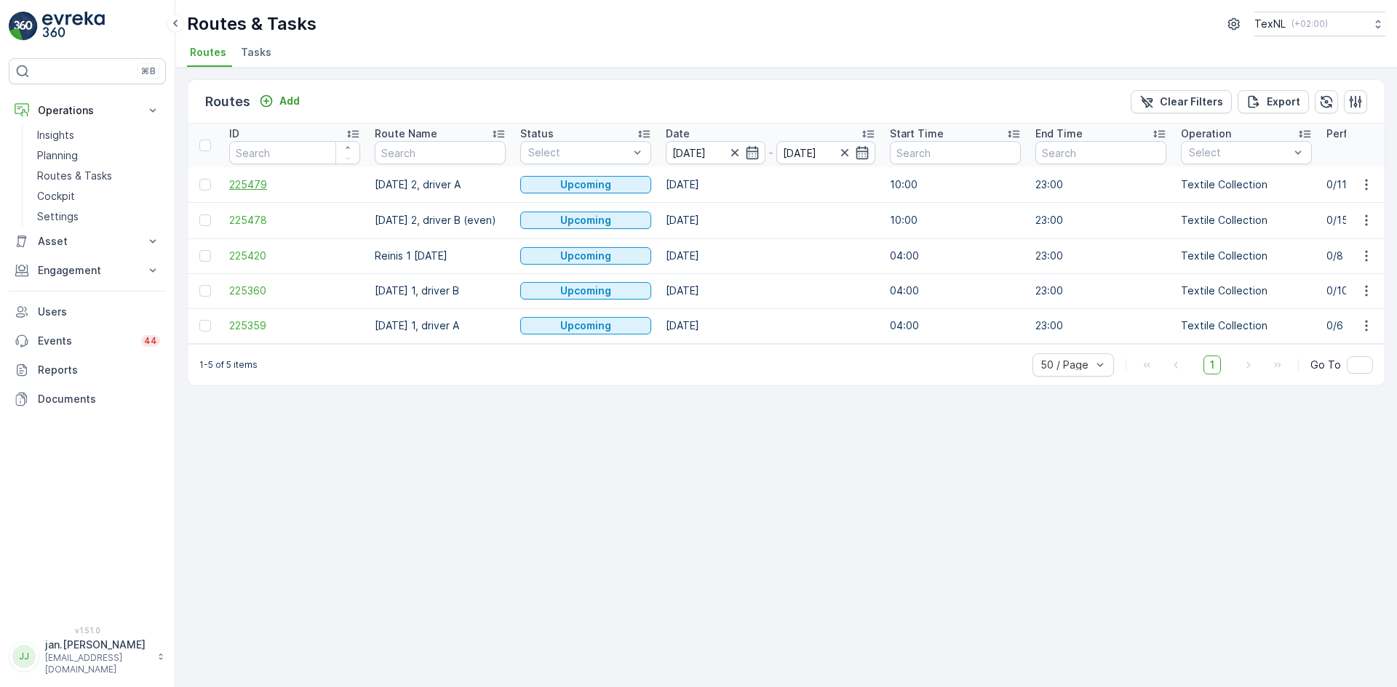
click at [264, 189] on span "225479" at bounding box center [294, 185] width 131 height 15
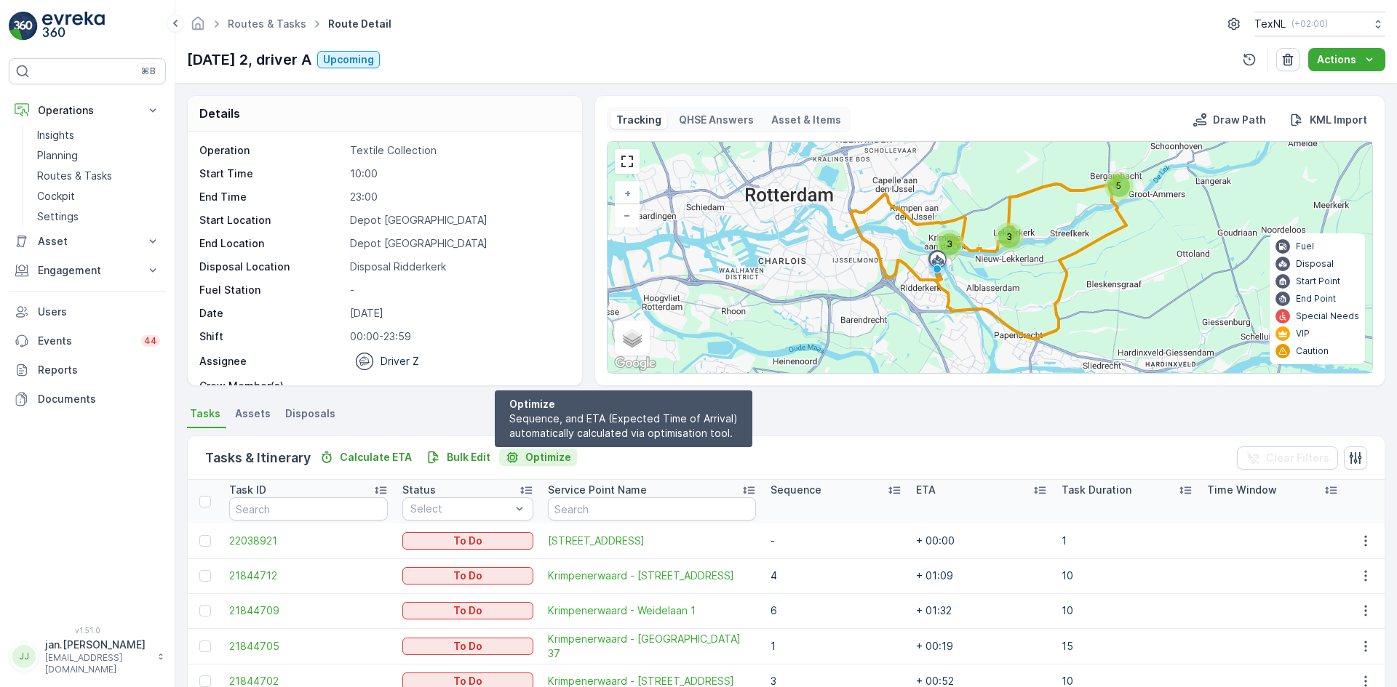
click at [533, 456] on p "Optimize" at bounding box center [548, 457] width 46 height 15
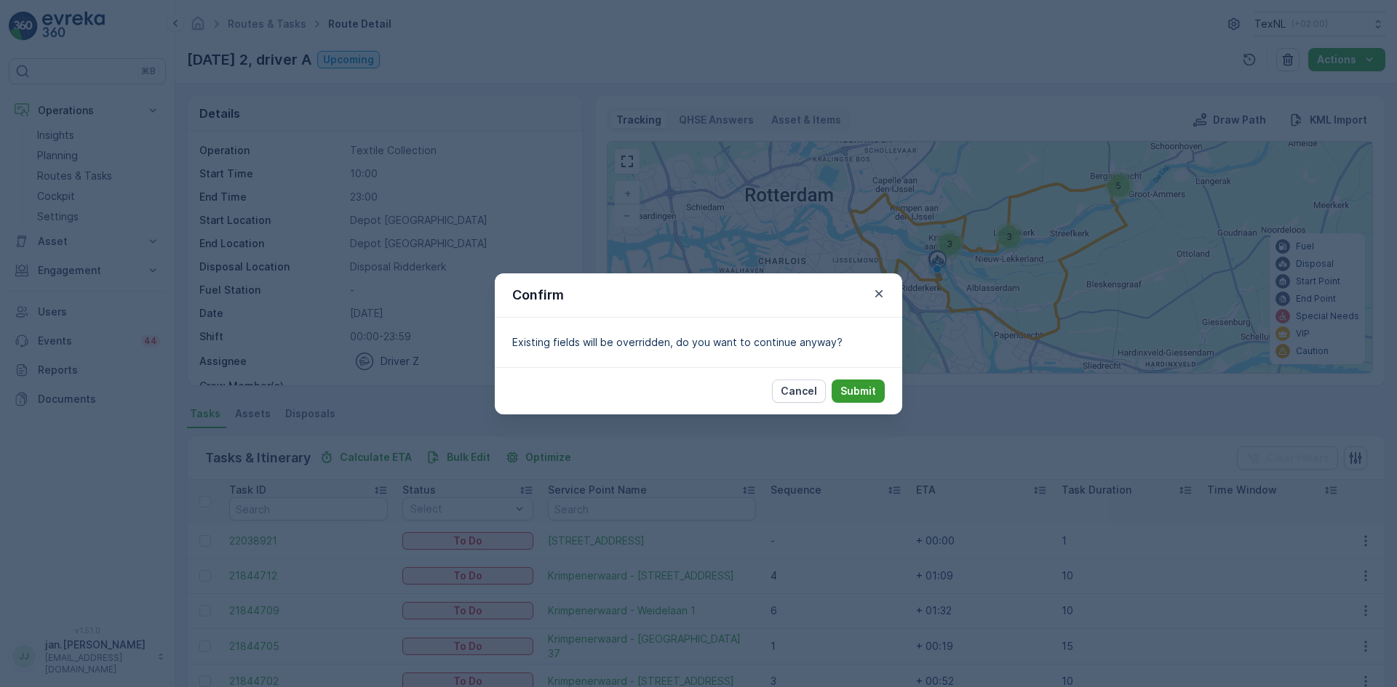
click at [864, 383] on button "Submit" at bounding box center [857, 391] width 53 height 23
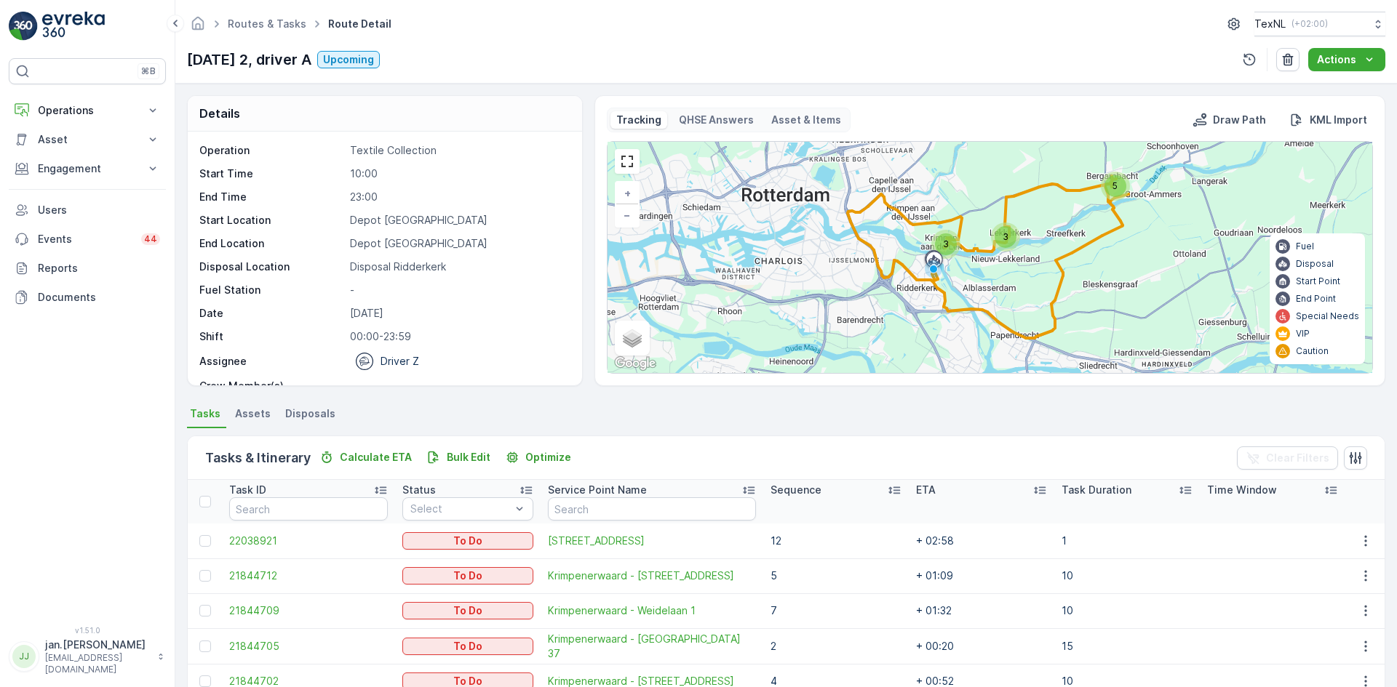
click at [813, 489] on p "Sequence" at bounding box center [795, 490] width 51 height 15
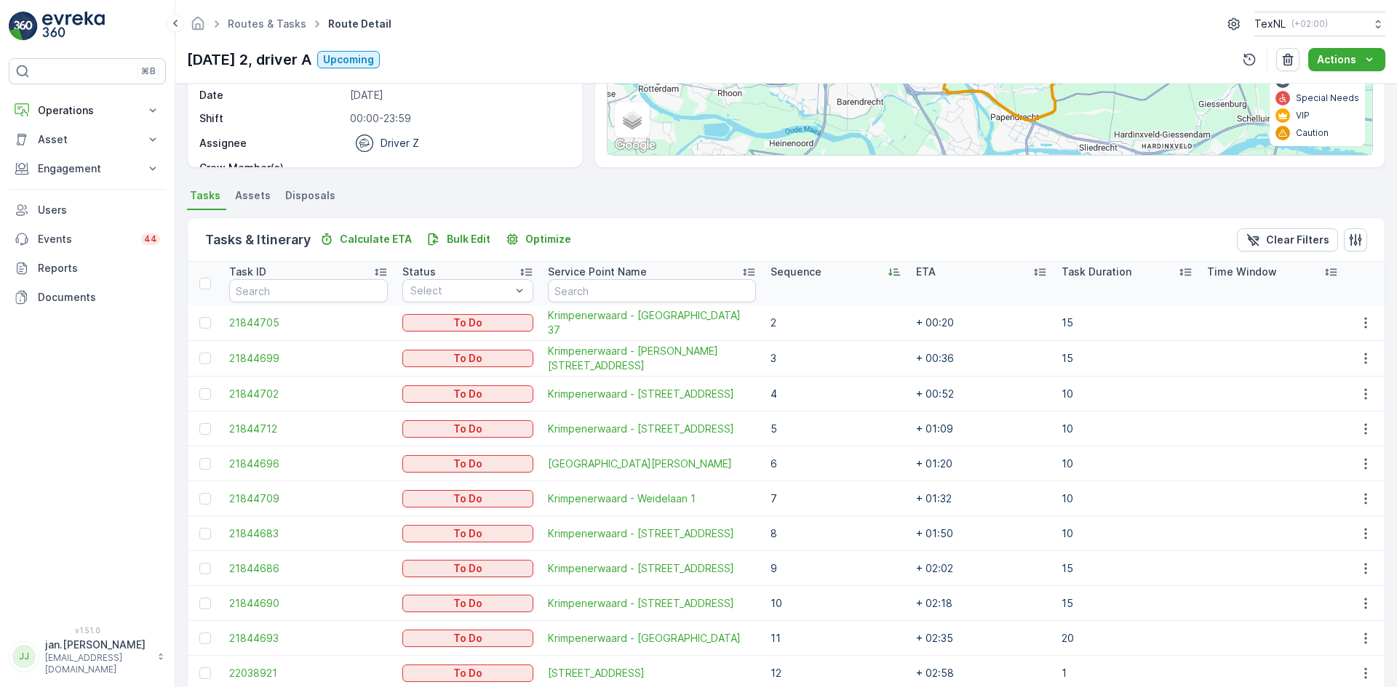
scroll to position [283, 0]
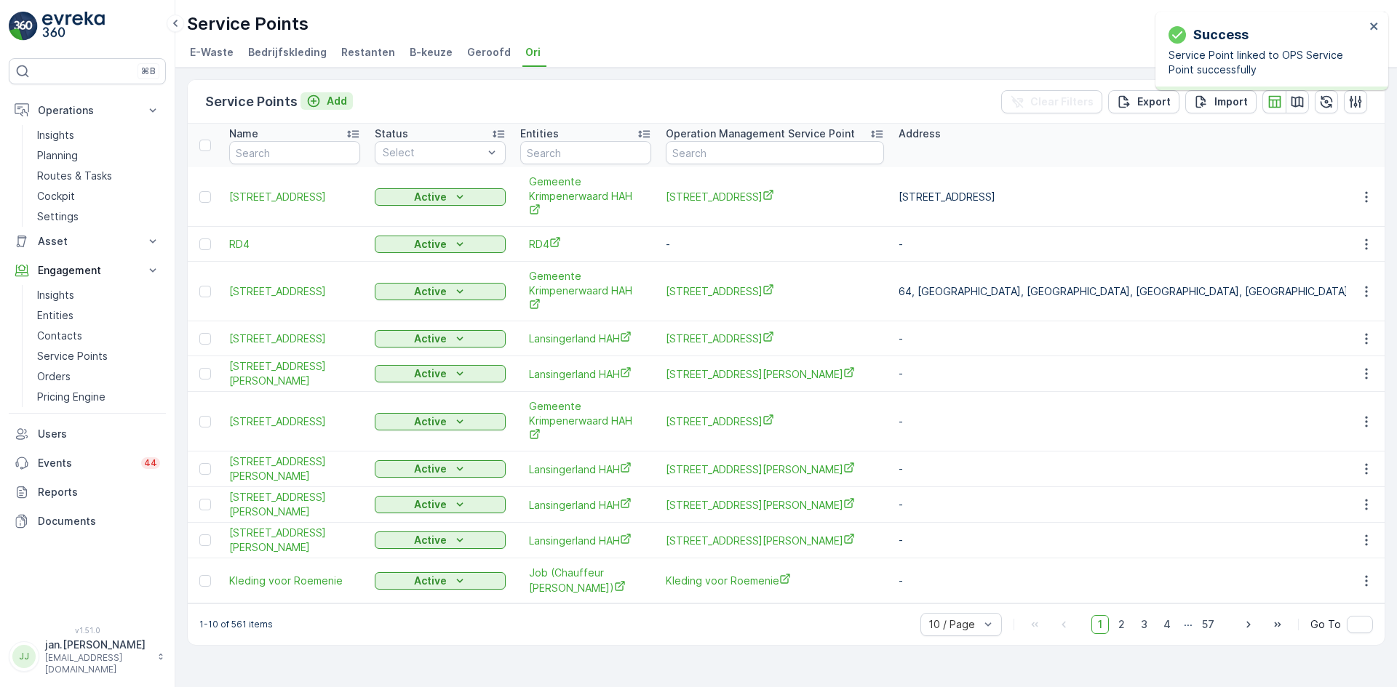
click at [334, 100] on p "Add" at bounding box center [337, 101] width 20 height 15
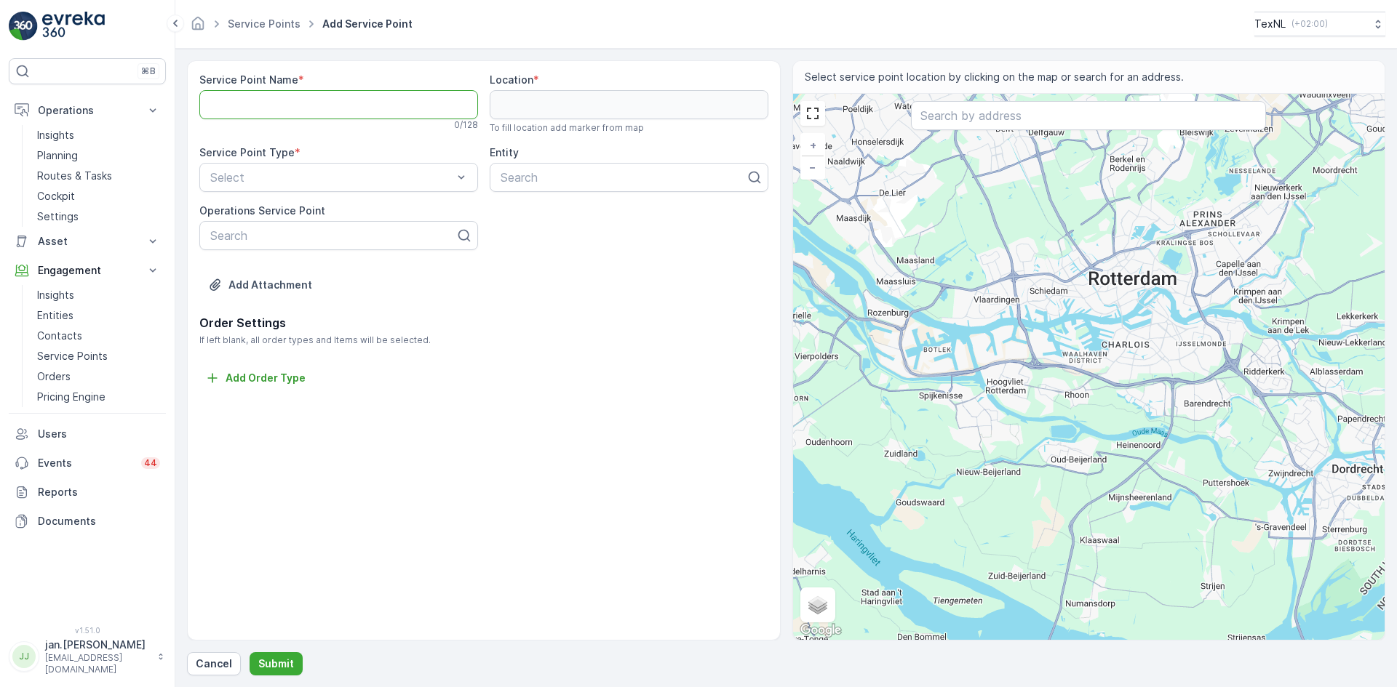
click at [238, 107] on Name "Service Point Name" at bounding box center [338, 104] width 279 height 29
drag, startPoint x: 448, startPoint y: 105, endPoint x: 39, endPoint y: 121, distance: 409.1
click at [39, 121] on div "⌘B Operations Insights Planning Routes & Tasks Cockpit Settings Asset Assets En…" at bounding box center [698, 343] width 1397 height 687
type Name "[STREET_ADDRESS][PERSON_NAME]"
click at [938, 119] on input "text" at bounding box center [1088, 115] width 355 height 29
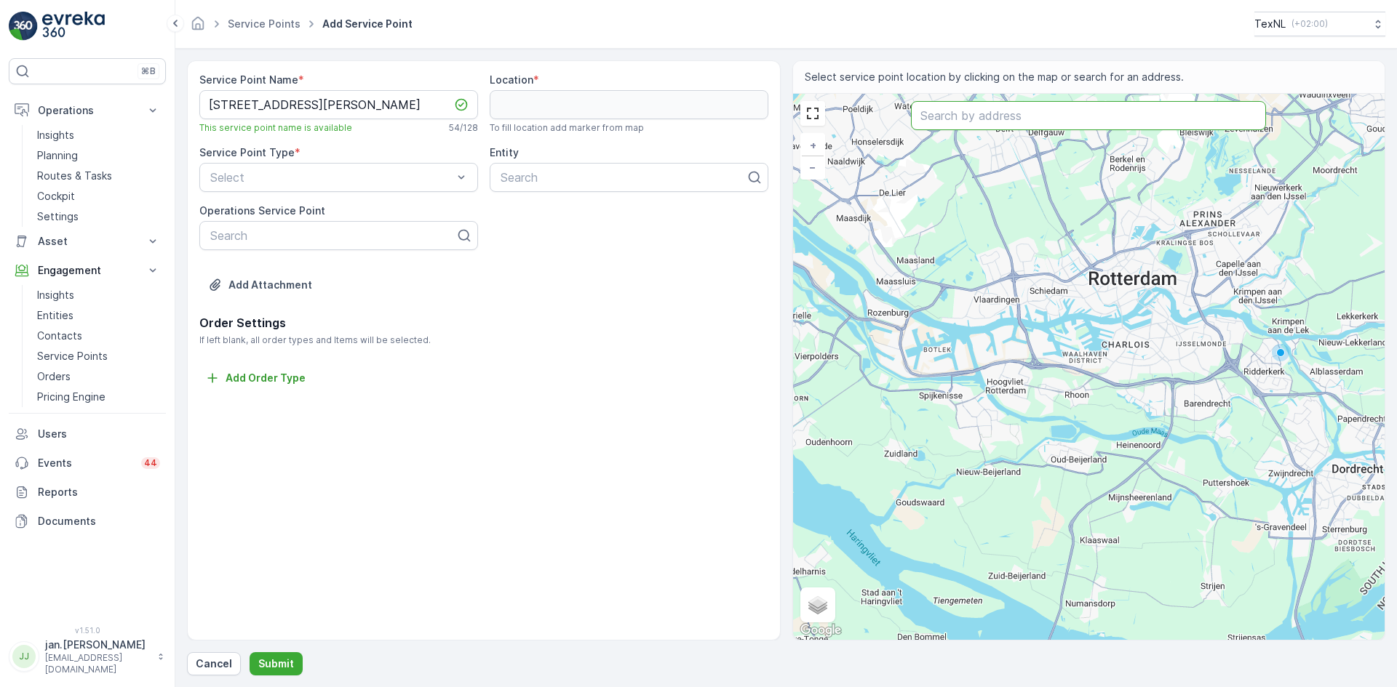
paste input "[STREET_ADDRESS][PERSON_NAME]"
type input "[STREET_ADDRESS][PERSON_NAME]"
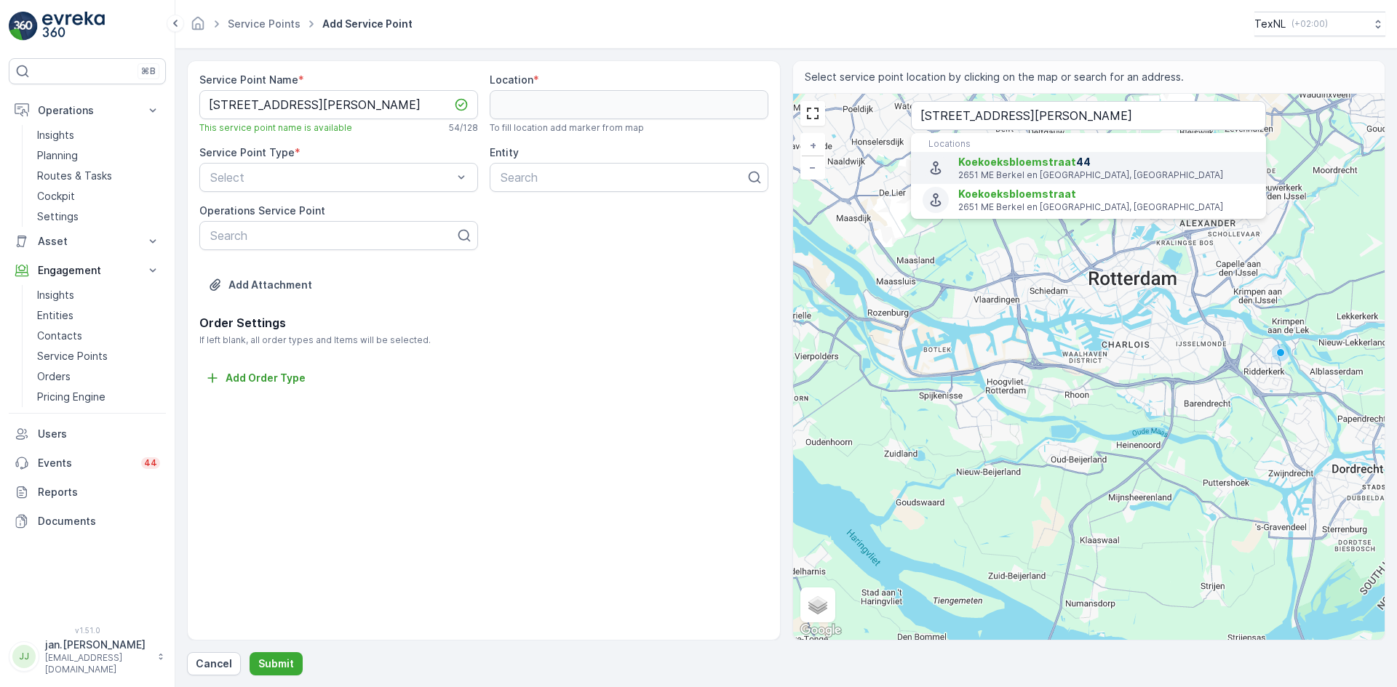
click at [1013, 169] on span "[STREET_ADDRESS]" at bounding box center [1106, 162] width 296 height 15
type input "51.9892367,4.466723099999999"
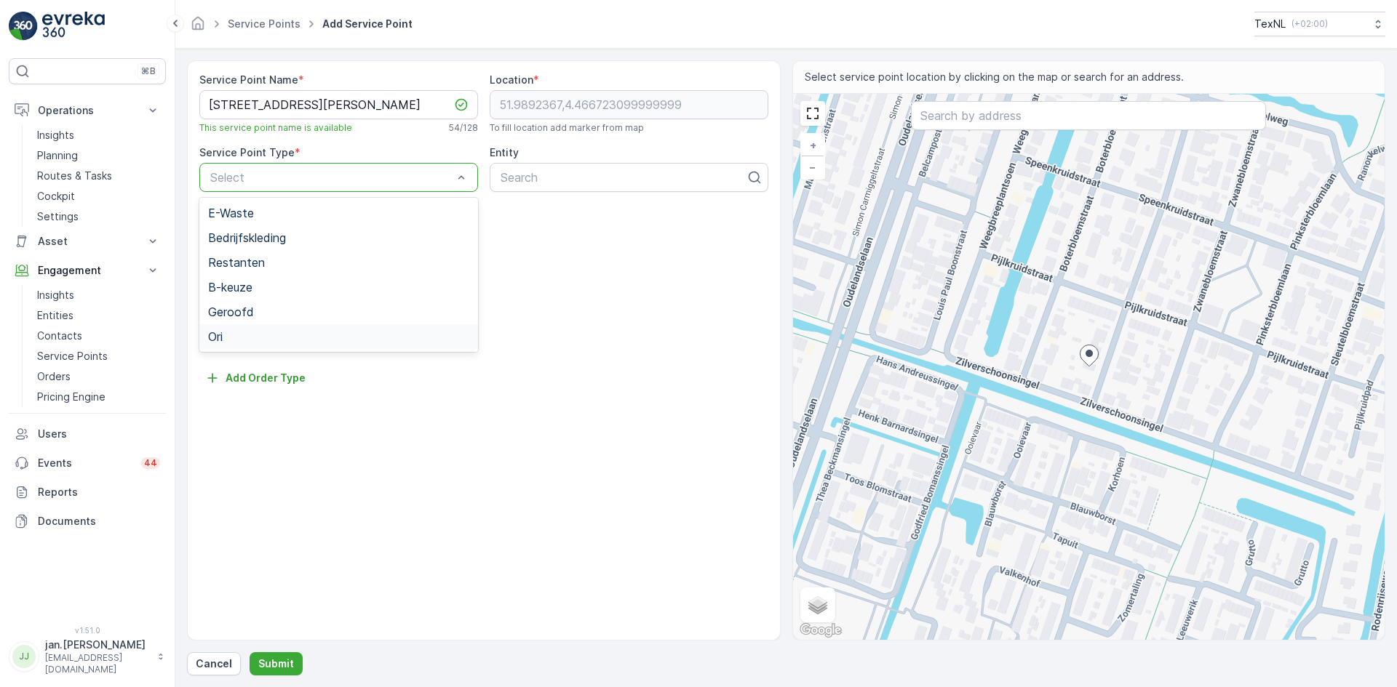
click at [231, 339] on div "Ori" at bounding box center [338, 336] width 261 height 13
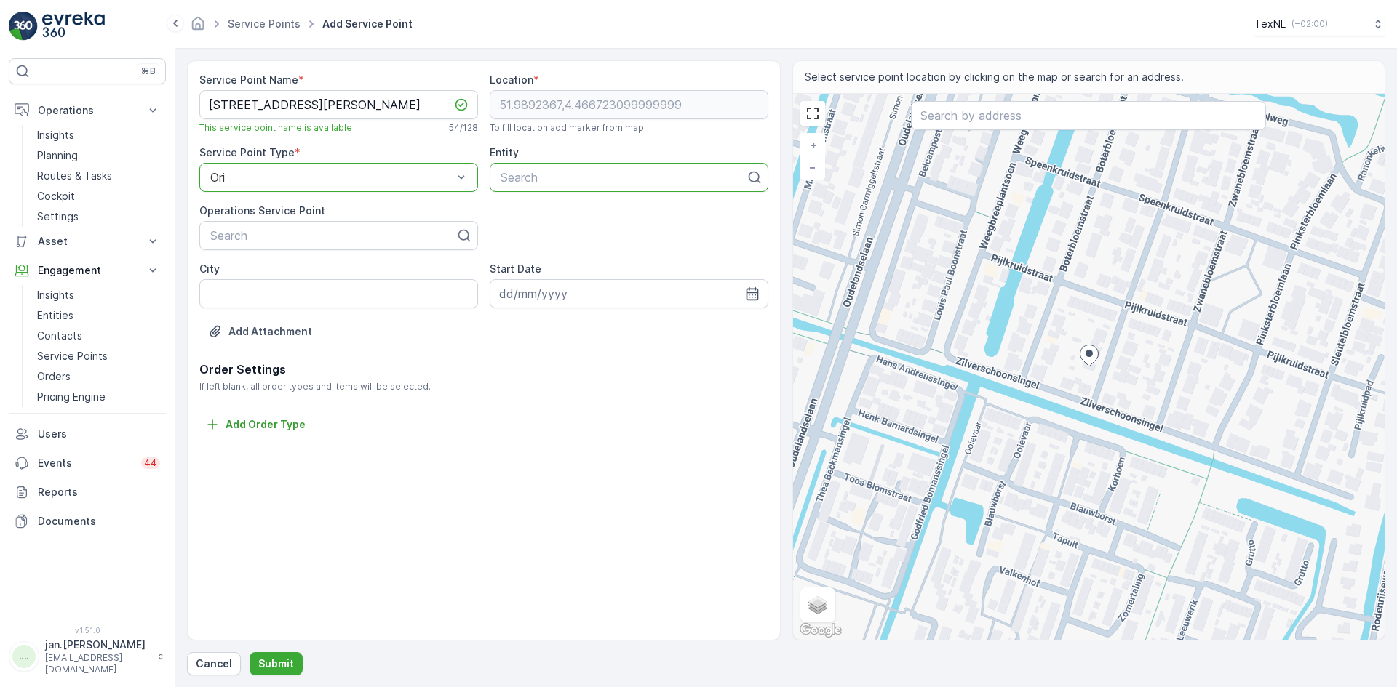
click at [526, 180] on div at bounding box center [623, 177] width 248 height 13
type input "hah"
click at [544, 214] on span "Lansingerland HAH" at bounding box center [549, 213] width 103 height 13
click at [278, 664] on p "Submit" at bounding box center [276, 664] width 36 height 15
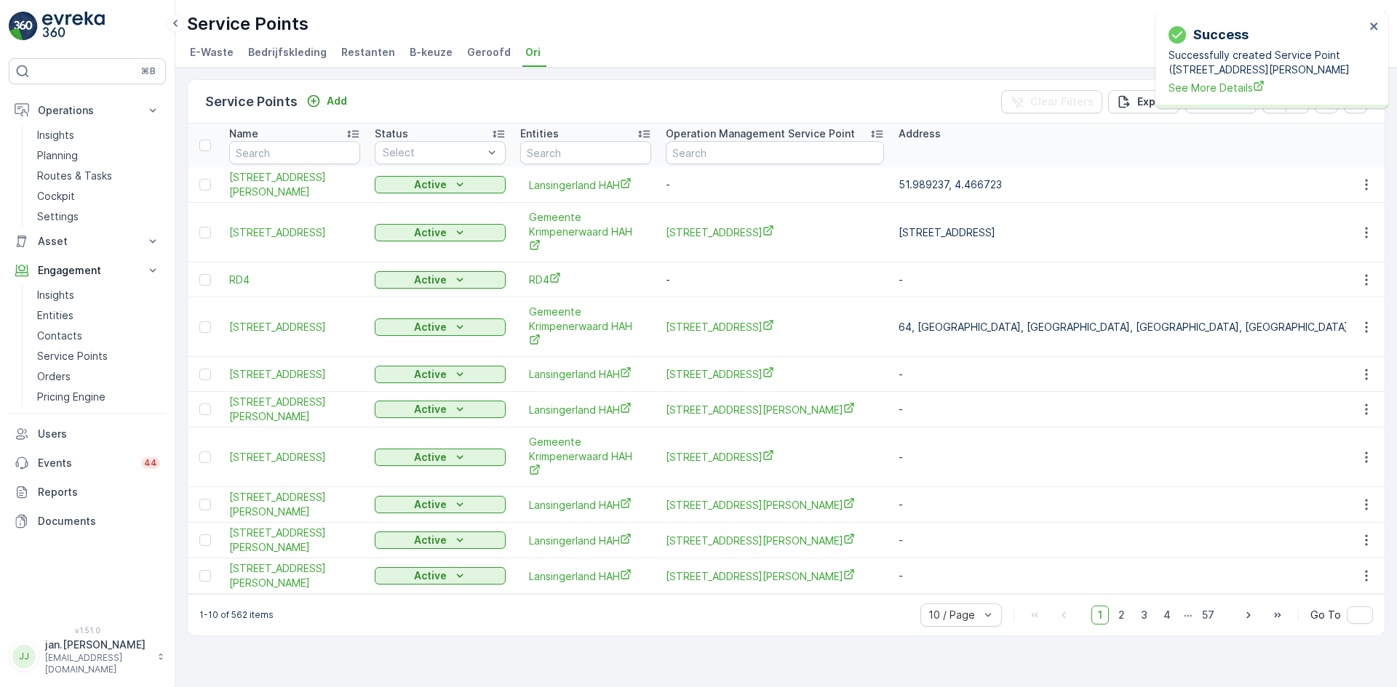
click at [1346, 191] on td at bounding box center [1365, 185] width 39 height 36
click at [1360, 192] on icon "button" at bounding box center [1366, 185] width 15 height 15
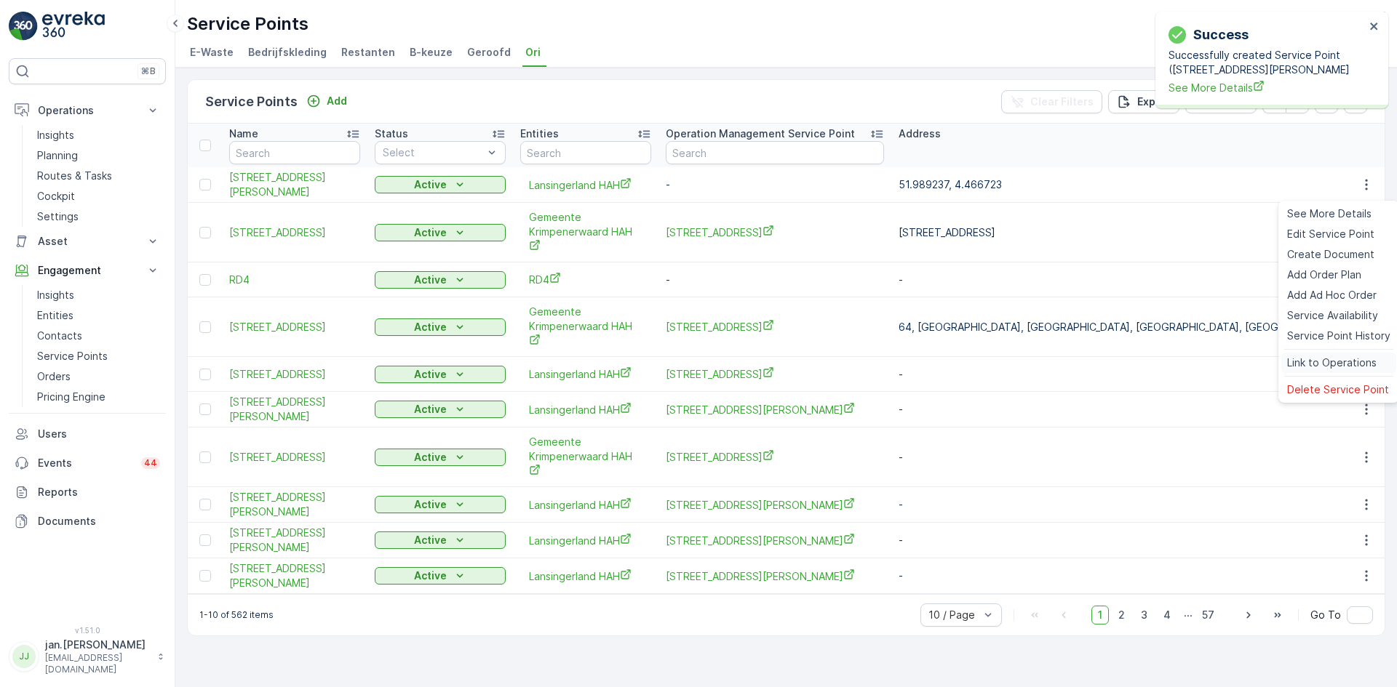
click at [1337, 359] on span "Link to Operations" at bounding box center [1331, 363] width 89 height 15
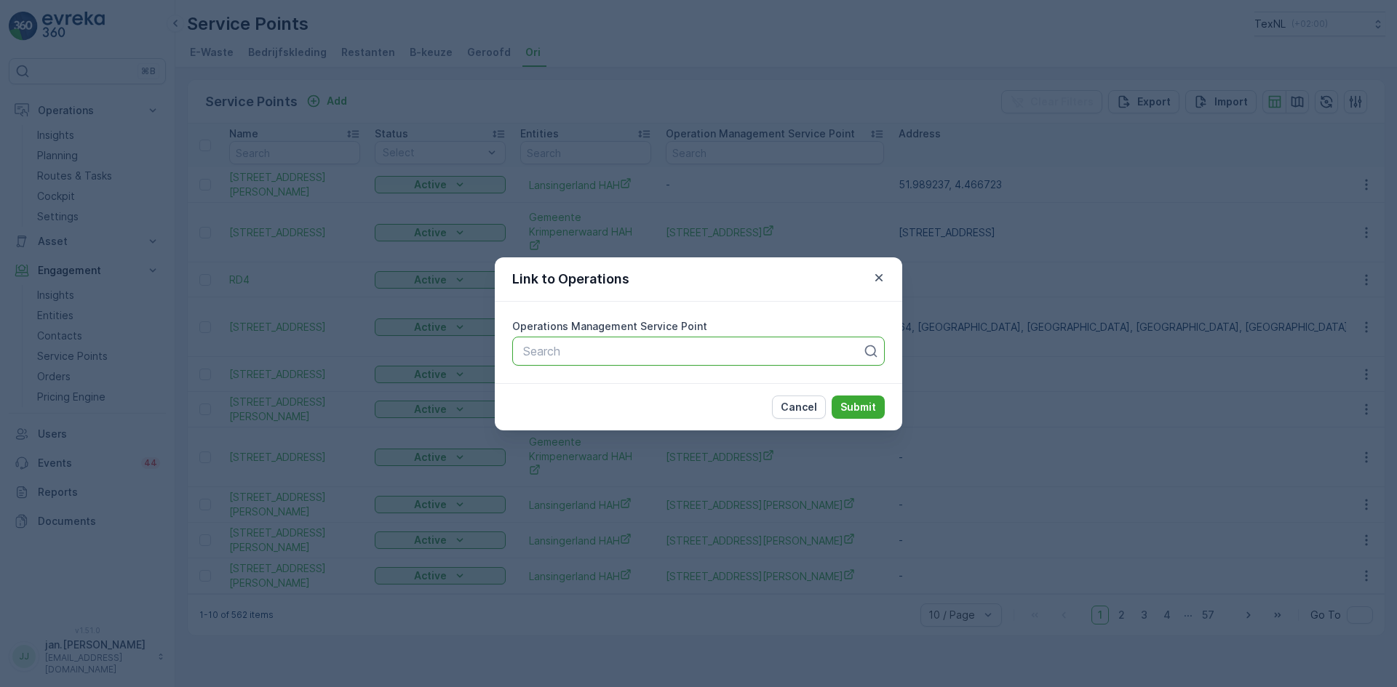
paste input "[STREET_ADDRESS][PERSON_NAME]"
type input "[STREET_ADDRESS][PERSON_NAME]"
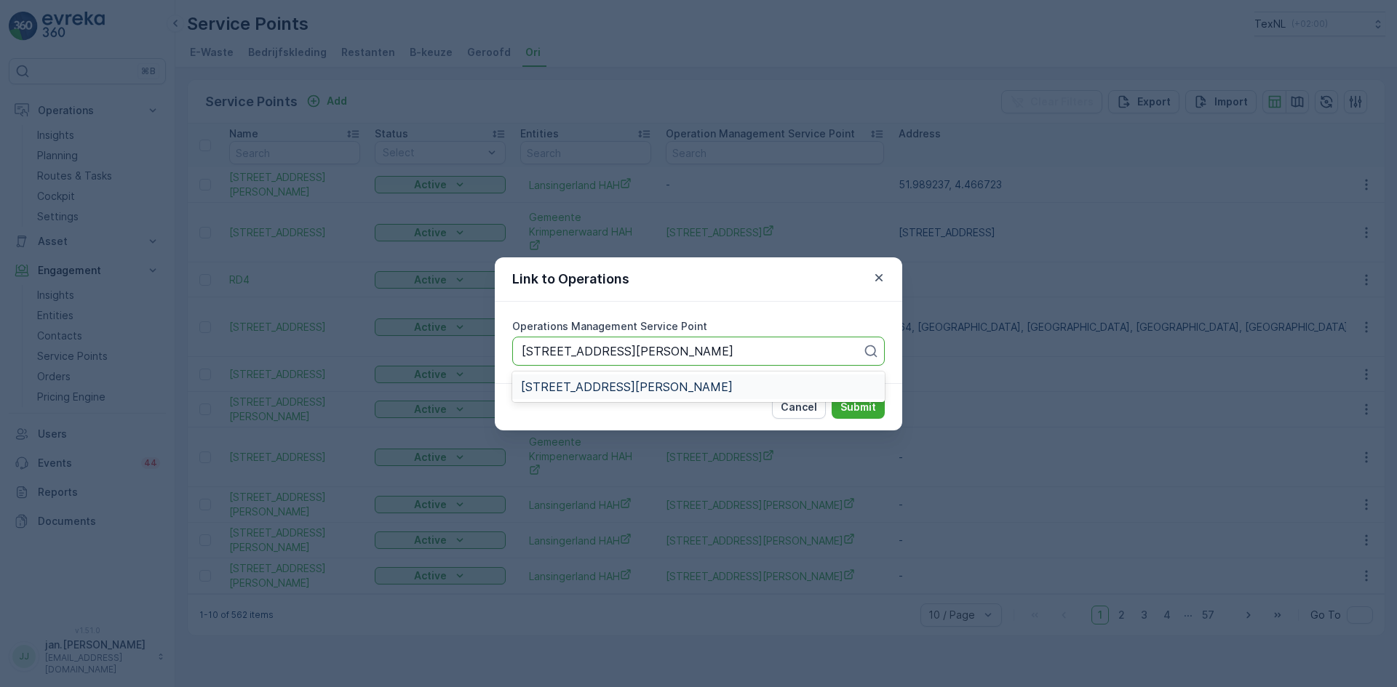
click at [576, 389] on span "[STREET_ADDRESS][PERSON_NAME]" at bounding box center [627, 386] width 212 height 13
click at [852, 410] on p "Submit" at bounding box center [858, 407] width 36 height 15
